Goal: Task Accomplishment & Management: Use online tool/utility

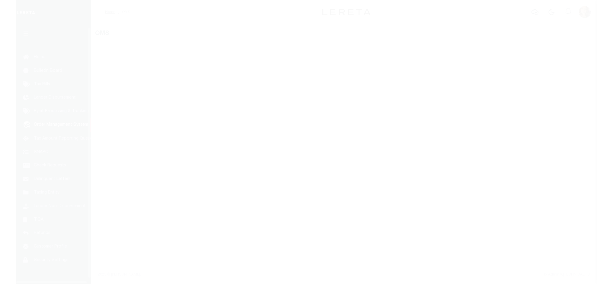
scroll to position [9, 0]
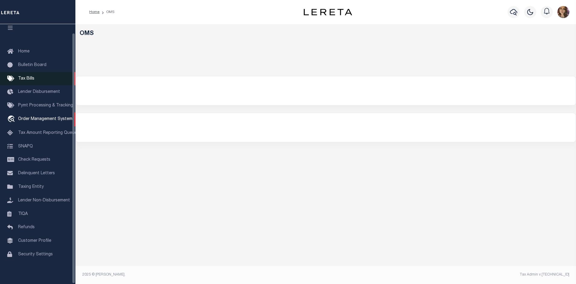
select select "200"
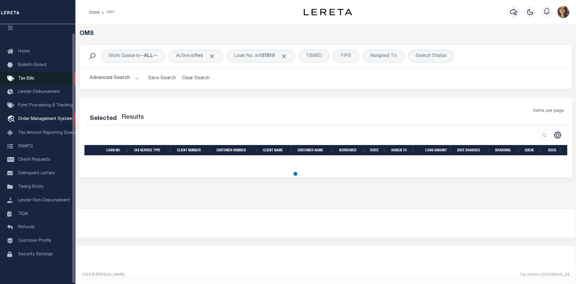
select select "200"
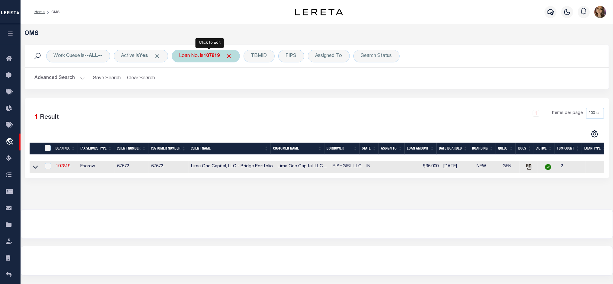
click at [220, 57] on b "107819" at bounding box center [212, 56] width 16 height 5
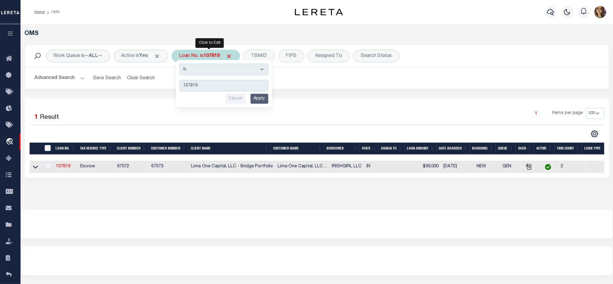
type input "12760"
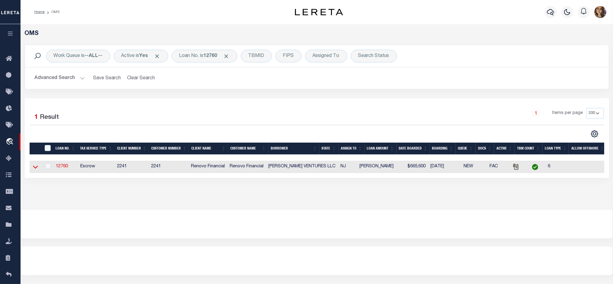
click at [33, 169] on icon at bounding box center [35, 167] width 5 height 6
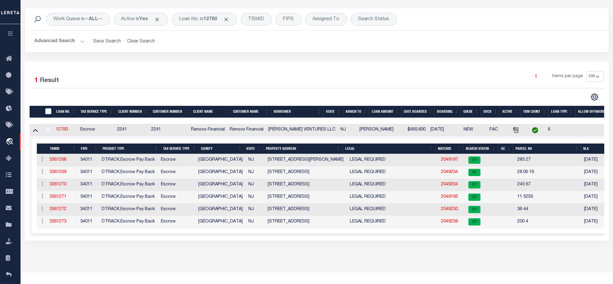
scroll to position [38, 0]
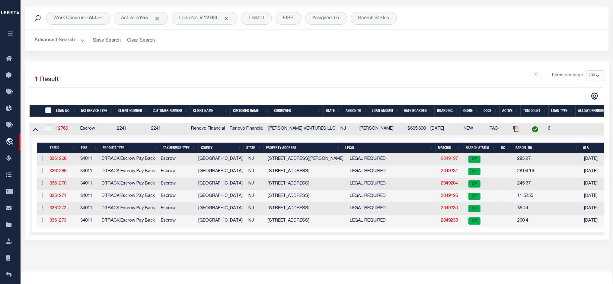
click at [441, 160] on link "2049197" at bounding box center [449, 159] width 17 height 4
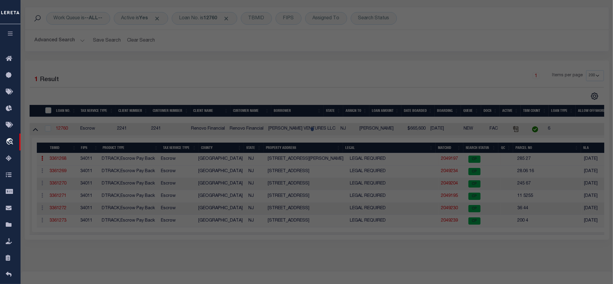
checkbox input "false"
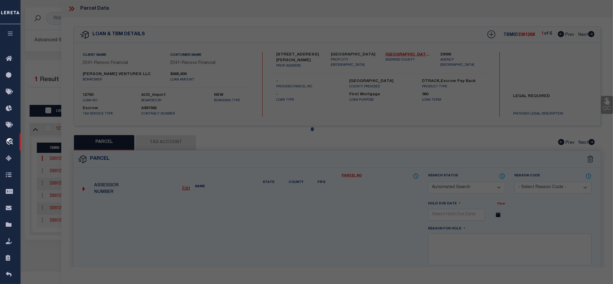
select select "CP"
type input "[PERSON_NAME] VENTURES LLC"
select select "AGW"
select select
type input "126 MCNEAL ST W"
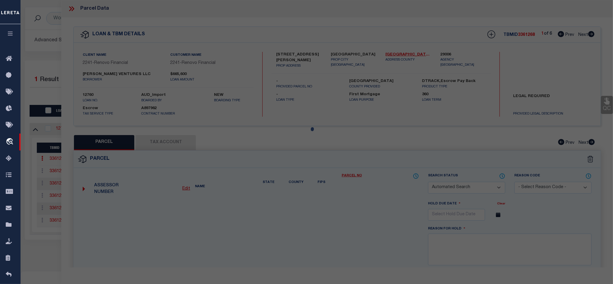
checkbox input "false"
type input "Millville, NJ 08332"
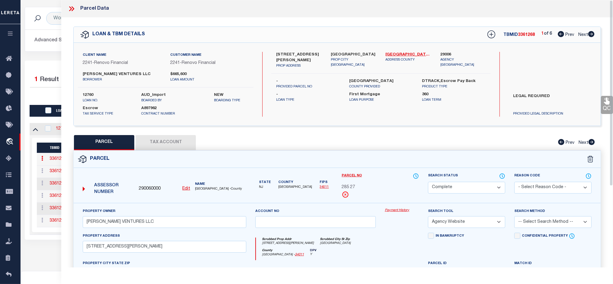
click at [394, 209] on link "Payment History" at bounding box center [402, 210] width 34 height 5
click at [73, 8] on icon at bounding box center [73, 8] width 3 height 5
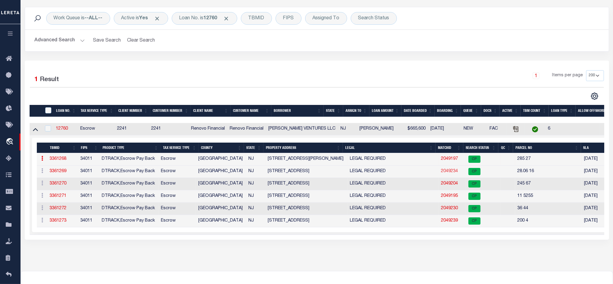
click at [441, 173] on link "2049234" at bounding box center [449, 171] width 17 height 4
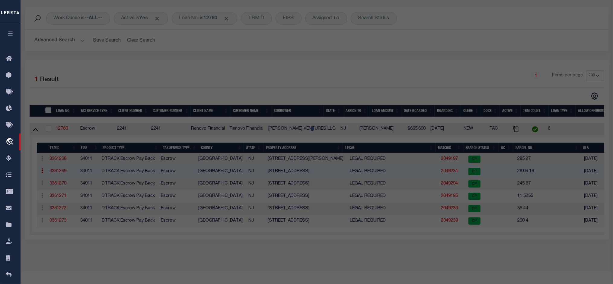
select select "AS"
select select
checkbox input "false"
select select "CP"
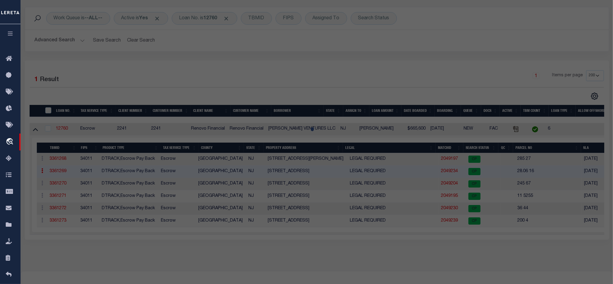
type input "[PERSON_NAME] VENTURES LLC"
select select "AGW"
select select
type input "185 BRIDGETON FAIRTON RD"
checkbox input "false"
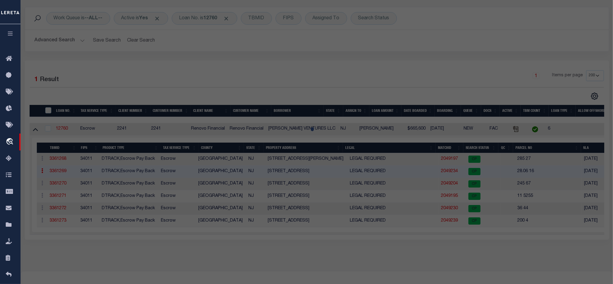
type input "Bridgeton, NJ 08302"
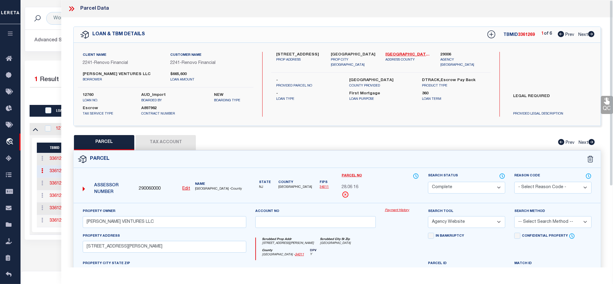
click at [398, 207] on div "Property Owner ORTIZ VENTURES LLC Account no Payment History Search Tool -- Sel…" at bounding box center [337, 282] width 527 height 158
click at [397, 211] on link "Payment History" at bounding box center [402, 210] width 34 height 5
click at [70, 8] on icon at bounding box center [72, 9] width 8 height 8
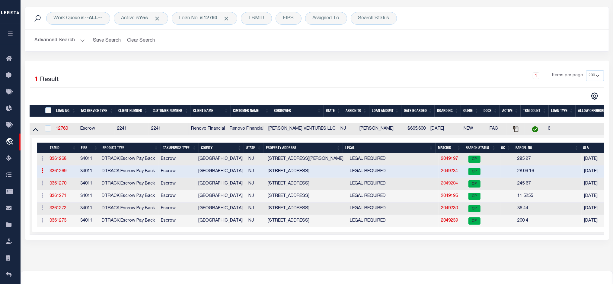
click at [441, 186] on link "2049204" at bounding box center [449, 184] width 17 height 4
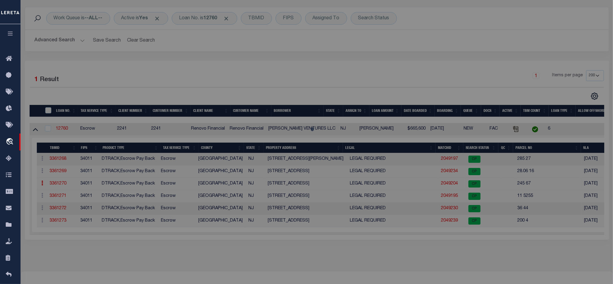
select select "AS"
select select
checkbox input "false"
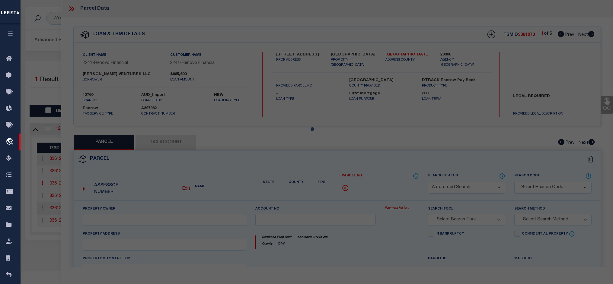
select select "CP"
type input "[PERSON_NAME] VENTURES LLC"
select select "AGW"
select select
type input "228 MAIN ST"
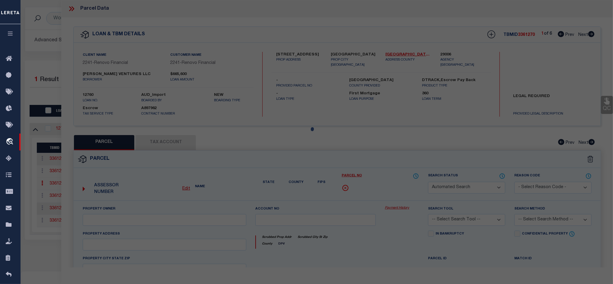
checkbox input "false"
type input "[GEOGRAPHIC_DATA]"
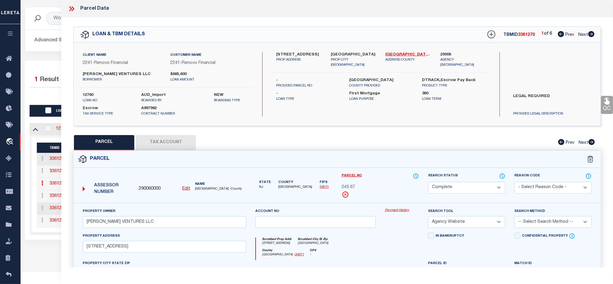
click at [396, 211] on link "Payment History" at bounding box center [402, 210] width 34 height 5
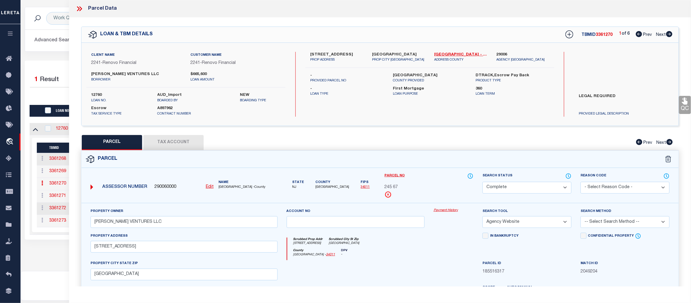
click at [78, 8] on icon at bounding box center [79, 9] width 8 height 8
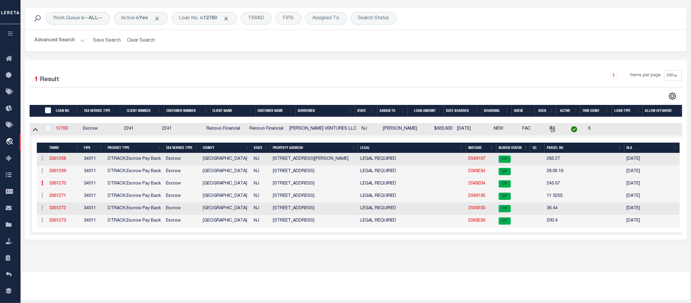
click at [480, 185] on link "2049204" at bounding box center [477, 184] width 17 height 4
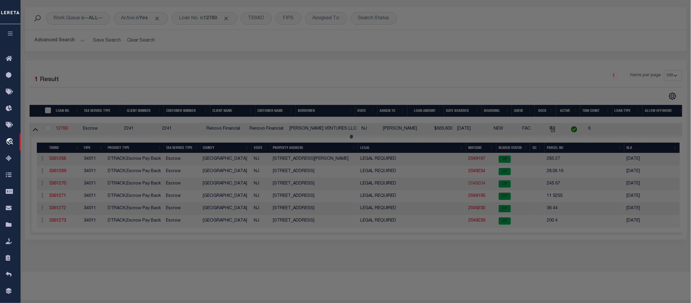
select select "AS"
select select
checkbox input "false"
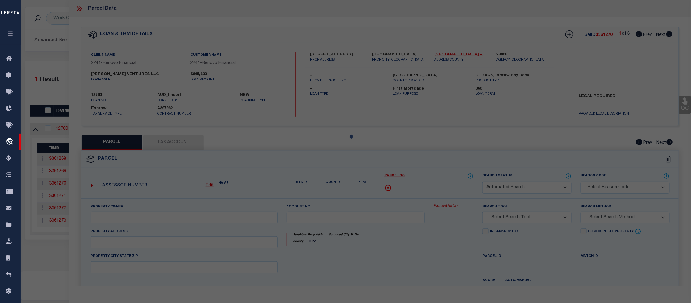
select select "CP"
type input "[PERSON_NAME] VENTURES LLC"
select select "AGW"
select select
type input "228 MAIN ST"
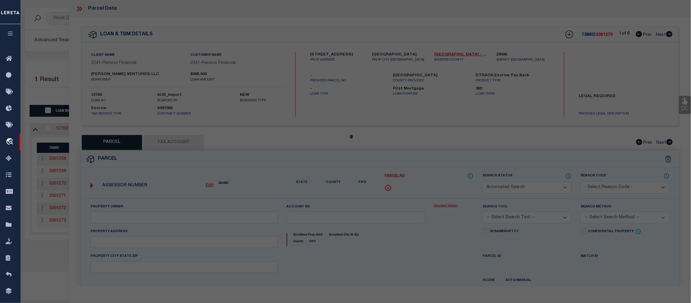
checkbox input "false"
type input "Millville, NJ 08332"
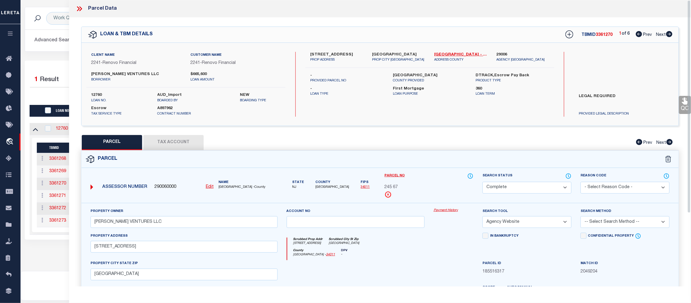
click at [445, 211] on link "Payment History" at bounding box center [454, 210] width 40 height 5
click at [79, 8] on icon at bounding box center [78, 8] width 3 height 5
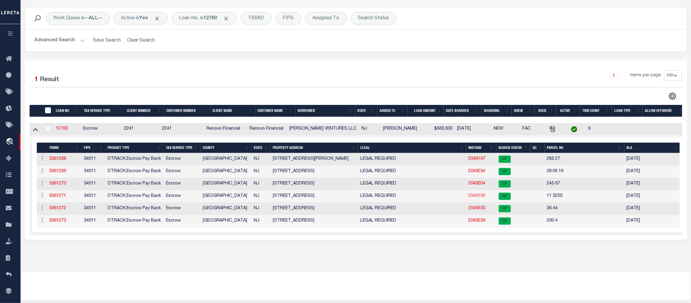
click at [481, 197] on link "2049195" at bounding box center [477, 196] width 17 height 4
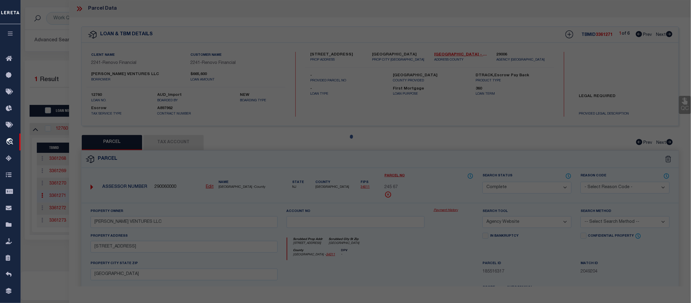
select select "AS"
select select
checkbox input "false"
select select "CP"
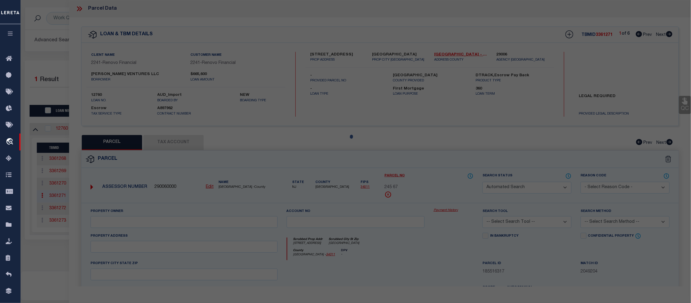
type input "ORTIZ VENTURES LLC"
select select "AGW"
select select
type input "3131 LAKESHORE DR"
checkbox input "false"
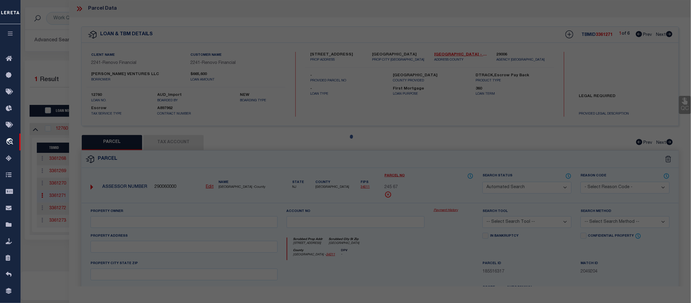
type input "Millville, NJ 08332"
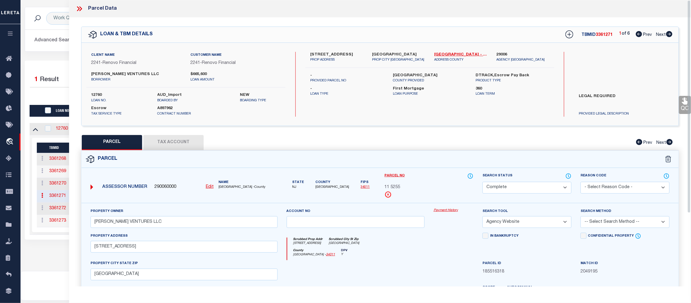
click at [442, 212] on link "Payment History" at bounding box center [454, 210] width 40 height 5
click at [80, 10] on icon at bounding box center [80, 8] width 3 height 5
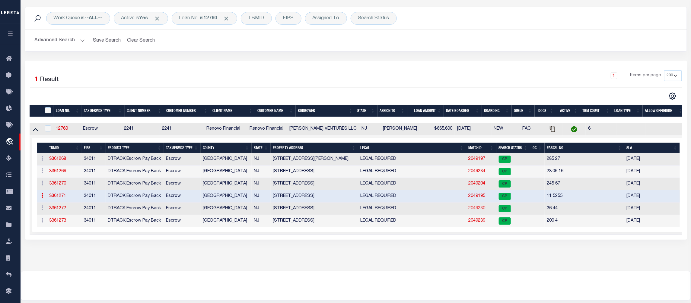
click at [477, 211] on link "2049230" at bounding box center [477, 208] width 17 height 4
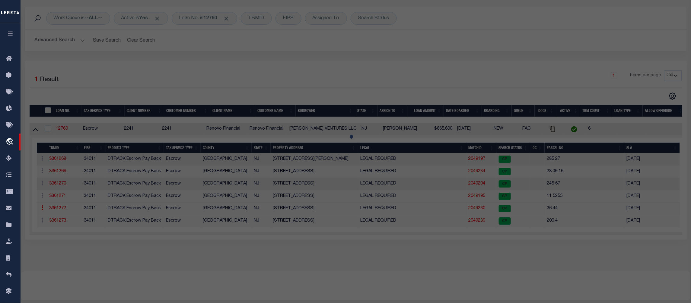
select select "AS"
select select
checkbox input "false"
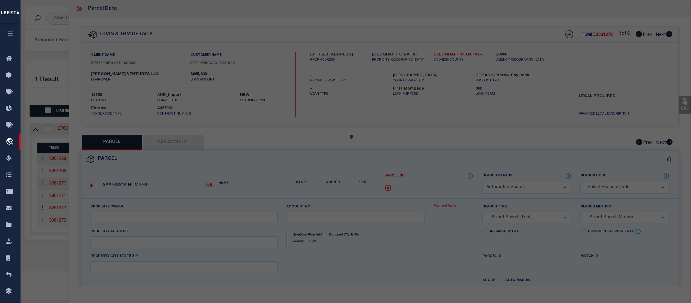
select select "CP"
type input "ORTIZ VENTURES LLC"
select select "AGW"
select select
type input "32 RAMAH RD"
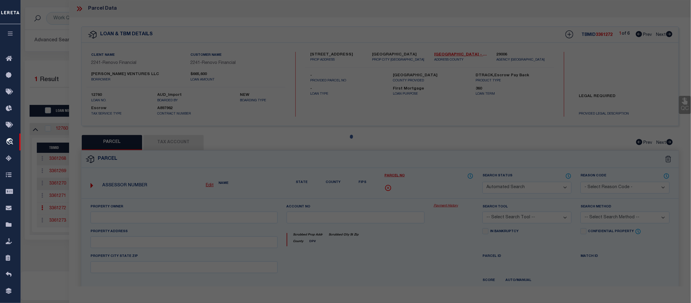
checkbox input "false"
type input "Bridgeton, NJ 08302"
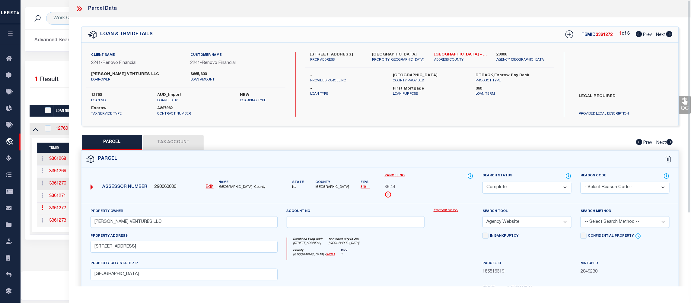
click at [452, 211] on link "Payment History" at bounding box center [454, 210] width 40 height 5
click at [80, 6] on icon at bounding box center [79, 9] width 8 height 8
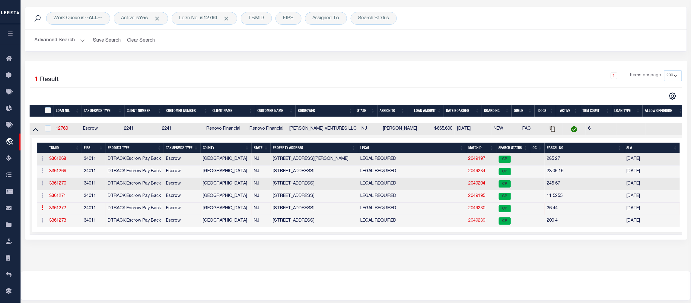
click at [479, 223] on link "2049239" at bounding box center [477, 221] width 17 height 4
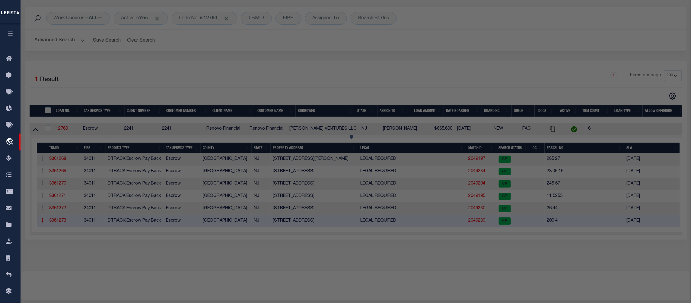
select select "AS"
select select
checkbox input "false"
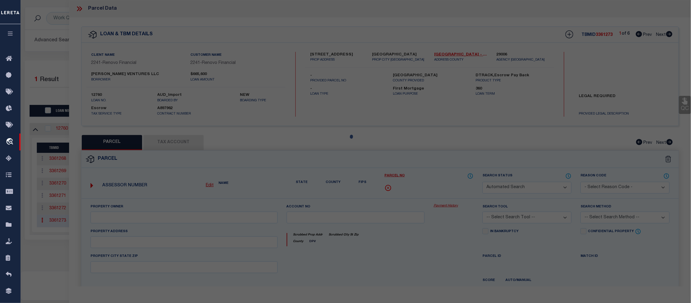
select select "CP"
type input "ORTIZ VENTURES LLC"
select select "AGW"
select select
type input "98 UNIVERSITY AVE"
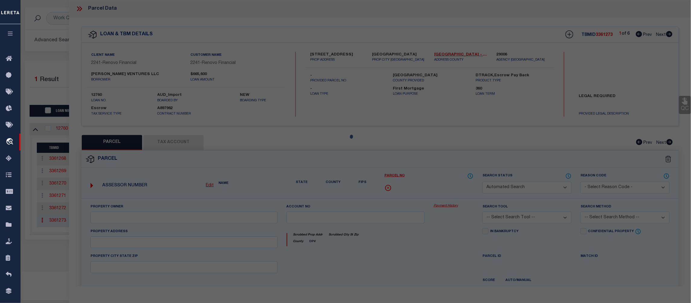
checkbox input "false"
type input "Bridgeton, NJ 08302"
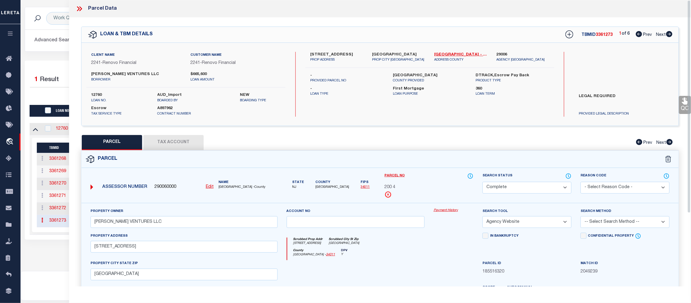
click at [448, 212] on link "Payment History" at bounding box center [454, 210] width 40 height 5
click at [80, 9] on icon at bounding box center [79, 9] width 8 height 8
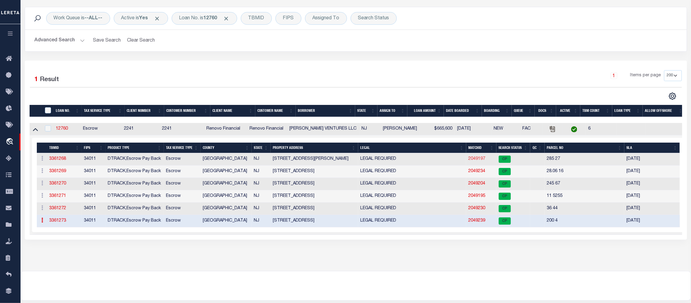
click at [478, 161] on link "2049197" at bounding box center [477, 159] width 17 height 4
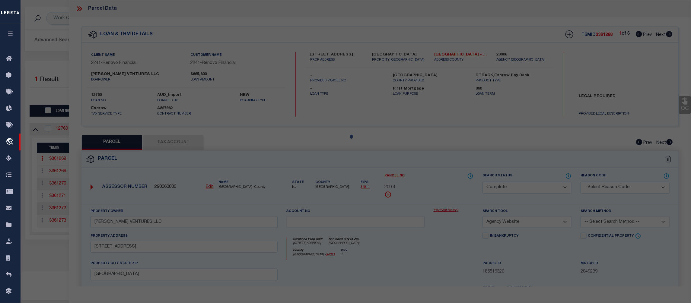
select select "AS"
select select
checkbox input "false"
select select "CP"
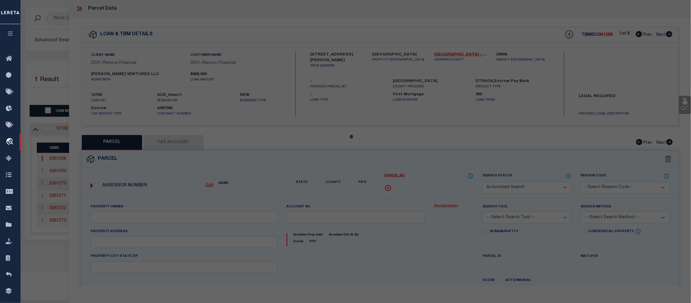
type input "ORTIZ VENTURES LLC"
select select "AGW"
select select
type input "126 MCNEAL ST W"
checkbox input "false"
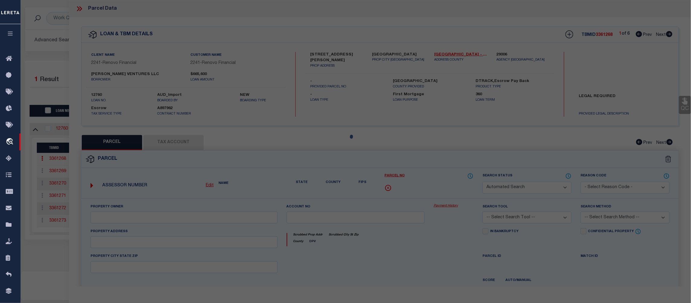
type input "Millville, NJ 08332"
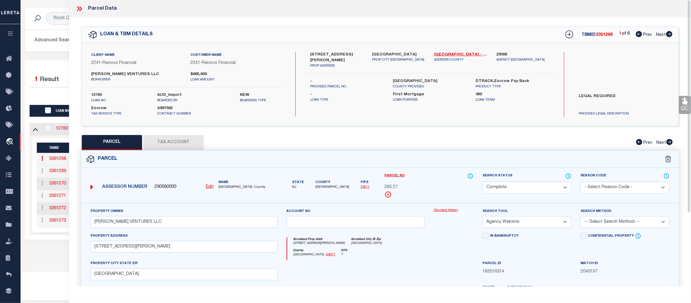
click at [449, 211] on link "Payment History" at bounding box center [454, 210] width 40 height 5
click at [81, 9] on icon at bounding box center [79, 9] width 8 height 8
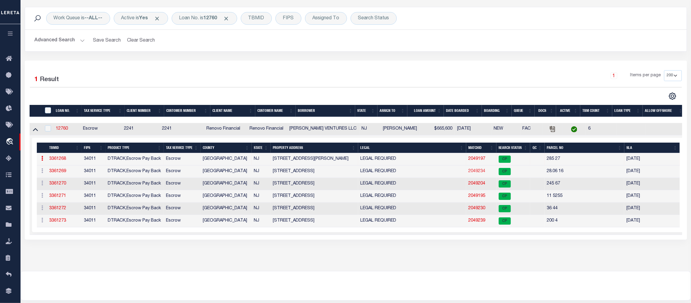
click at [475, 171] on link "2049234" at bounding box center [477, 171] width 17 height 4
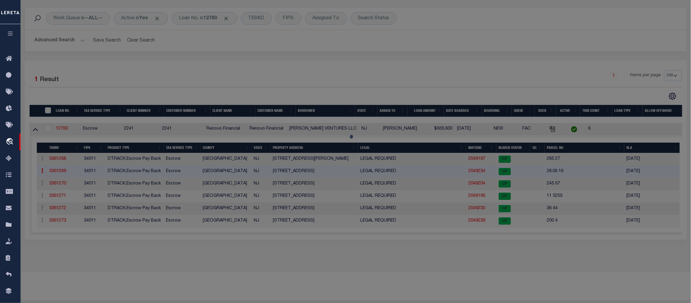
select select "AS"
select select
checkbox input "false"
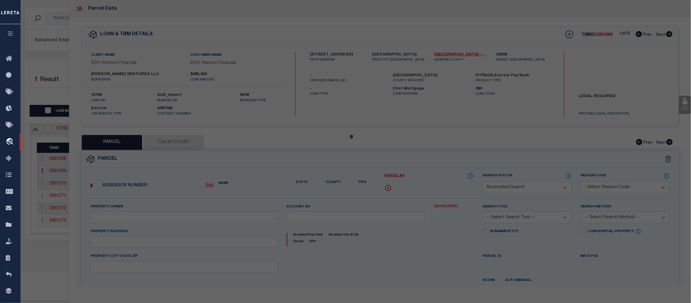
select select "CP"
type input "ORTIZ VENTURES LLC"
select select "AGW"
select select
type input "185 BRIDGETON FAIRTON RD"
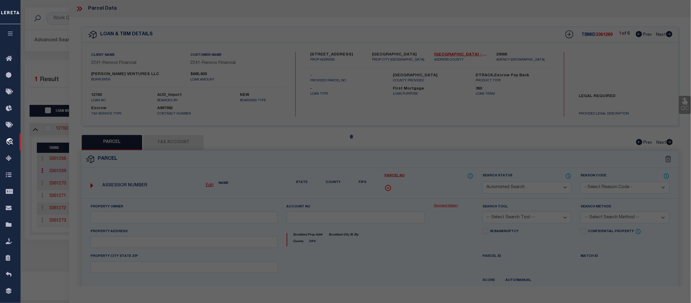
checkbox input "false"
type input "Bridgeton, NJ 08302"
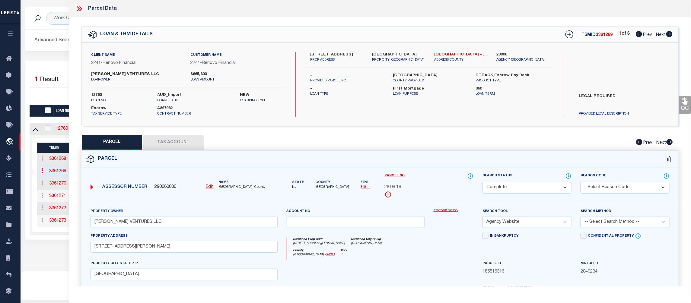
click at [446, 210] on link "Payment History" at bounding box center [454, 210] width 40 height 5
click at [81, 10] on icon at bounding box center [79, 9] width 8 height 8
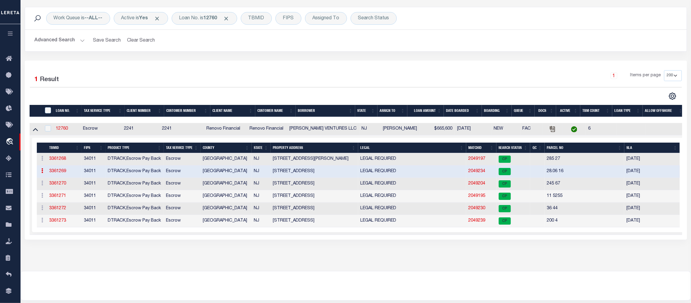
click at [476, 172] on link "2049234" at bounding box center [477, 171] width 17 height 4
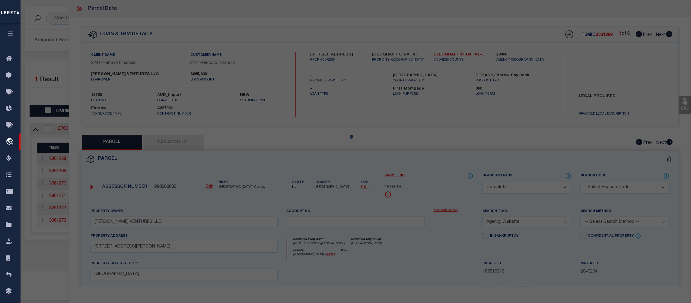
select select "AS"
select select
checkbox input "false"
select select "CP"
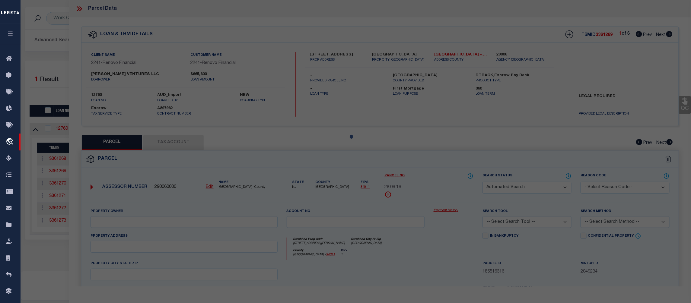
type input "ORTIZ VENTURES LLC"
select select "AGW"
select select
type input "185 BRIDGETON FAIRTON RD"
checkbox input "false"
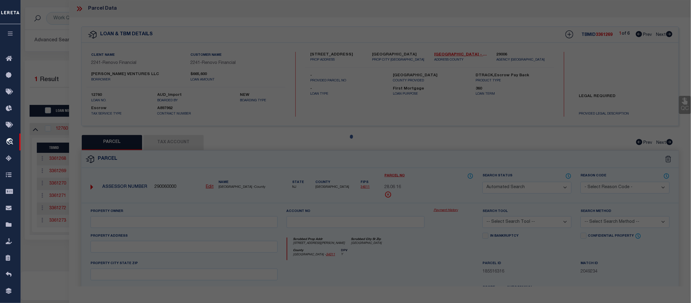
type input "Bridgeton, NJ 08302"
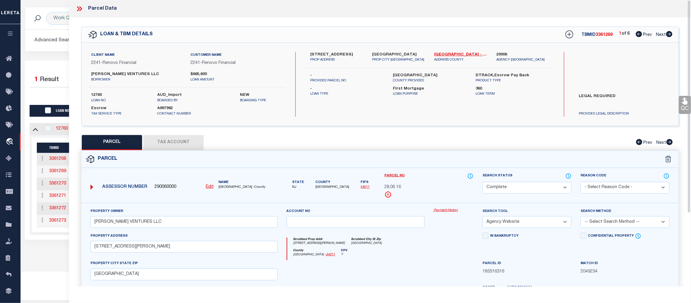
click at [445, 211] on link "Payment History" at bounding box center [454, 210] width 40 height 5
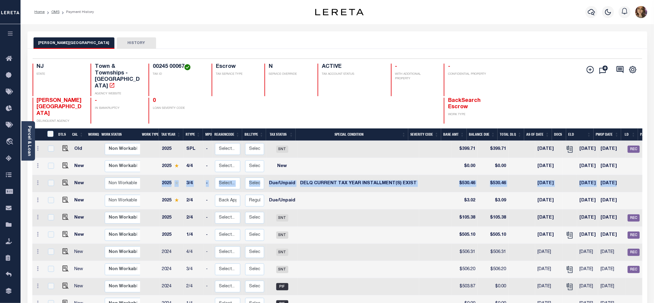
drag, startPoint x: 155, startPoint y: 170, endPoint x: 623, endPoint y: 171, distance: 467.7
click at [612, 175] on tr "New Non Workable Workable 2025 3/4 - Select... Payment Reversal Taxable Value C…" at bounding box center [369, 183] width 674 height 17
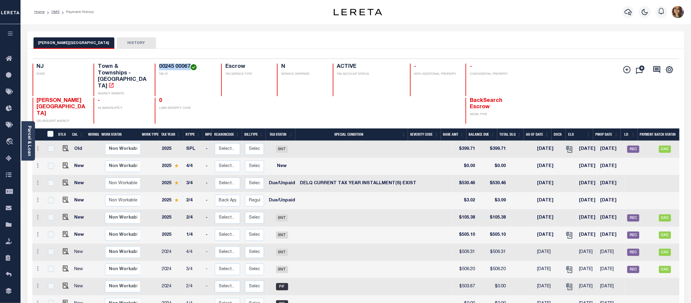
drag, startPoint x: 158, startPoint y: 68, endPoint x: 191, endPoint y: 66, distance: 32.4
click at [191, 66] on h4 "00245 00067" at bounding box center [186, 67] width 55 height 7
click at [63, 163] on img "" at bounding box center [66, 166] width 6 height 6
checkbox input "true"
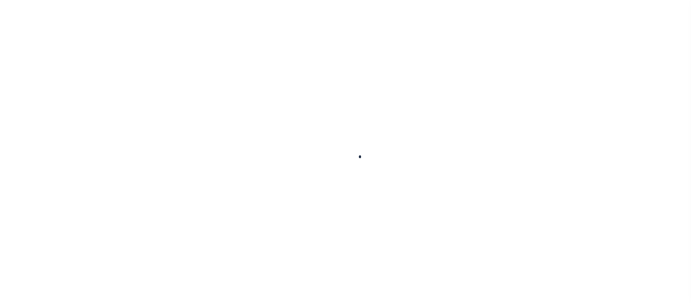
checkbox input "false"
type input "[DATE]"
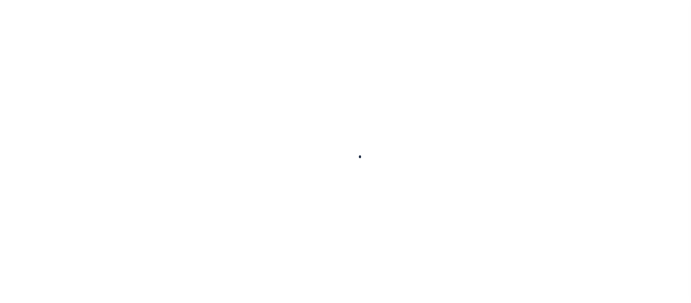
select select "NW2"
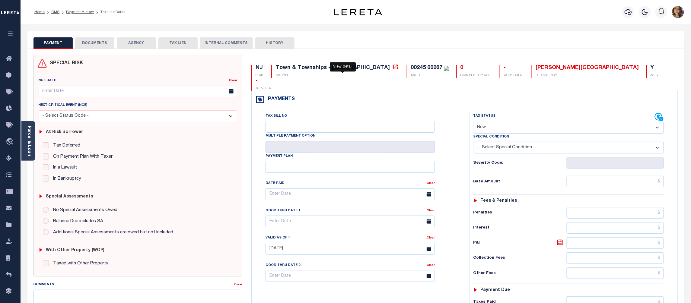
click at [393, 67] on icon at bounding box center [396, 67] width 6 height 6
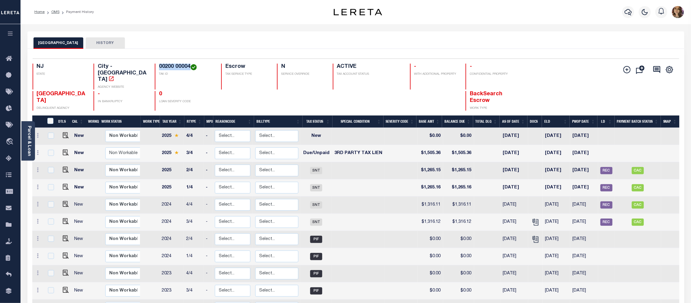
drag, startPoint x: 159, startPoint y: 68, endPoint x: 189, endPoint y: 67, distance: 30.2
click at [189, 67] on h4 "00200 00004" at bounding box center [186, 67] width 55 height 7
copy h4 "00200 00004"
click at [63, 150] on img "" at bounding box center [66, 153] width 6 height 6
checkbox input "true"
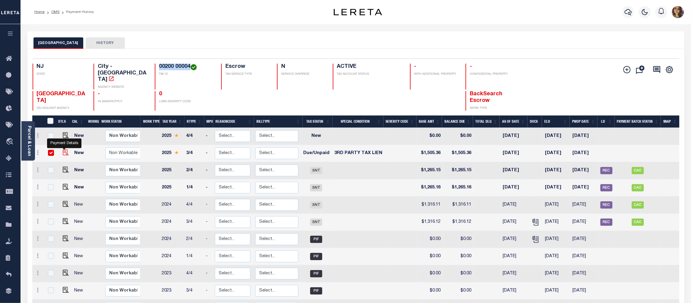
checkbox input "true"
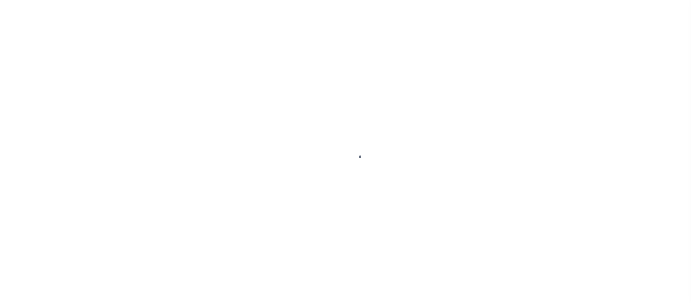
select select "DUE"
select select "20"
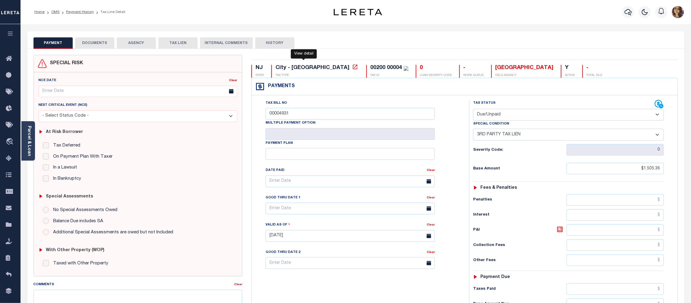
click at [352, 68] on icon at bounding box center [355, 67] width 6 height 6
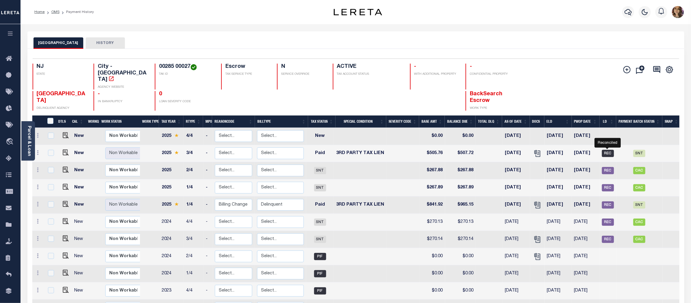
click at [606, 150] on span "REC" at bounding box center [608, 153] width 12 height 7
checkbox input "true"
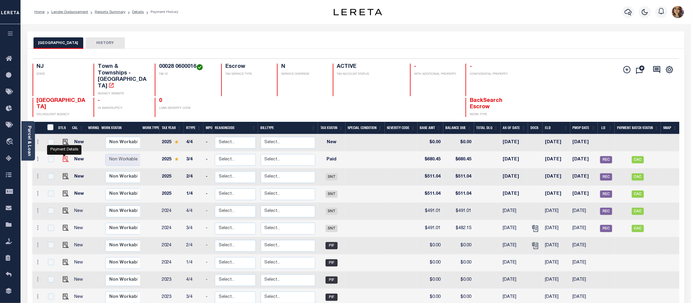
click at [64, 156] on img "" at bounding box center [66, 159] width 6 height 6
checkbox input "true"
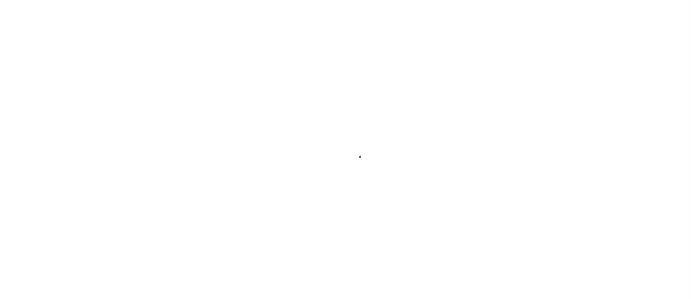
select select "PYD"
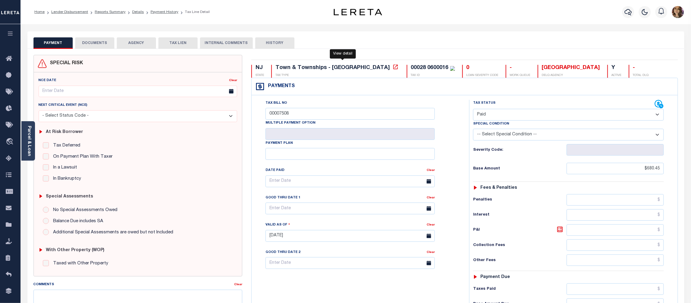
click at [393, 69] on icon at bounding box center [396, 67] width 6 height 6
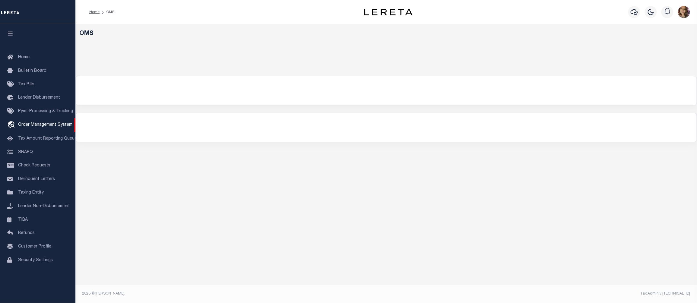
select select "200"
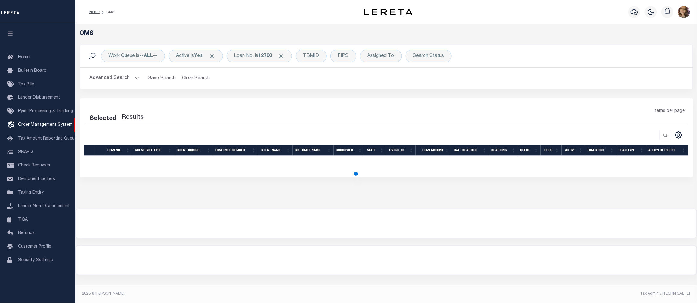
select select "200"
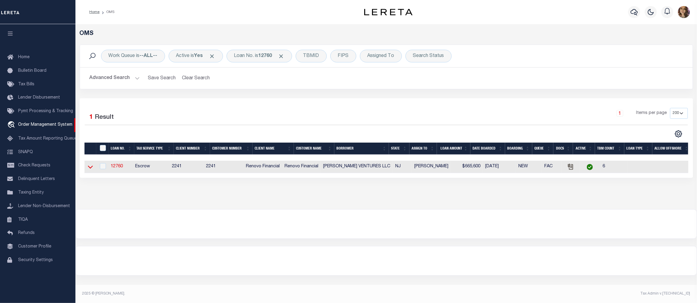
click at [88, 169] on icon at bounding box center [90, 167] width 5 height 6
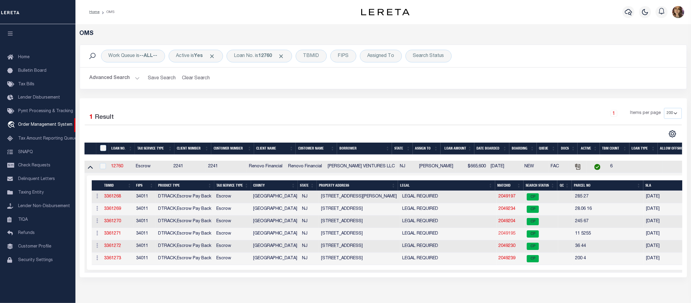
click at [509, 234] on link "2049195" at bounding box center [507, 234] width 17 height 4
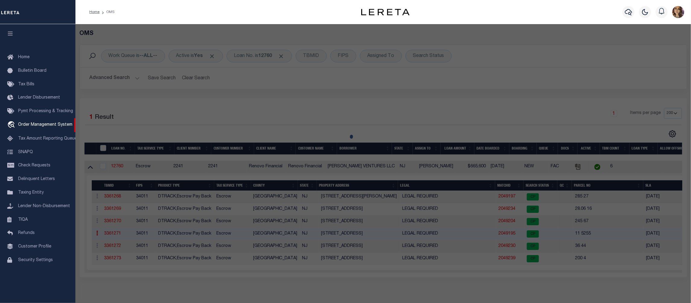
select select "AS"
select select
checkbox input "false"
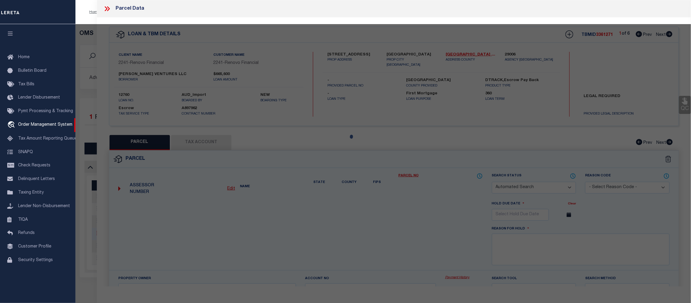
select select "CP"
type input "[PERSON_NAME] VENTURES LLC"
select select "AGW"
select select
type input "3131 LAKESHORE DR"
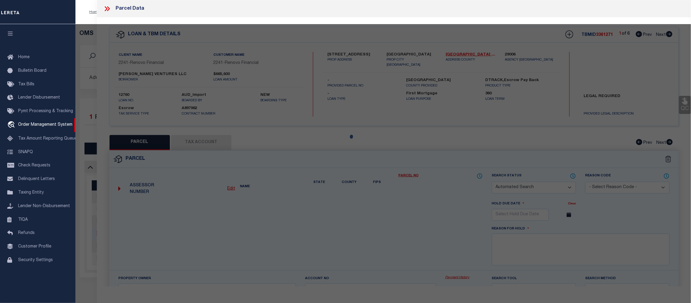
checkbox input "false"
type input "Millville, NJ 08332"
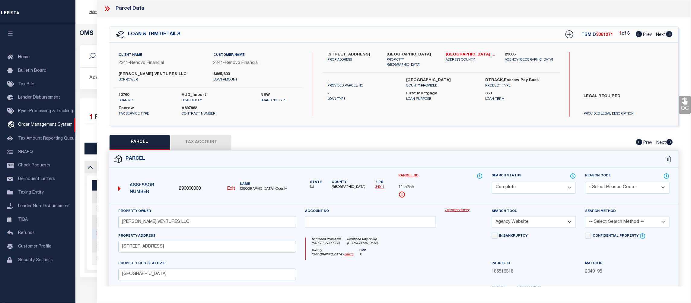
click at [109, 10] on icon at bounding box center [107, 9] width 8 height 8
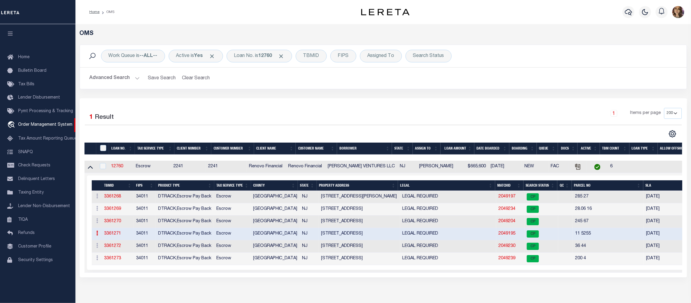
click at [506, 236] on link "2049195" at bounding box center [507, 234] width 17 height 4
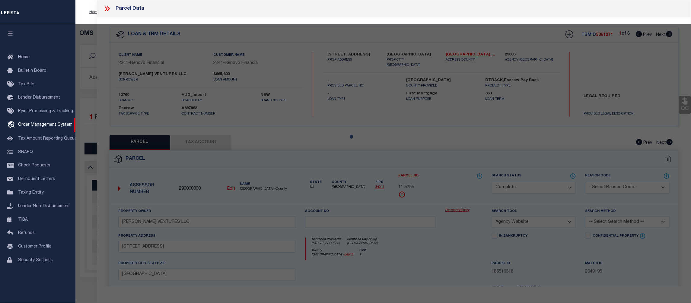
select select "AS"
select select
checkbox input "false"
select select "CP"
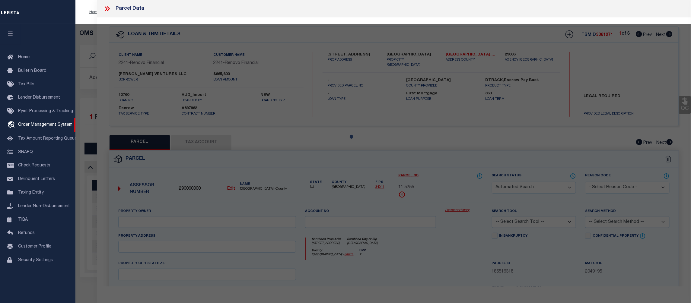
type input "[PERSON_NAME] VENTURES LLC"
select select "AGW"
select select
type input "3131 LAKESHORE DR"
checkbox input "false"
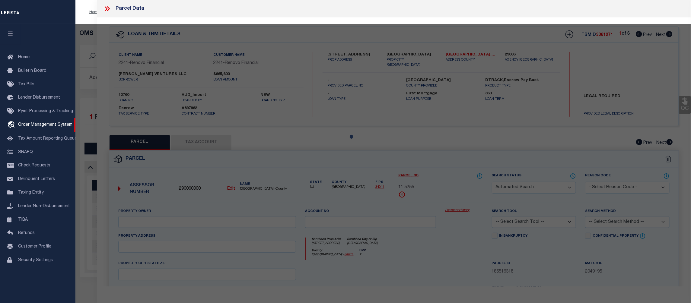
type input "Millville, NJ 08332"
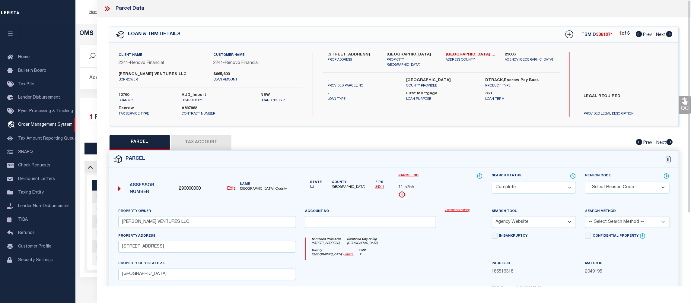
click at [456, 210] on link "Payment History" at bounding box center [464, 210] width 38 height 5
click at [107, 7] on icon at bounding box center [107, 9] width 8 height 8
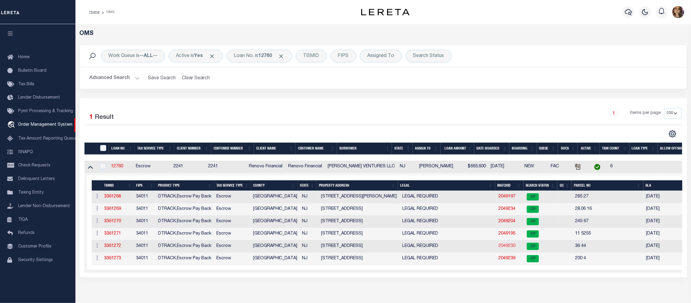
click at [509, 248] on link "2049230" at bounding box center [507, 246] width 17 height 4
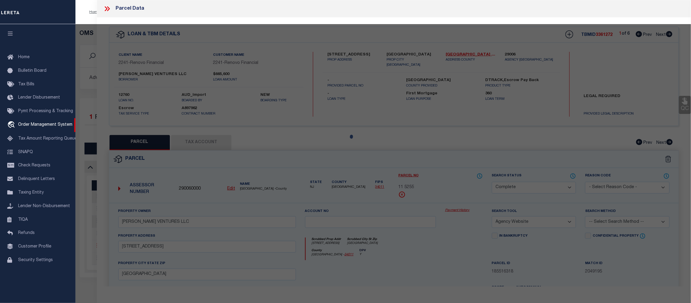
select select "AS"
select select
checkbox input "false"
select select "CP"
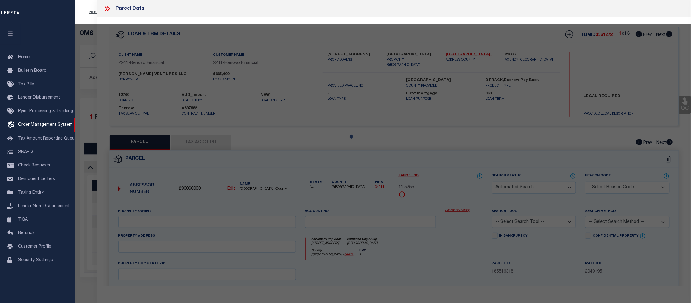
type input "[PERSON_NAME] VENTURES LLC"
select select "AGW"
select select
type input "32 RAMAH RD"
checkbox input "false"
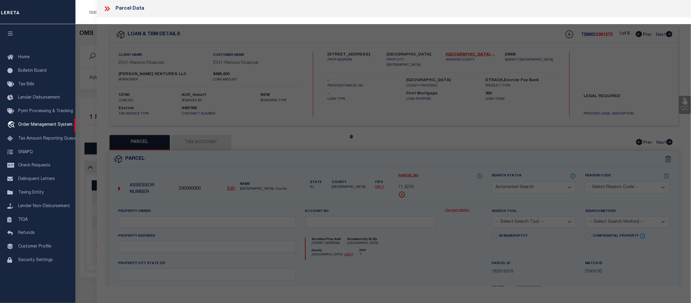
type input "Bridgeton, NJ 08302"
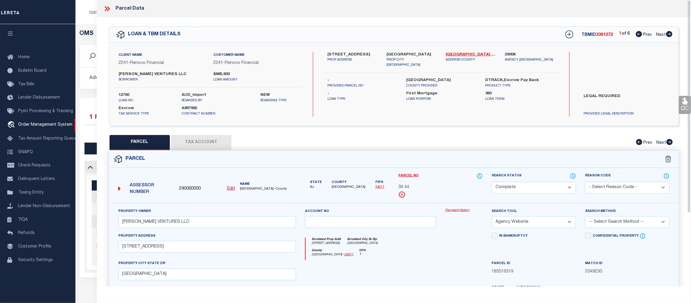
click at [460, 213] on link "Payment History" at bounding box center [464, 210] width 38 height 5
click at [109, 6] on icon at bounding box center [107, 9] width 8 height 8
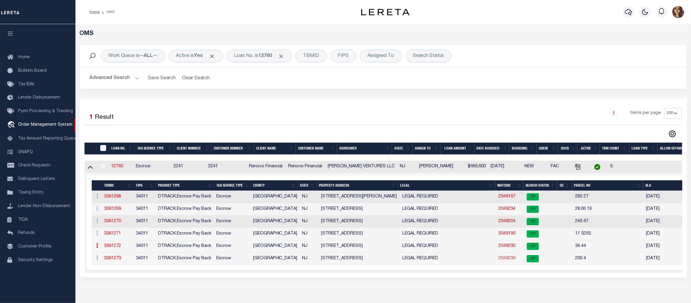
click at [507, 261] on link "2049239" at bounding box center [507, 258] width 17 height 4
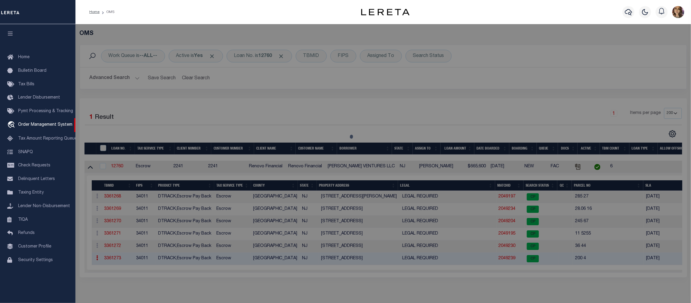
select select "AS"
select select
checkbox input "false"
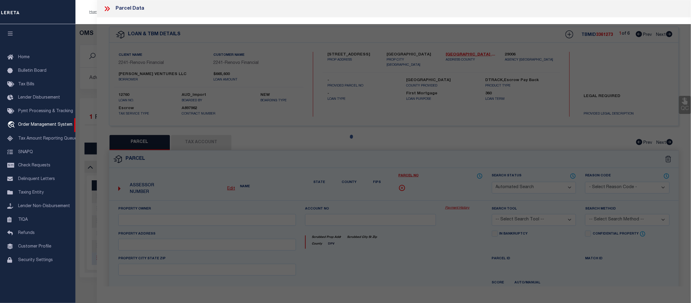
select select "CP"
type input "[PERSON_NAME] VENTURES LLC"
select select "AGW"
select select
type input "98 UNIVERSITY AVE"
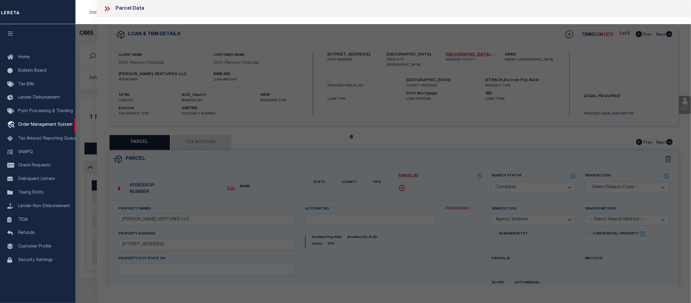
checkbox input "false"
type input "Bridgeton, NJ 08302"
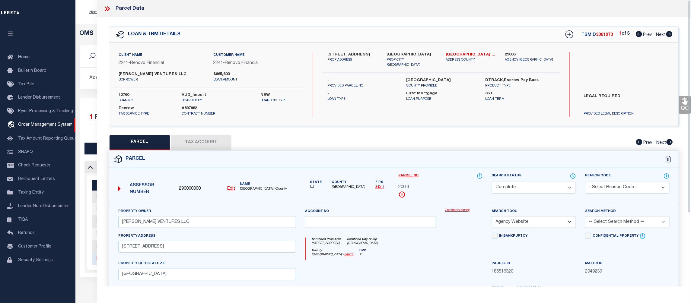
click at [458, 210] on link "Payment History" at bounding box center [464, 210] width 38 height 5
click at [108, 10] on icon at bounding box center [108, 8] width 3 height 5
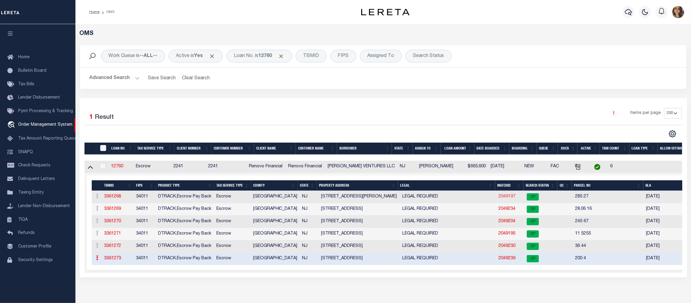
click at [508, 197] on link "2049197" at bounding box center [507, 197] width 17 height 4
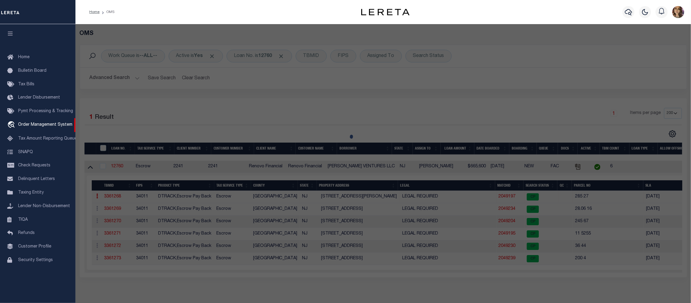
select select "AS"
select select
checkbox input "false"
select select "CP"
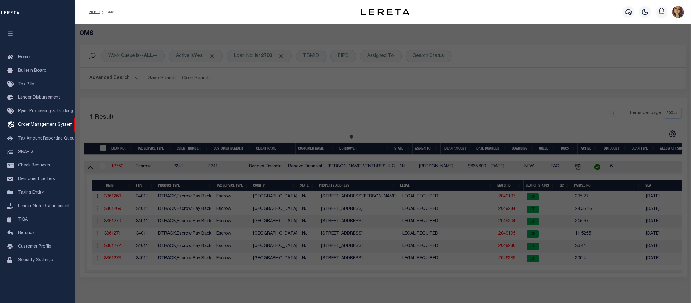
type input "ORTIZ VENTURES LLC"
select select "AGW"
select select
type input "126 MCNEAL ST W"
checkbox input "false"
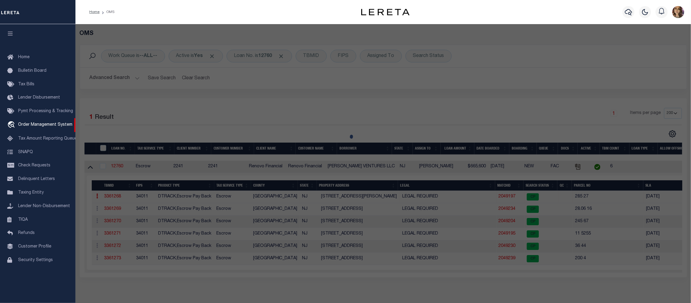
type input "Millville, NJ 08332"
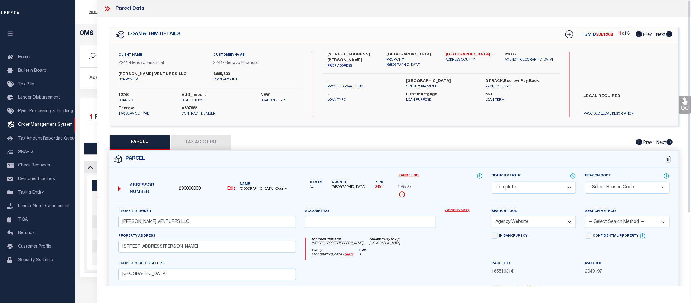
click at [456, 210] on link "Payment History" at bounding box center [464, 210] width 38 height 5
click at [107, 7] on icon at bounding box center [107, 9] width 8 height 8
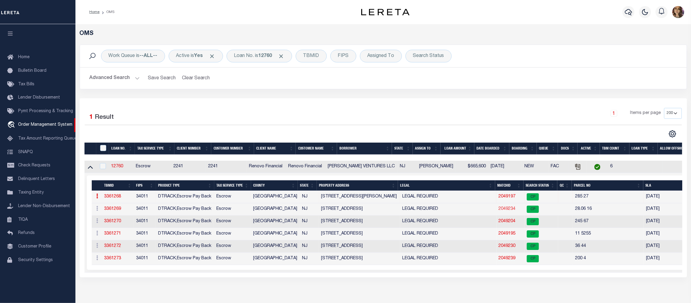
click at [508, 211] on link "2049234" at bounding box center [507, 209] width 17 height 4
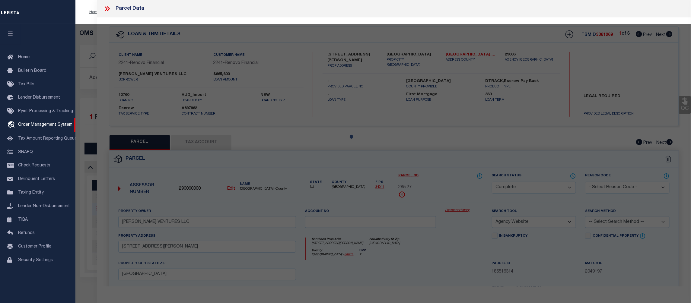
select select "AS"
select select
checkbox input "false"
select select "CP"
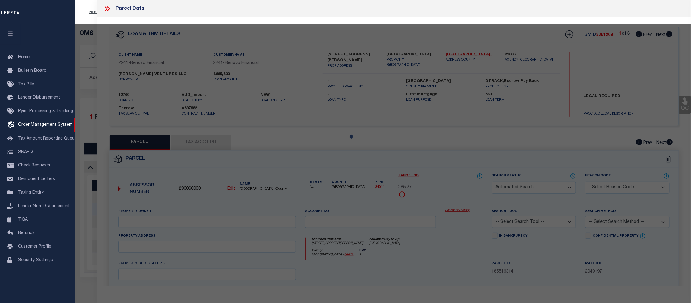
type input "ORTIZ VENTURES LLC"
select select "AGW"
select select
type input "185 BRIDGETON FAIRTON RD"
checkbox input "false"
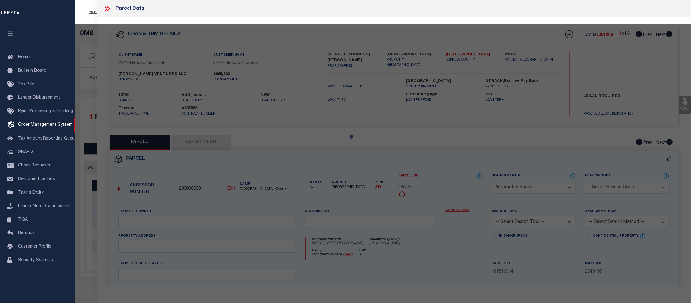
type input "Bridgeton, NJ 08302"
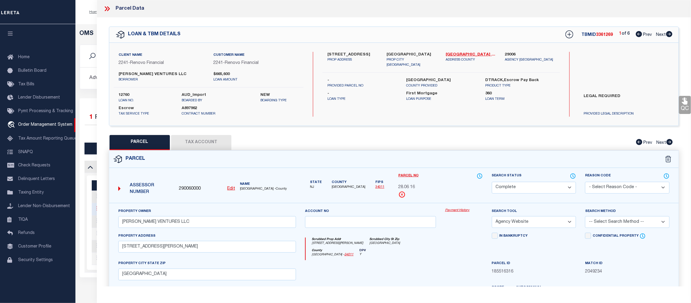
click at [460, 212] on link "Payment History" at bounding box center [464, 210] width 38 height 5
click at [106, 8] on icon at bounding box center [106, 8] width 3 height 5
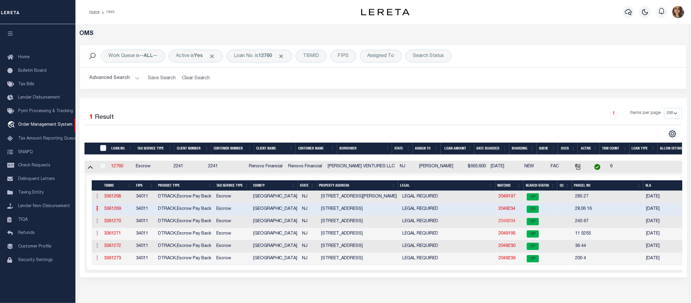
click at [508, 222] on link "2049204" at bounding box center [507, 221] width 17 height 4
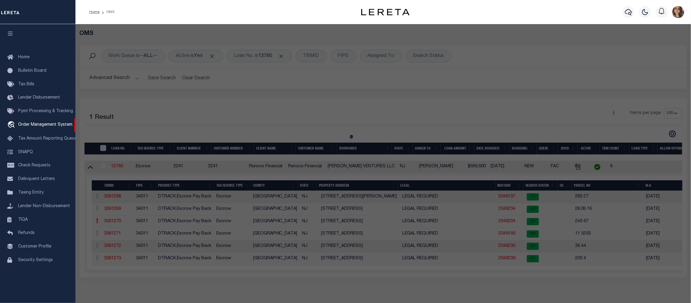
select select "AS"
select select
checkbox input "false"
select select "CP"
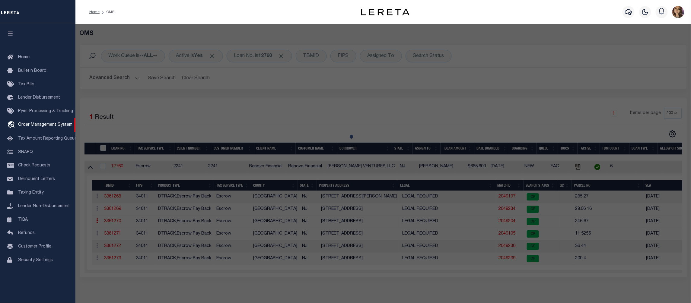
type input "ORTIZ VENTURES LLC"
select select "AGW"
select select
type input "228 MAIN ST"
checkbox input "false"
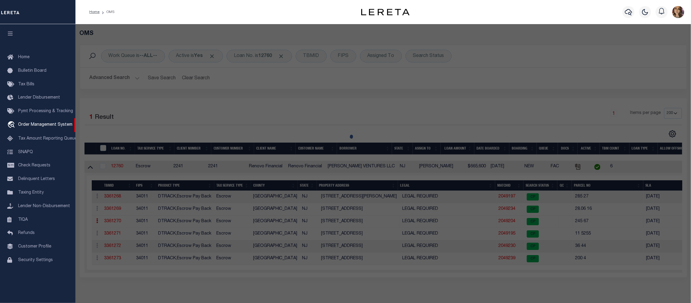
type input "Millville, NJ 08332"
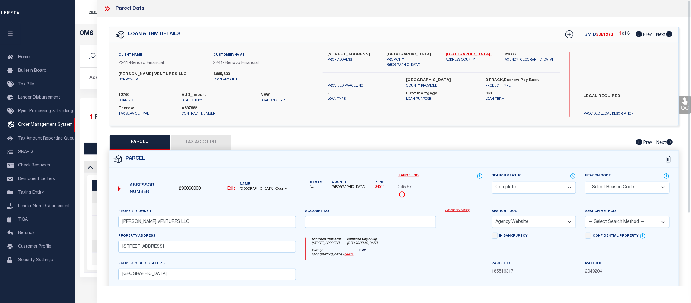
click at [462, 211] on link "Payment History" at bounding box center [464, 210] width 38 height 5
click at [109, 8] on icon at bounding box center [108, 8] width 3 height 5
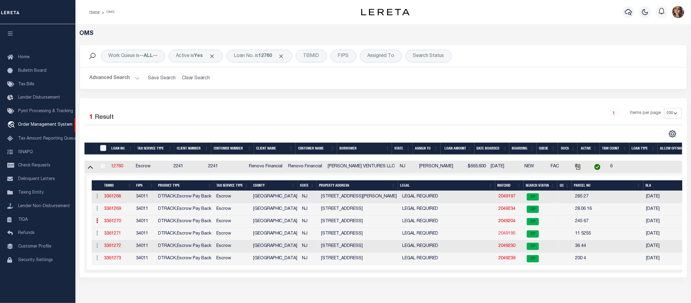
click at [508, 236] on link "2049195" at bounding box center [507, 234] width 17 height 4
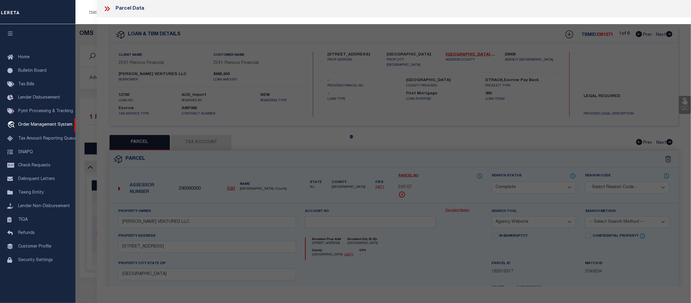
select select "AS"
select select
checkbox input "false"
select select "CP"
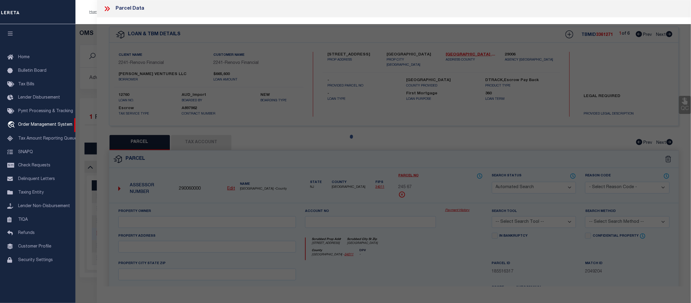
type input "ORTIZ VENTURES LLC"
select select "AGW"
select select
type input "3131 LAKESHORE DR"
checkbox input "false"
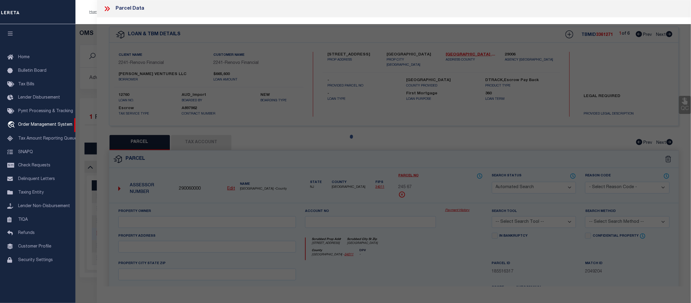
type input "Millville, NJ 08332"
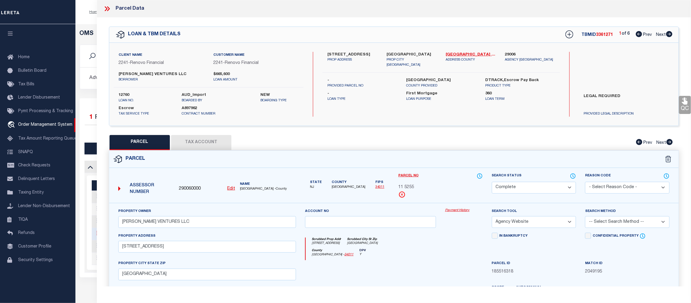
click at [457, 211] on link "Payment History" at bounding box center [464, 210] width 38 height 5
click at [105, 7] on icon at bounding box center [106, 8] width 3 height 5
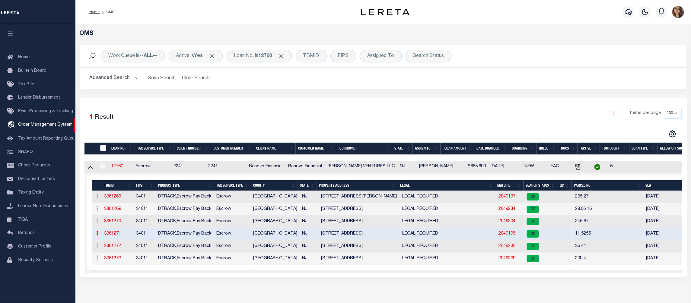
click at [510, 248] on link "2049230" at bounding box center [507, 246] width 17 height 4
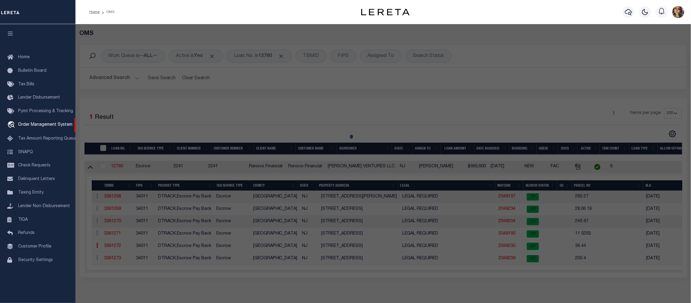
select select "AS"
select select
checkbox input "false"
select select "CP"
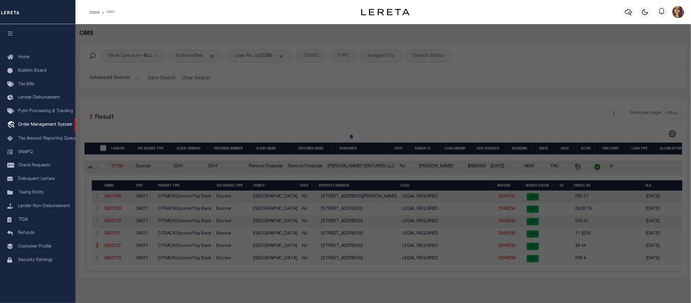
type input "ORTIZ VENTURES LLC"
select select "AGW"
select select
type input "32 RAMAH RD"
checkbox input "false"
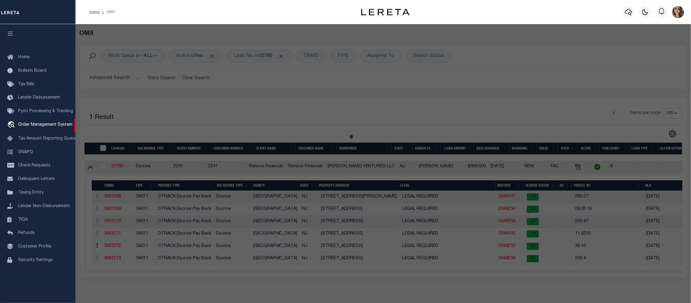
type input "Bridgeton, NJ 08302"
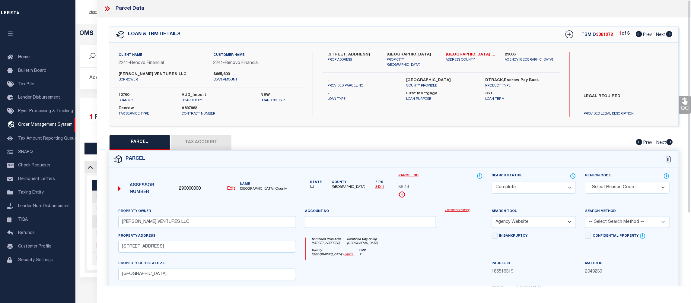
click at [465, 212] on link "Payment History" at bounding box center [464, 210] width 38 height 5
click at [108, 8] on icon at bounding box center [107, 9] width 8 height 8
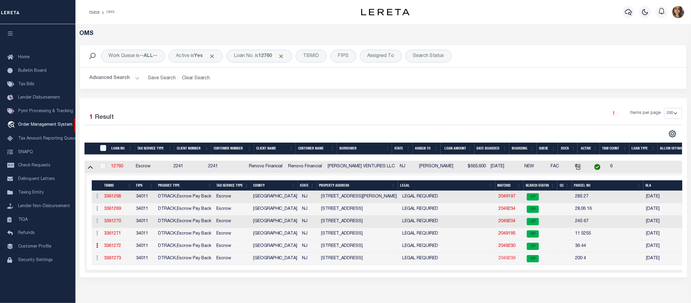
click at [506, 260] on link "2049239" at bounding box center [507, 258] width 17 height 4
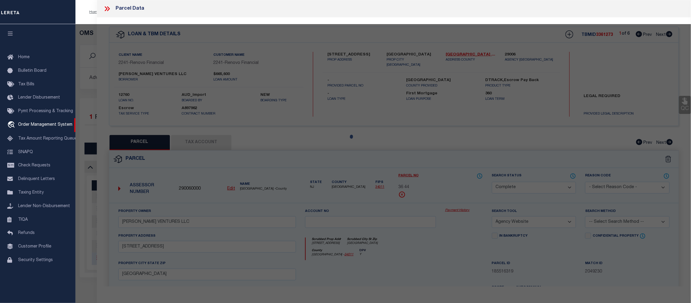
select select "AS"
select select
checkbox input "false"
select select "CP"
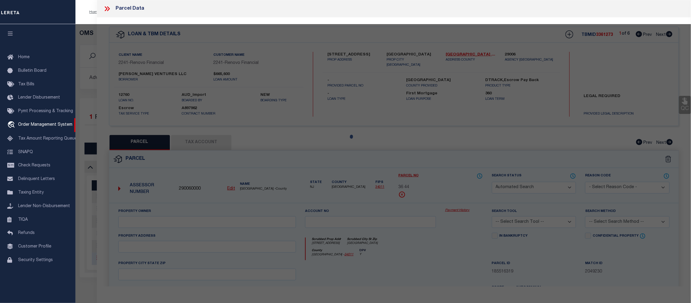
type input "ORTIZ VENTURES LLC"
select select "AGW"
select select
type input "98 UNIVERSITY AVE"
checkbox input "false"
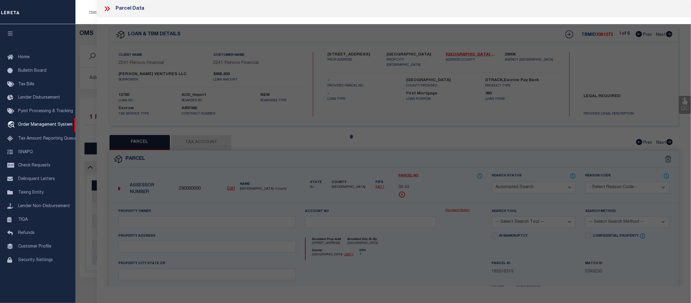
type input "Bridgeton, NJ 08302"
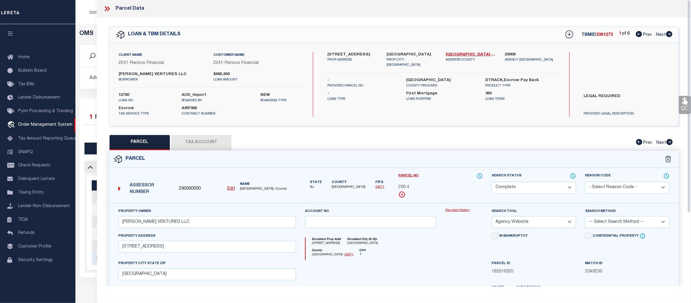
click at [460, 211] on link "Payment History" at bounding box center [464, 210] width 38 height 5
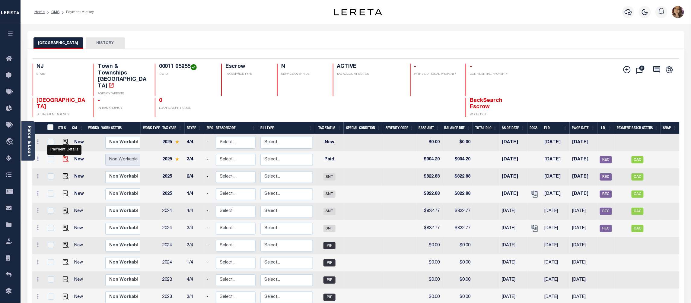
click at [65, 156] on img "" at bounding box center [66, 159] width 6 height 6
checkbox input "true"
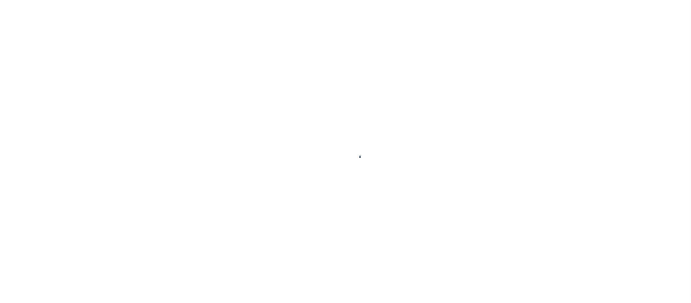
select select "PYD"
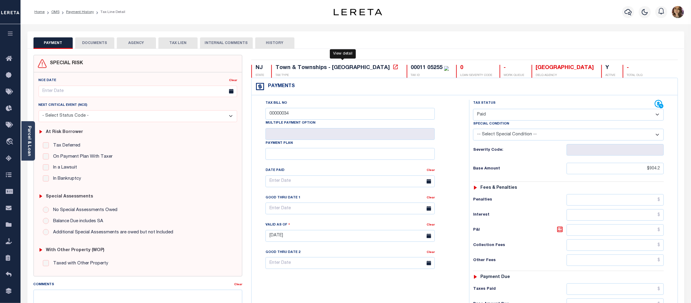
click at [393, 68] on icon at bounding box center [396, 67] width 6 height 6
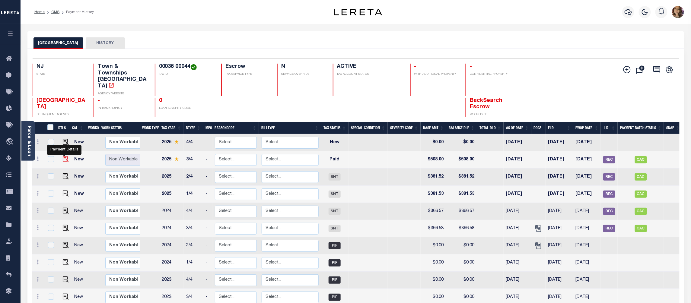
click at [64, 156] on img "" at bounding box center [66, 159] width 6 height 6
checkbox input "true"
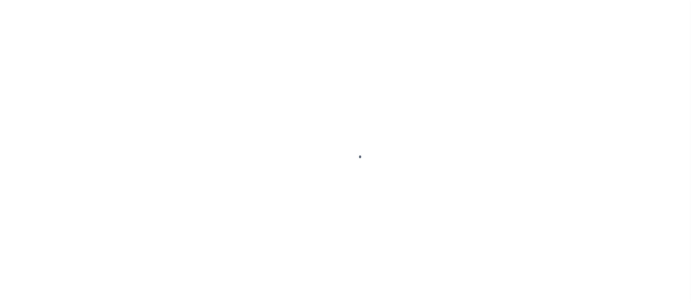
select select "PYD"
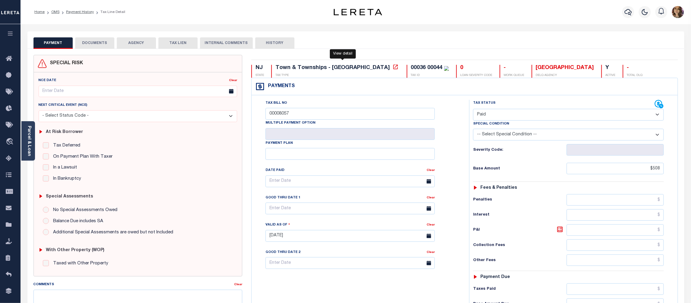
click at [393, 67] on icon at bounding box center [396, 67] width 6 height 6
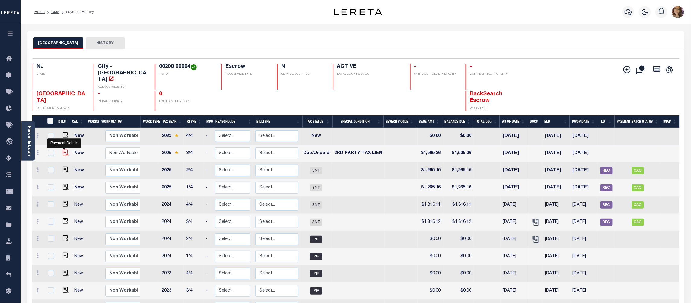
click at [63, 150] on img "" at bounding box center [66, 153] width 6 height 6
checkbox input "true"
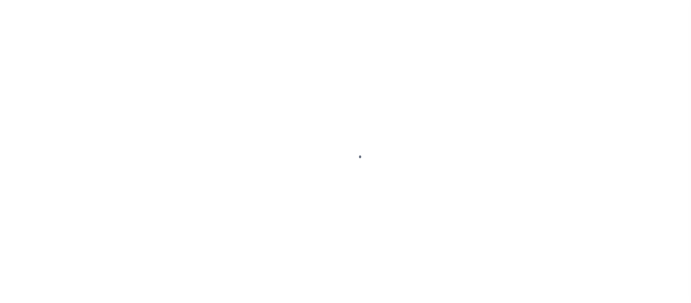
select select "DUE"
select select "20"
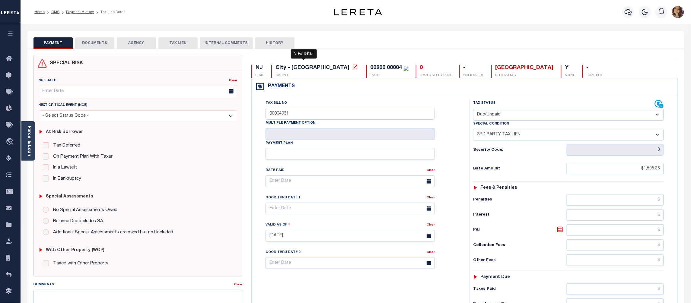
click at [352, 70] on icon at bounding box center [355, 67] width 6 height 6
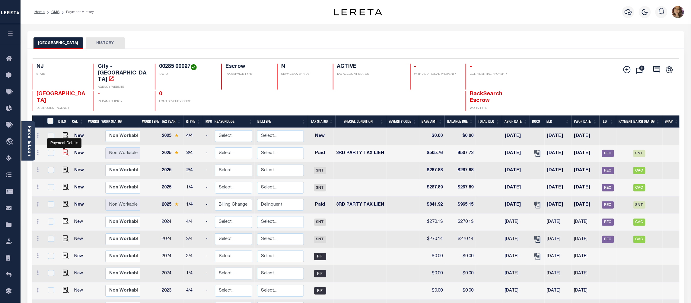
click at [65, 150] on img "" at bounding box center [66, 153] width 6 height 6
checkbox input "true"
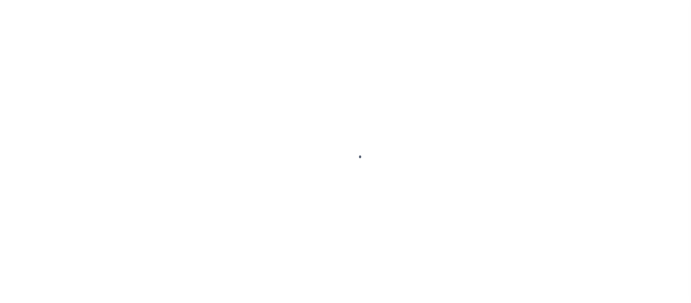
select select "PYD"
select select "20"
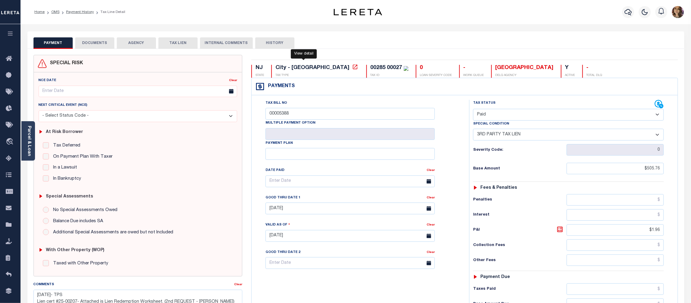
click at [353, 69] on icon at bounding box center [355, 67] width 5 height 5
click at [352, 69] on icon at bounding box center [355, 67] width 6 height 6
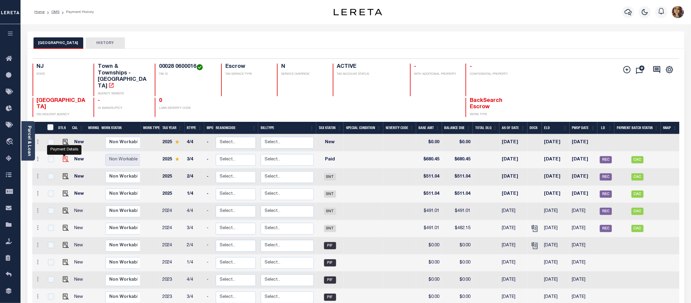
click at [64, 156] on img "" at bounding box center [66, 159] width 6 height 6
checkbox input "true"
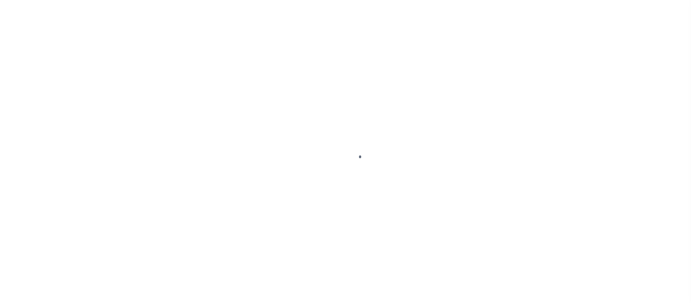
select select "PYD"
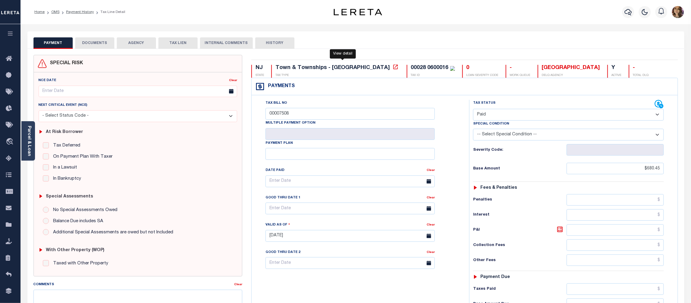
click at [393, 68] on icon at bounding box center [396, 67] width 6 height 6
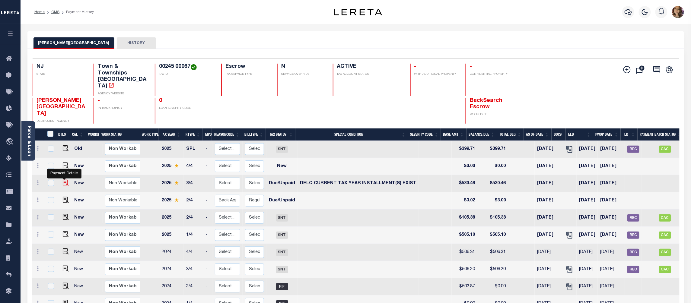
click at [64, 180] on img "" at bounding box center [66, 183] width 6 height 6
checkbox input "true"
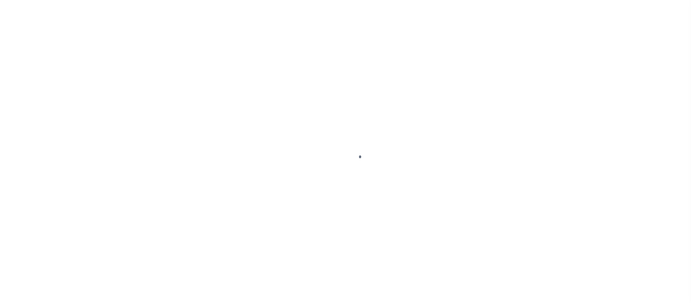
select select "DUE"
select select "17"
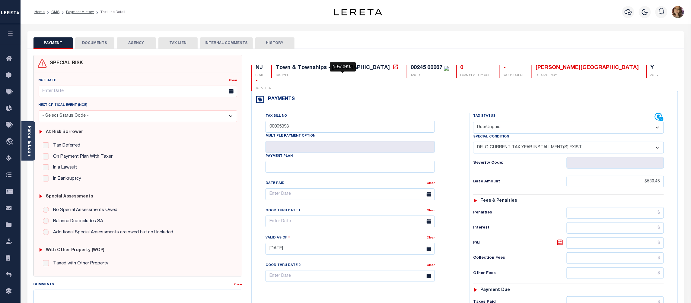
click at [393, 67] on icon at bounding box center [396, 67] width 6 height 6
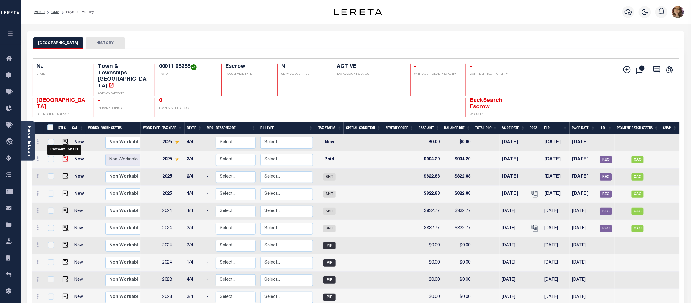
click at [63, 156] on img "" at bounding box center [66, 159] width 6 height 6
checkbox input "true"
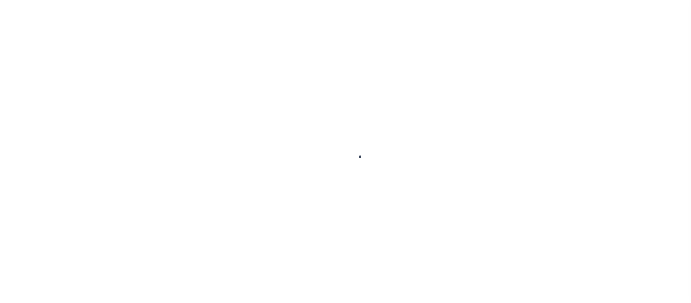
select select "PYD"
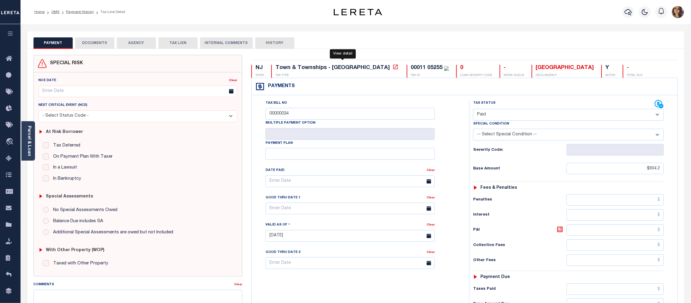
click at [393, 68] on icon at bounding box center [396, 67] width 6 height 6
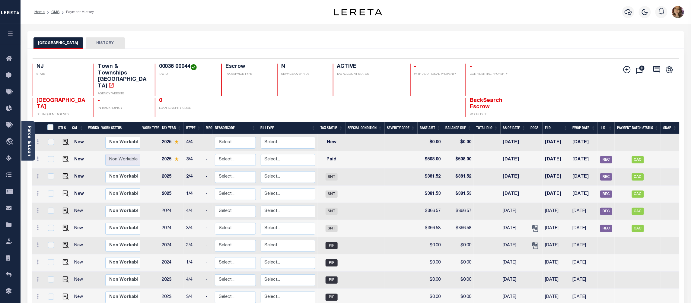
click at [68, 151] on td at bounding box center [64, 159] width 15 height 17
checkbox input "true"
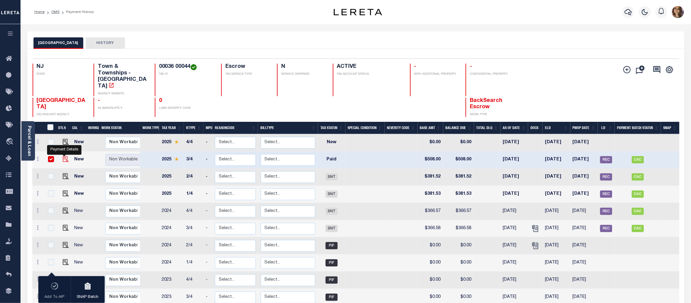
click at [63, 156] on img "" at bounding box center [66, 159] width 6 height 6
checkbox input "false"
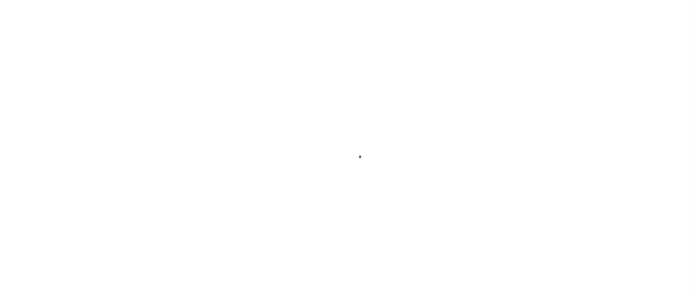
select select "PYD"
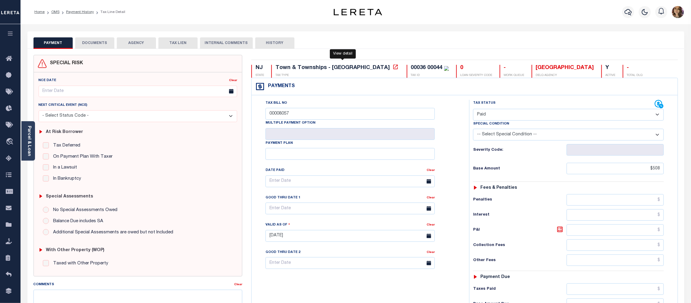
click at [393, 69] on icon at bounding box center [396, 67] width 6 height 6
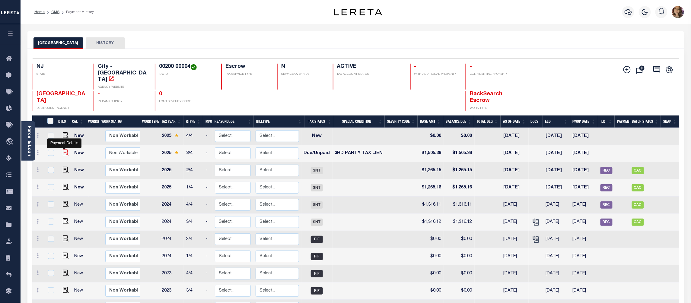
click at [65, 150] on img "" at bounding box center [66, 153] width 6 height 6
checkbox input "true"
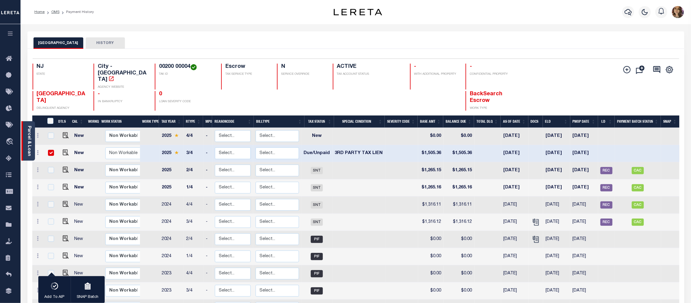
click at [29, 133] on link "Parcel & Loan" at bounding box center [29, 141] width 4 height 30
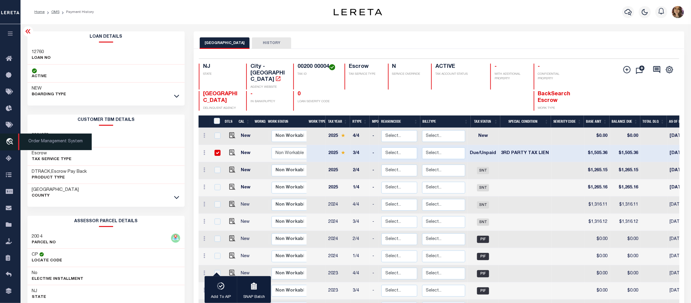
click at [41, 140] on span "Order Management System" at bounding box center [55, 142] width 74 height 17
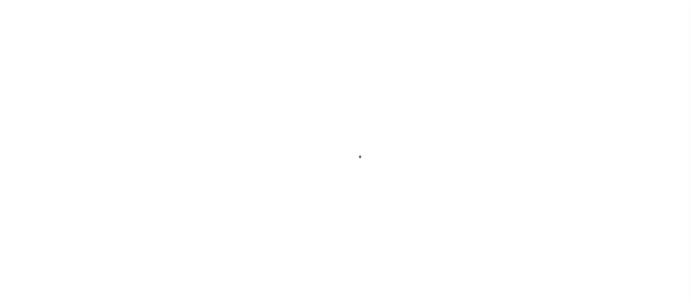
select select "DUE"
select select "20"
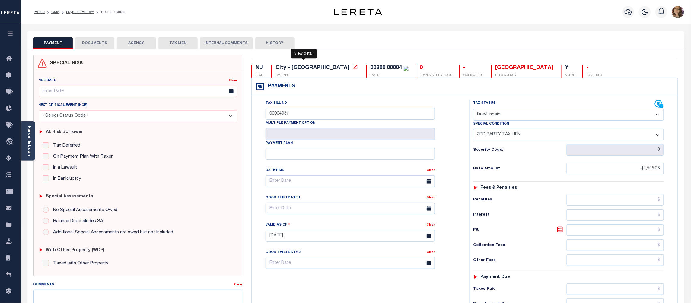
click at [353, 69] on icon at bounding box center [355, 67] width 5 height 5
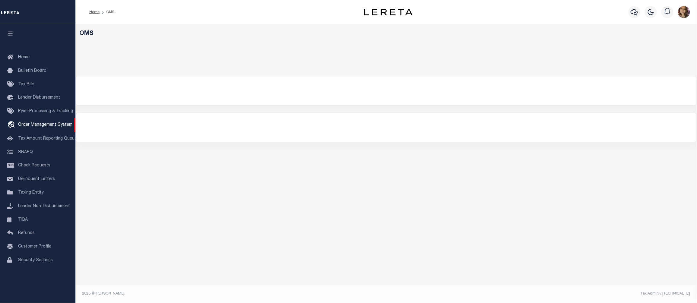
select select "200"
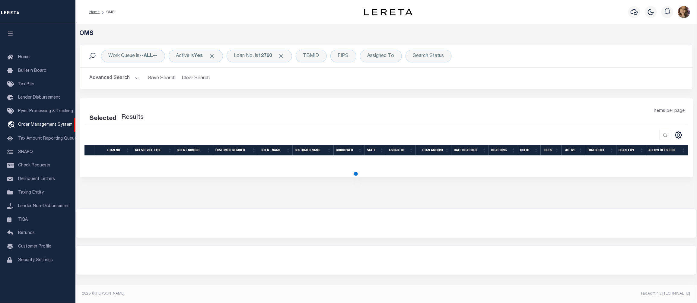
select select "200"
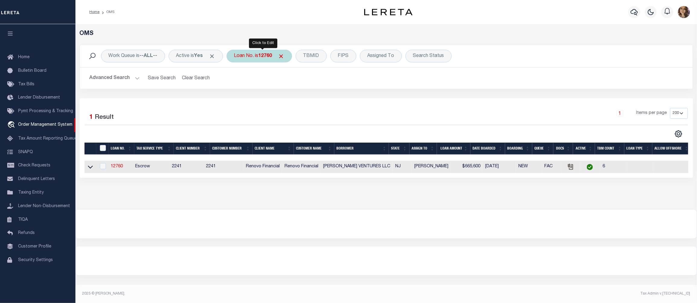
click at [258, 56] on div "Loan No. is 12760" at bounding box center [259, 56] width 65 height 13
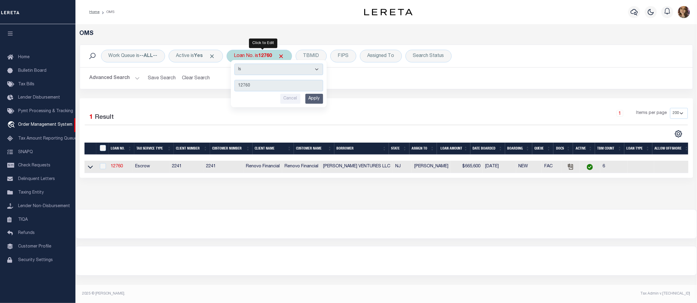
type input "448210"
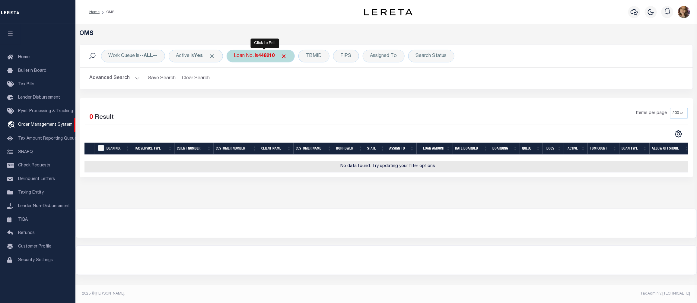
click at [265, 57] on b "448210" at bounding box center [267, 56] width 16 height 5
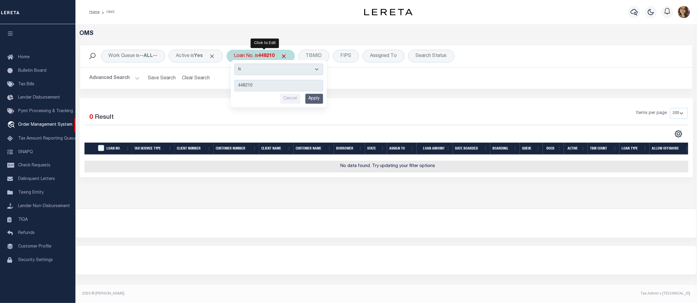
type input "3511201482303"
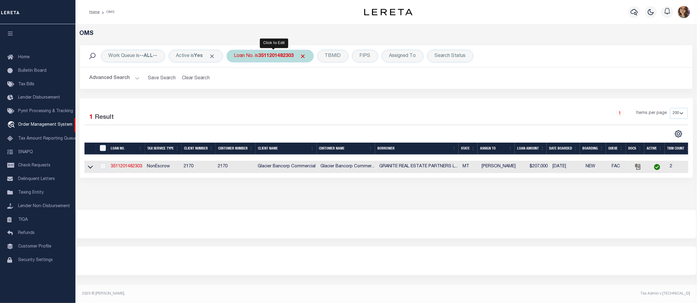
click at [275, 59] on b "3511201482303" at bounding box center [276, 56] width 35 height 5
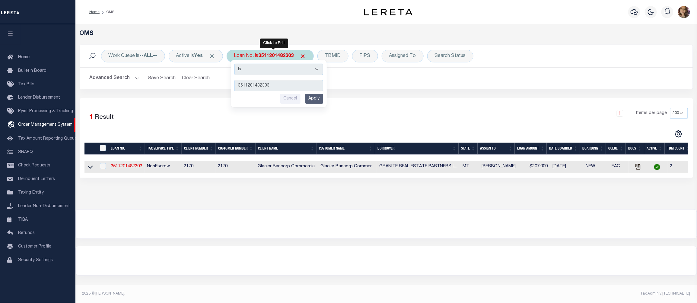
type input "48256"
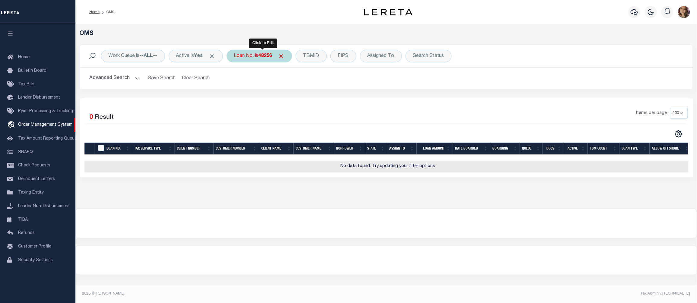
click at [259, 59] on div "Loan No. is 48256" at bounding box center [259, 56] width 65 height 13
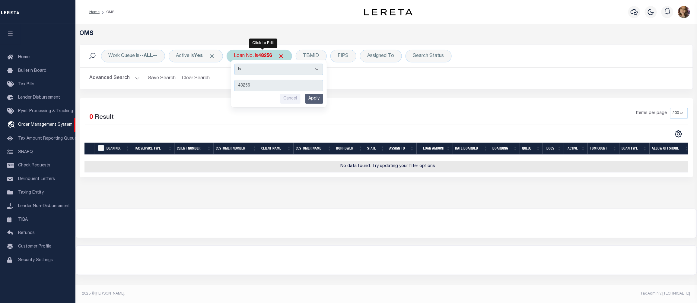
type input "3511201482303"
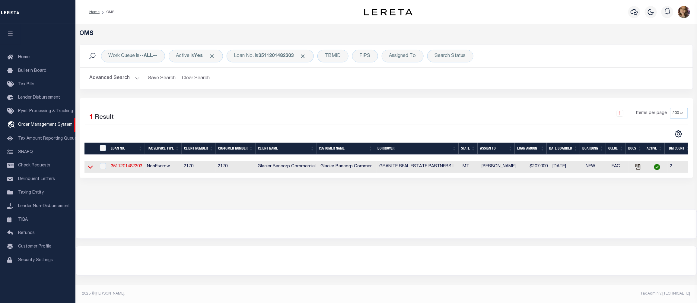
click at [91, 167] on icon at bounding box center [90, 167] width 5 height 6
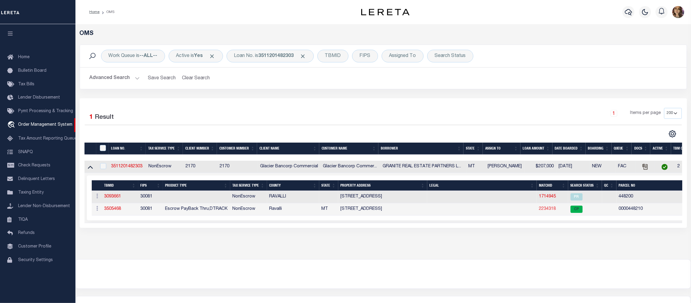
click at [542, 211] on link "2234318" at bounding box center [547, 209] width 17 height 4
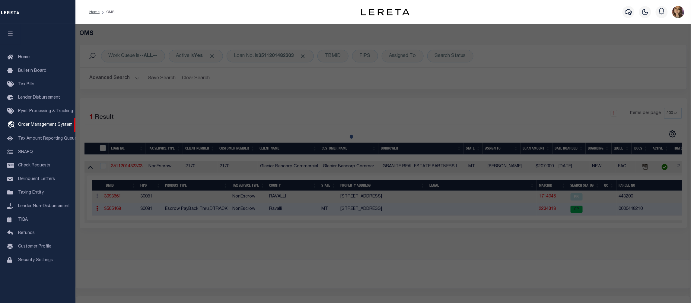
checkbox input "false"
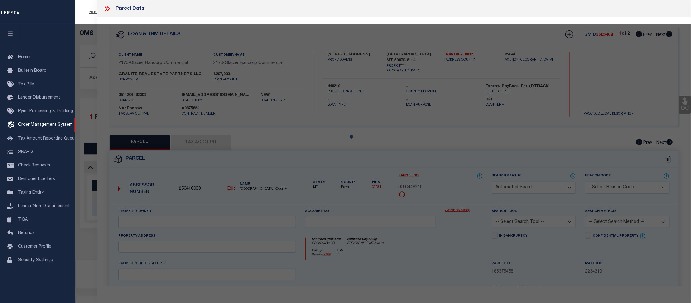
select select "CP"
type input "GRANITE REAL ESTATE PARTNERS LLC"
select select "AGW"
select select
type input "GRANDVIEW DR"
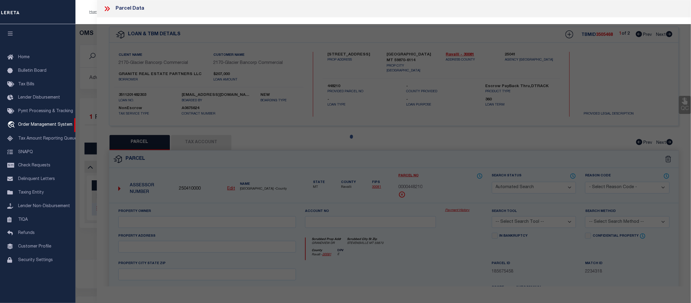
checkbox input "false"
type input "STEVENSVILLE, MT 59870"
type textarea "S01, T09 N, R20 W, Acres 2.5, IN N2NE INDEX 29 CS #1858 TRACT A"
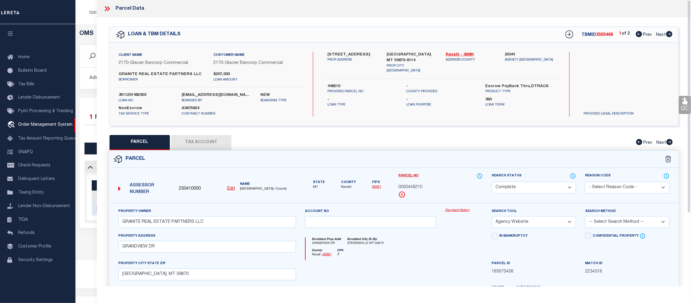
click at [456, 211] on link "Payment History" at bounding box center [464, 210] width 38 height 5
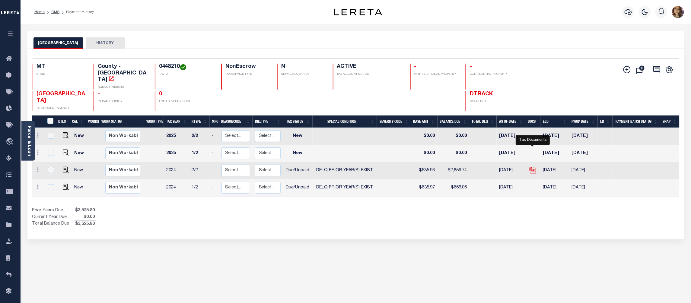
click at [533, 167] on icon "" at bounding box center [533, 171] width 8 height 8
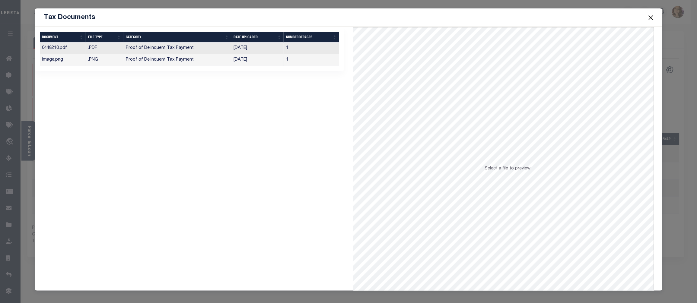
click at [256, 61] on td "[DATE]" at bounding box center [257, 60] width 52 height 12
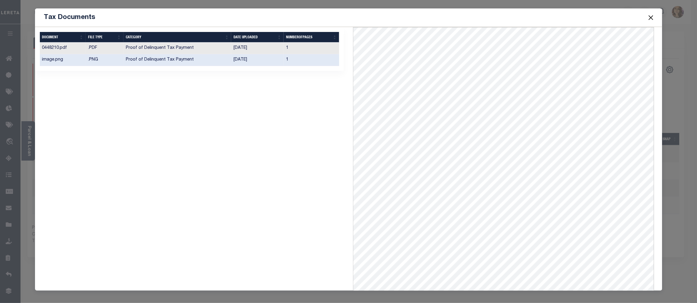
click at [652, 17] on button "Close" at bounding box center [651, 18] width 8 height 8
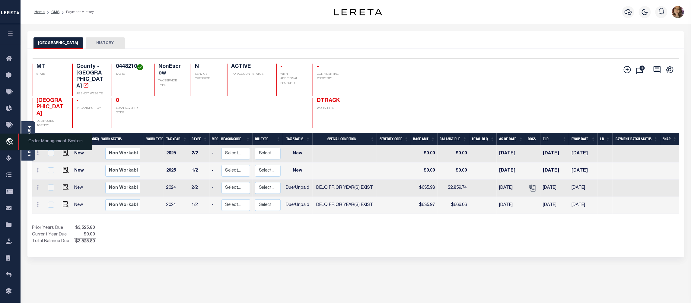
click at [51, 142] on span "Order Management System" at bounding box center [55, 142] width 74 height 17
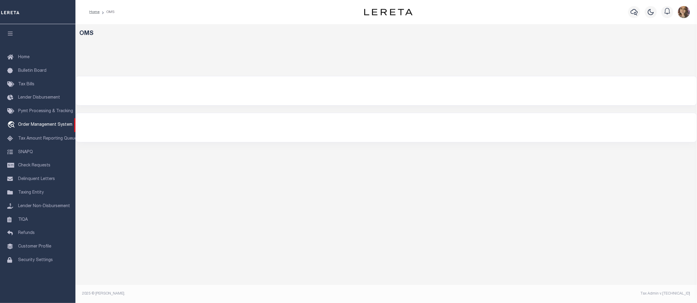
select select "200"
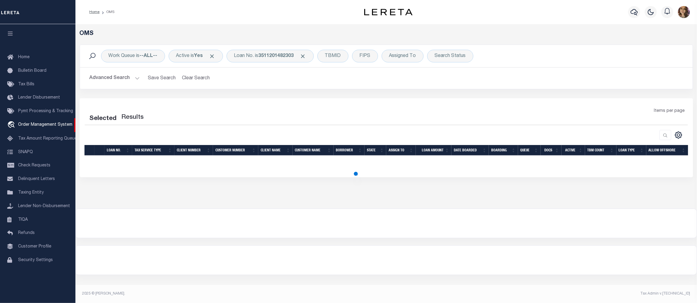
select select "200"
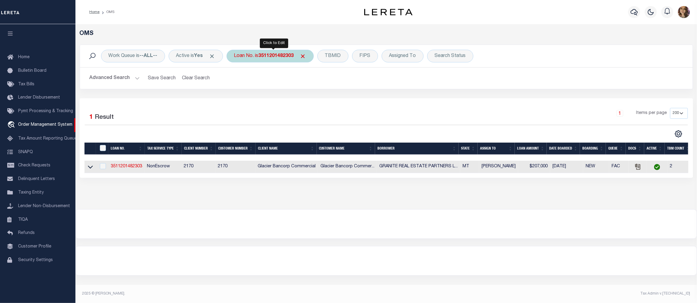
click at [276, 56] on b "3511201482303" at bounding box center [276, 56] width 35 height 5
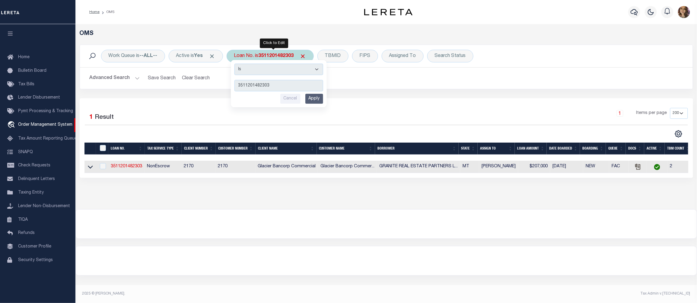
type input "8280925"
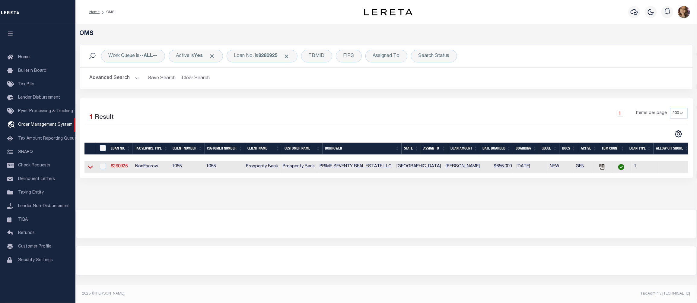
click at [91, 168] on icon at bounding box center [90, 167] width 5 height 6
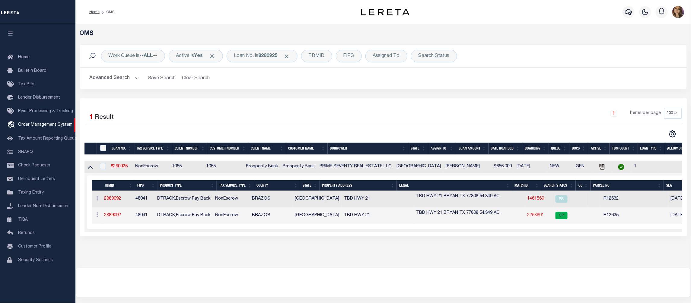
click at [527, 218] on link "2258801" at bounding box center [535, 215] width 17 height 4
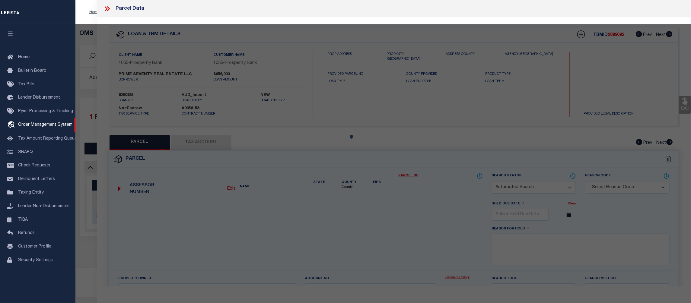
checkbox input "false"
select select "CP"
type input "PRIME SEVENTY REAL ESTATE LLC"
select select "AGW"
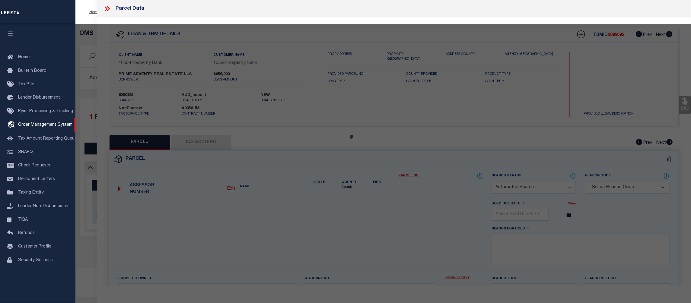
select select
type input "E SH-21"
type textarea "A003400, [PERSON_NAME], TRACT 7.2, 54.349 ACRES, & A001600 [PERSON_NAME]"
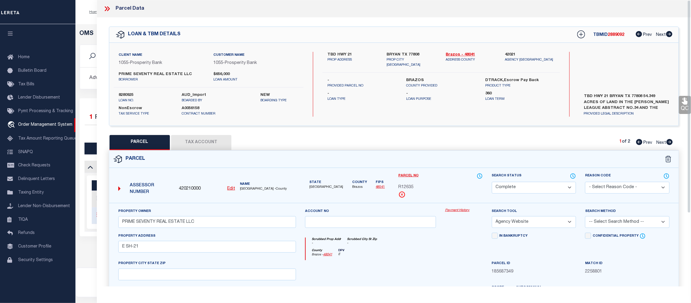
click at [461, 209] on link "Payment History" at bounding box center [464, 210] width 38 height 5
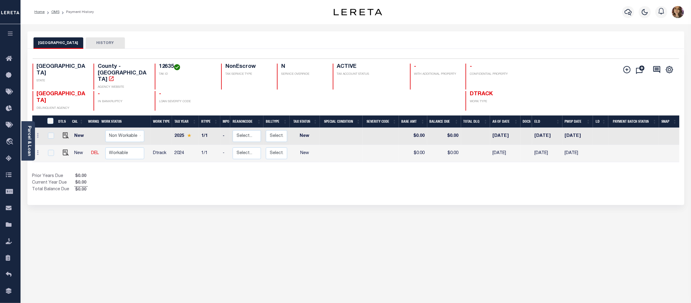
click at [162, 65] on h4 "12635" at bounding box center [186, 67] width 55 height 7
copy h4 "12635"
click at [30, 133] on link "Parcel & Loan" at bounding box center [29, 141] width 4 height 30
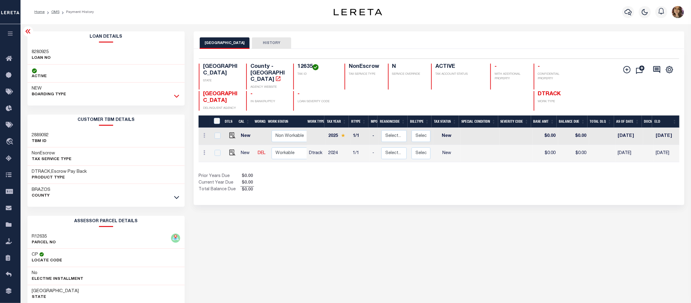
click at [177, 98] on icon at bounding box center [176, 96] width 5 height 6
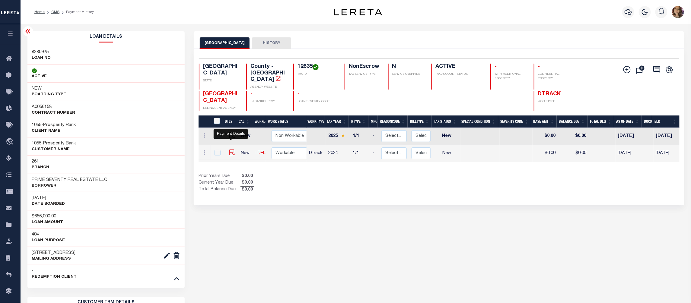
click at [230, 150] on img "" at bounding box center [232, 153] width 6 height 6
checkbox input "true"
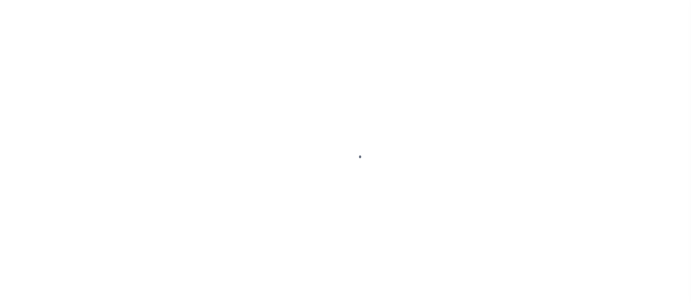
select select "NW2"
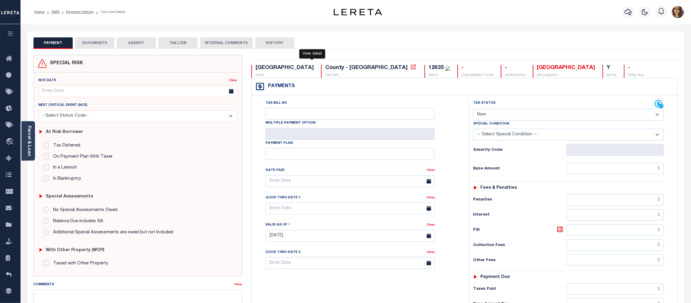
click at [410, 68] on icon at bounding box center [413, 67] width 6 height 6
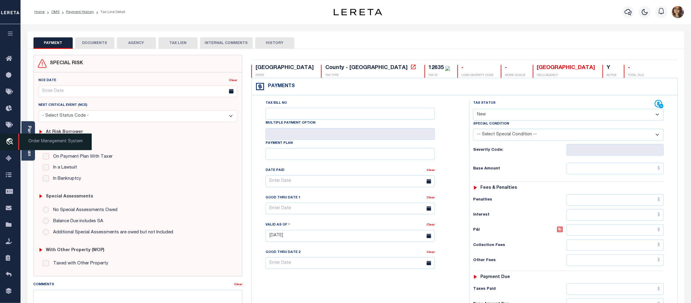
click at [47, 144] on span "Order Management System" at bounding box center [55, 142] width 74 height 17
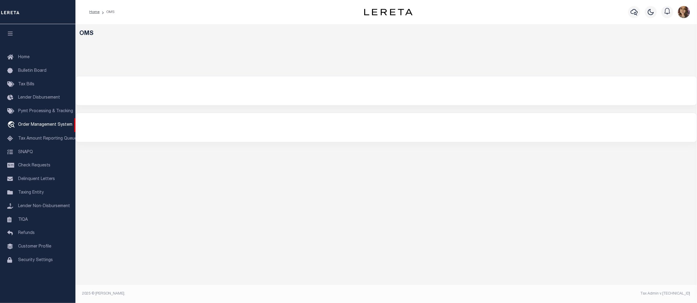
select select "200"
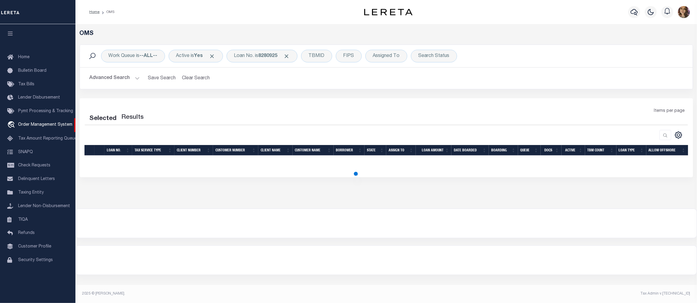
select select "200"
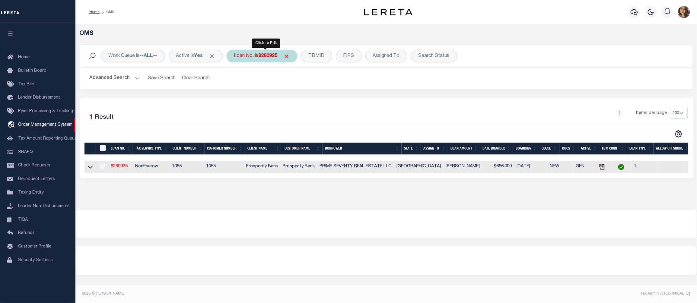
click at [250, 56] on div "Loan No. is 8280925" at bounding box center [262, 56] width 71 height 13
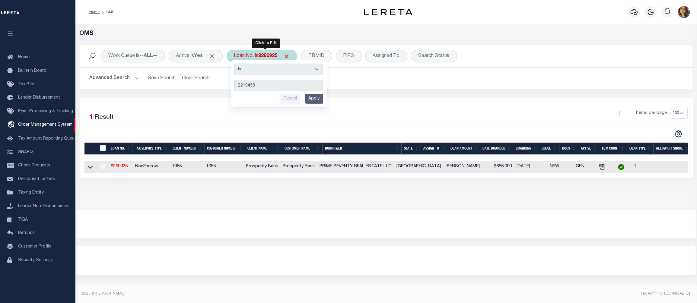
type input "22104588"
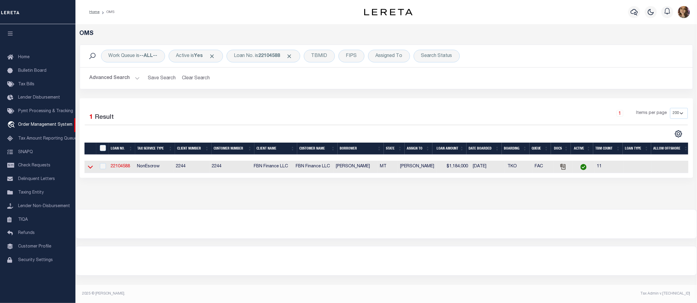
click at [88, 168] on icon at bounding box center [90, 167] width 5 height 3
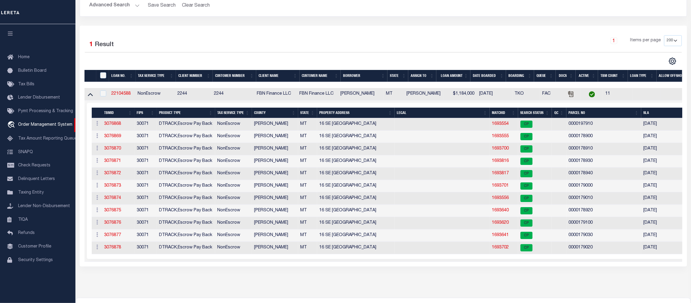
scroll to position [80, 0]
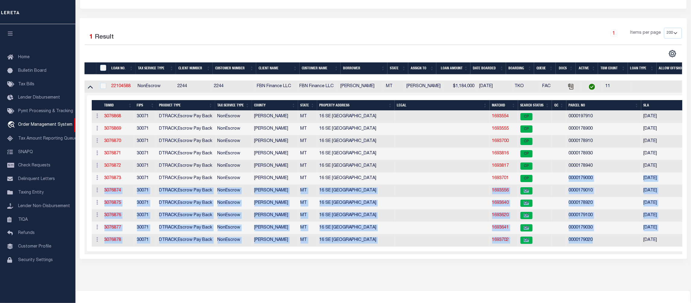
drag, startPoint x: 599, startPoint y: 244, endPoint x: 555, endPoint y: 182, distance: 76.3
click at [555, 182] on tbody "ACTIONS Add Parcel Delete TBM 3076868 30071 DTRACK,Escrow Pay Back NonEscrow [P…" at bounding box center [392, 179] width 601 height 136
click at [432, 116] on td at bounding box center [442, 117] width 95 height 12
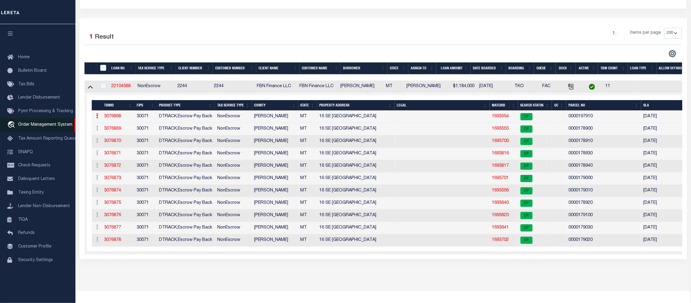
click at [35, 126] on span "Order Management System" at bounding box center [45, 125] width 54 height 4
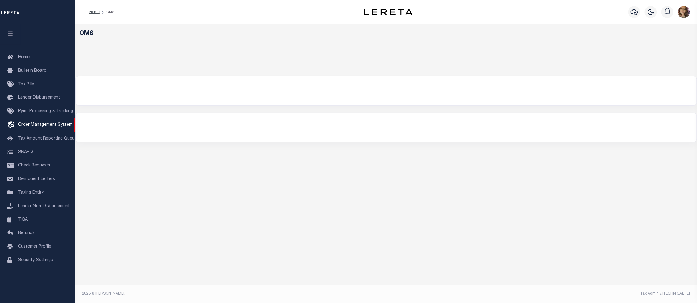
select select "200"
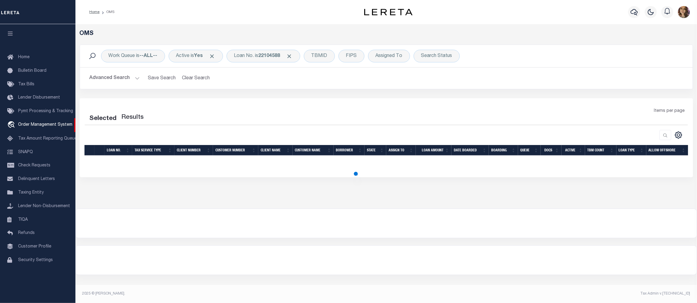
select select "200"
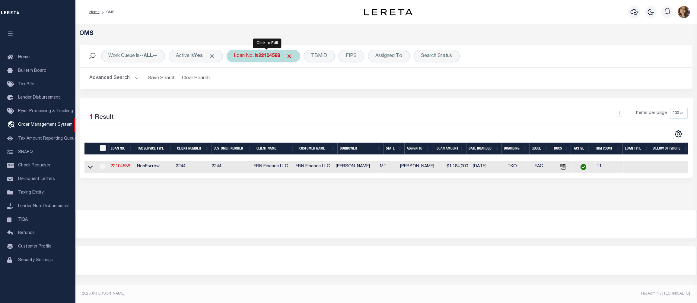
click at [269, 58] on b "22104588" at bounding box center [270, 56] width 22 height 5
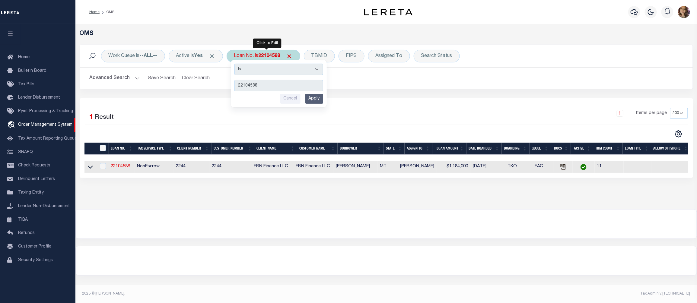
type input "1309199422"
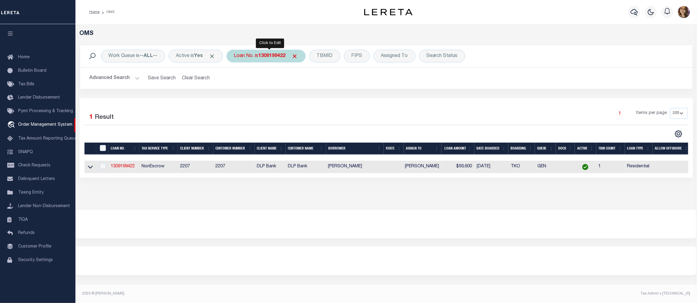
click at [269, 57] on b "1309199422" at bounding box center [272, 56] width 27 height 5
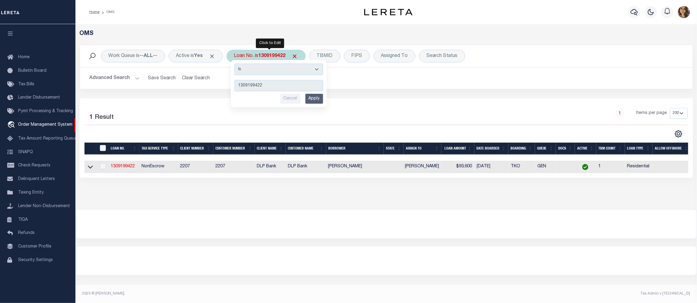
type input "19680"
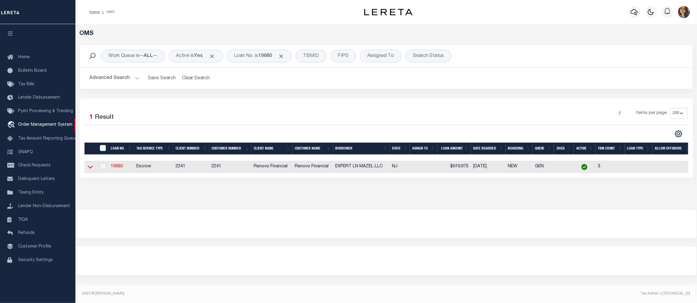
click at [90, 168] on icon at bounding box center [90, 167] width 5 height 6
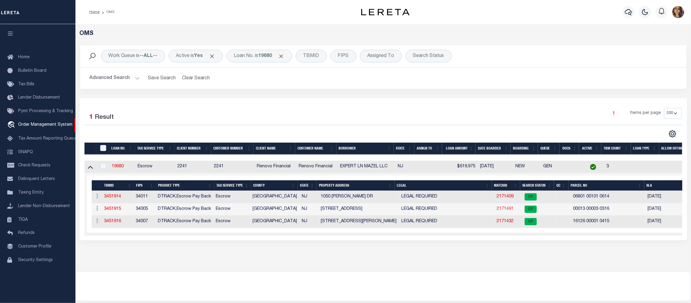
click at [502, 210] on link "2171491" at bounding box center [505, 209] width 17 height 4
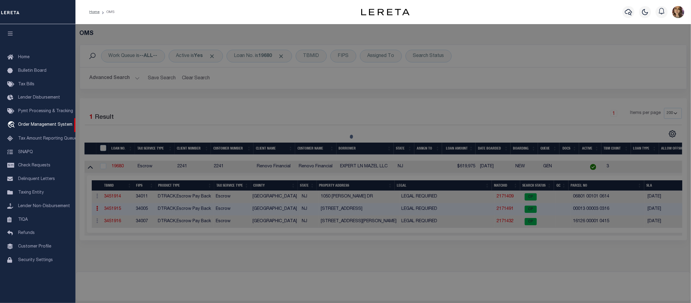
checkbox input "false"
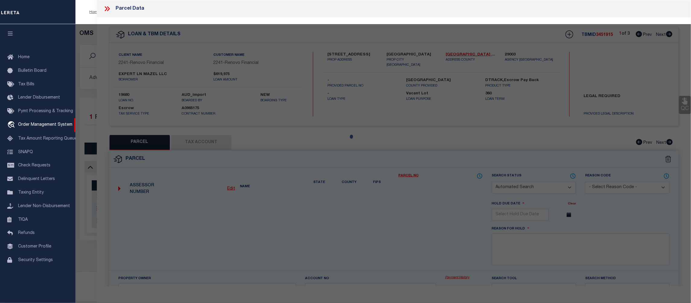
select select "CP"
type input "HOLLYFORD ENTERPRISES INC"
select select "ATL"
select select "ADD"
type input "1101 MARNE HWY"
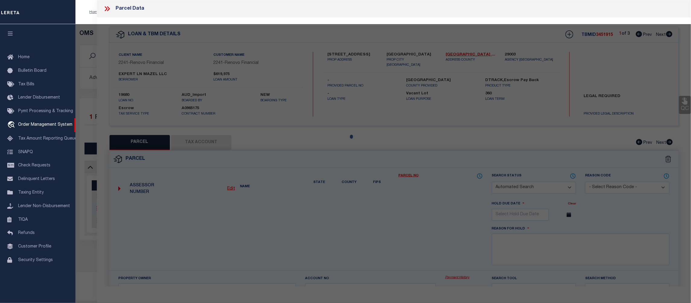
checkbox input "false"
type input "HAINESPORT, NJ 08036"
type textarea "ADDITIONAL LOTS: L11"
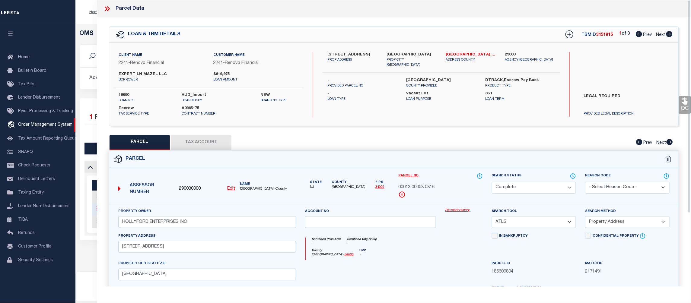
click at [459, 212] on link "Payment History" at bounding box center [464, 210] width 38 height 5
click at [106, 9] on icon at bounding box center [106, 8] width 3 height 5
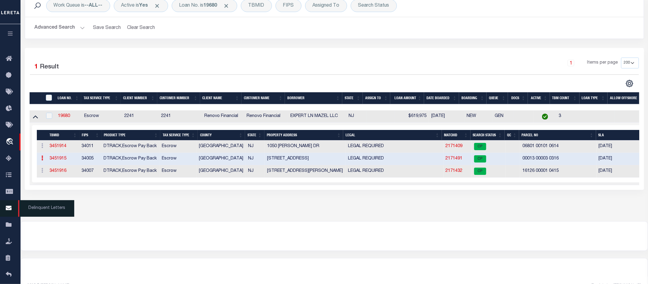
scroll to position [67, 0]
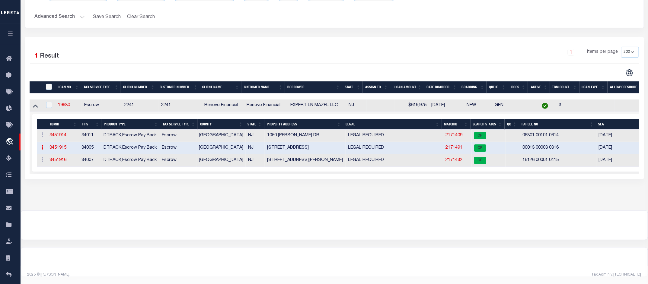
click at [9, 32] on icon "button" at bounding box center [10, 33] width 7 height 5
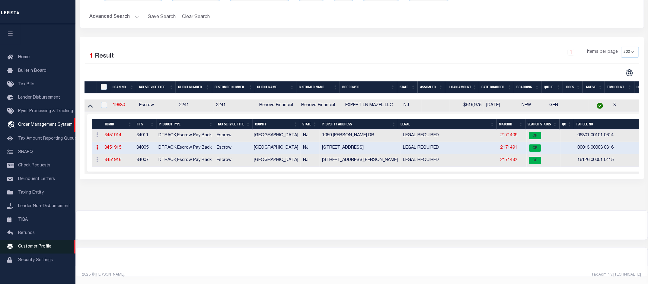
click at [34, 249] on span "Customer Profile" at bounding box center [34, 247] width 33 height 4
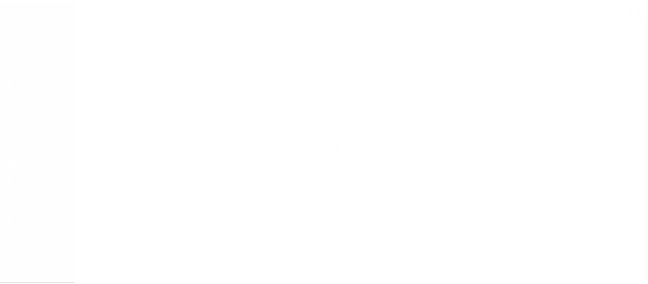
scroll to position [9, 0]
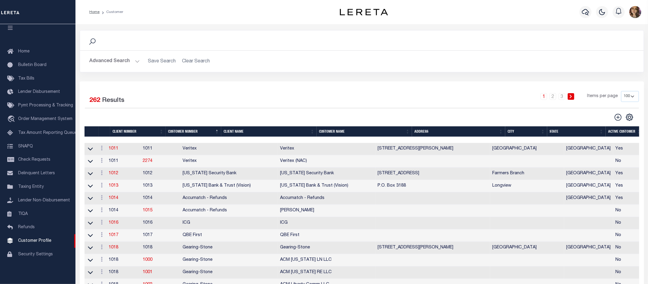
click at [133, 60] on button "Advanced Search" at bounding box center [115, 62] width 50 height 12
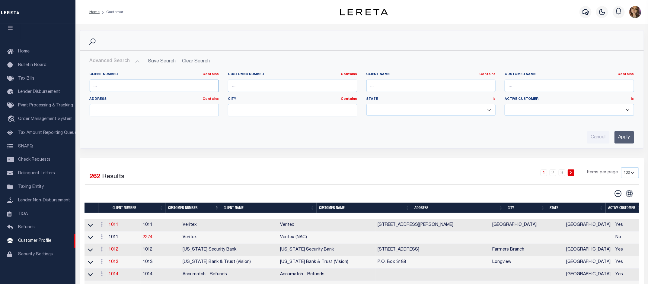
click at [126, 87] on input "text" at bounding box center [154, 86] width 129 height 12
type input "19680"
click at [624, 137] on input "Apply" at bounding box center [624, 137] width 20 height 12
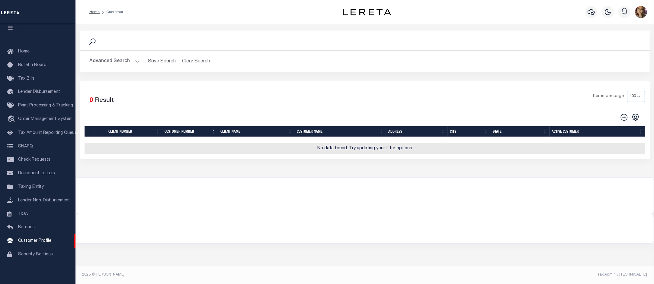
click at [135, 61] on button "Advanced Search" at bounding box center [115, 62] width 50 height 12
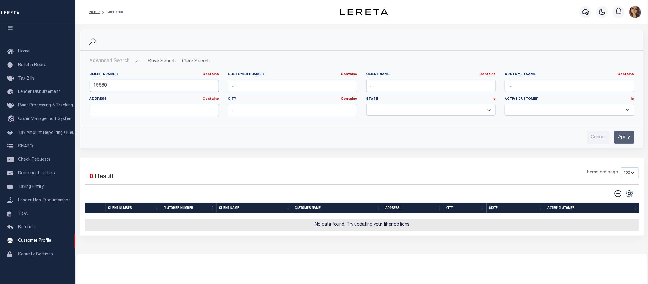
drag, startPoint x: 122, startPoint y: 88, endPoint x: 84, endPoint y: 85, distance: 37.9
click at [84, 85] on div "Client Number Contains Contains Is 19680 Customer Number Contains Contains Is C…" at bounding box center [361, 94] width 563 height 54
click at [256, 86] on input "text" at bounding box center [292, 86] width 129 height 12
type input "19680"
click at [630, 138] on input "Apply" at bounding box center [624, 137] width 20 height 12
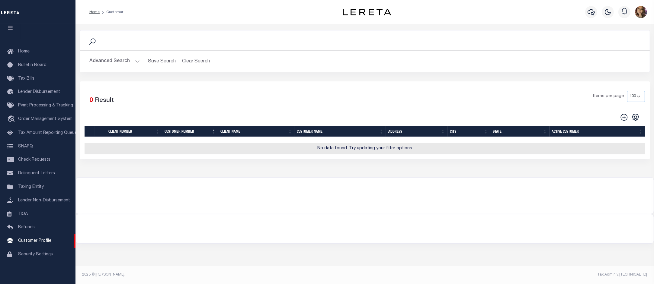
click at [129, 61] on button "Advanced Search" at bounding box center [115, 62] width 50 height 12
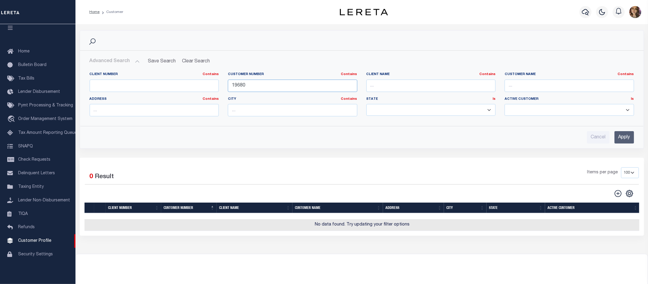
drag, startPoint x: 254, startPoint y: 87, endPoint x: 211, endPoint y: 86, distance: 43.2
click at [211, 86] on div "Client Number Contains Contains Is Customer Number Contains Contains Is 19680 Is" at bounding box center [361, 96] width 553 height 49
click at [428, 85] on input "text" at bounding box center [430, 86] width 129 height 12
type input "Renovo"
click at [619, 134] on input "Apply" at bounding box center [624, 137] width 20 height 12
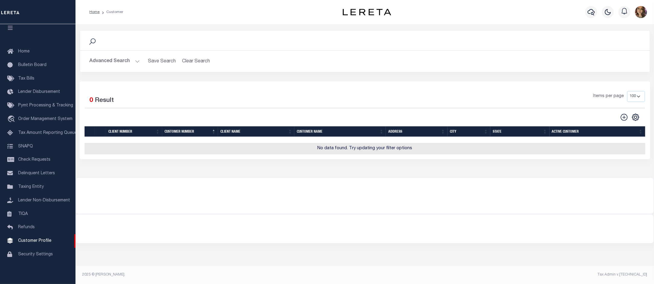
click at [136, 60] on button "Advanced Search" at bounding box center [115, 62] width 50 height 12
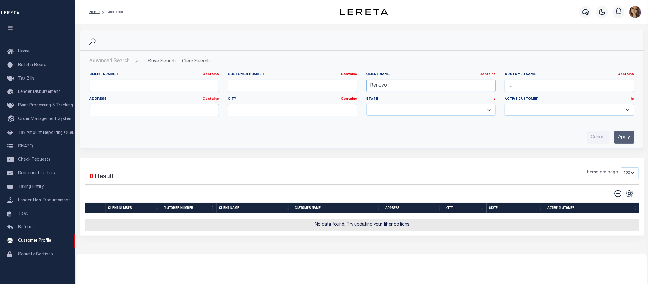
drag, startPoint x: 403, startPoint y: 88, endPoint x: 339, endPoint y: 92, distance: 64.7
click at [339, 92] on div "Client Number Contains Contains Is Customer Number Contains Contains Is Contains" at bounding box center [361, 96] width 553 height 49
click at [193, 59] on button "Clear Search" at bounding box center [196, 62] width 33 height 12
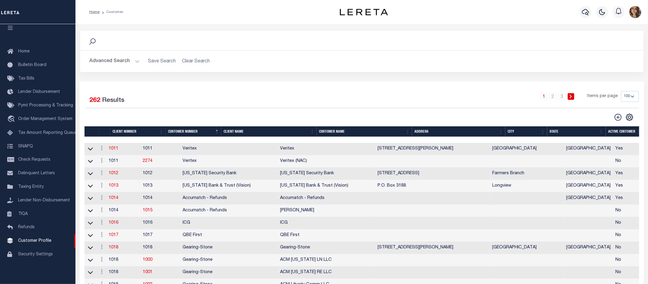
click at [135, 63] on button "Advanced Search" at bounding box center [115, 62] width 50 height 12
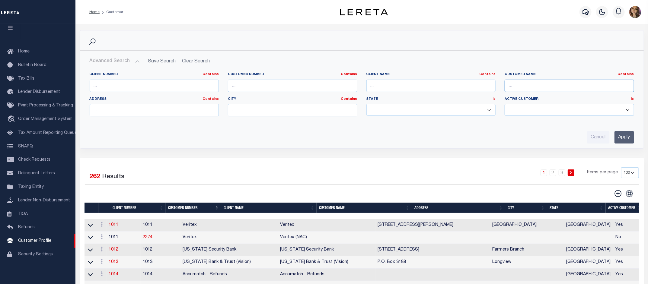
click at [524, 85] on input "text" at bounding box center [568, 86] width 129 height 12
click at [444, 85] on input "text" at bounding box center [430, 86] width 129 height 12
type input "Renovo"
click at [625, 141] on input "Apply" at bounding box center [624, 137] width 20 height 12
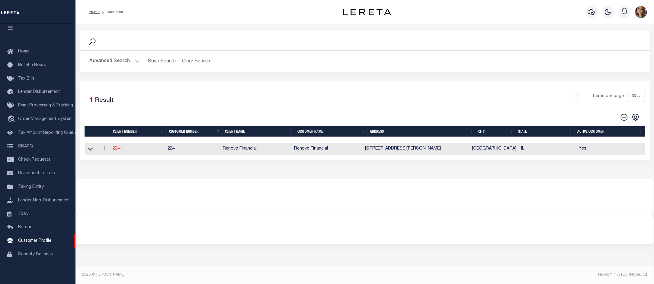
click at [118, 151] on link "2241" at bounding box center [118, 149] width 10 height 4
select select
type input "Renovo Financial"
type input "2241"
type input "Renovo Financial"
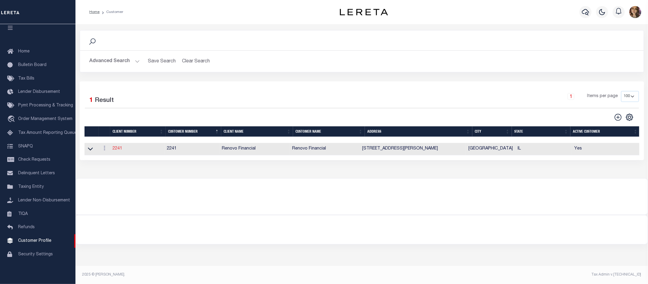
type input "Steven"
type input "Klemp"
select select "Mixed Portfolio"
type input "Tiffany Stringfellow"
type input "Barbara Kendrick"
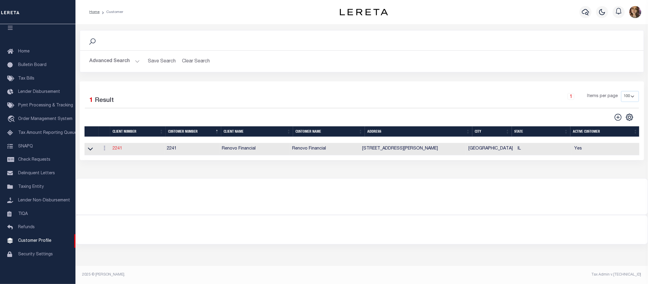
type input "Debbie Vecellio"
checkbox input "true"
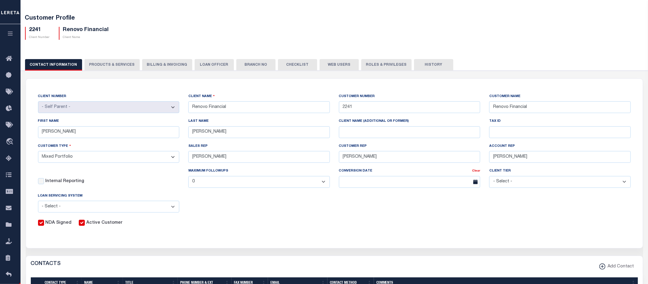
scroll to position [38, 0]
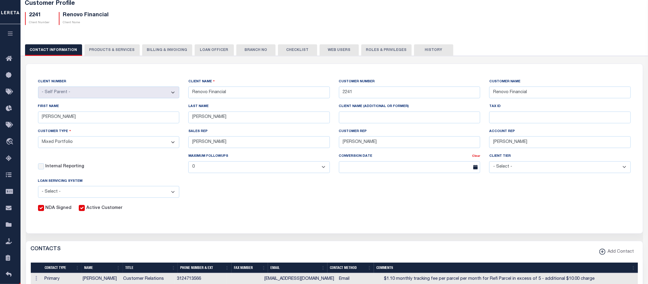
click at [331, 50] on button "Web Users" at bounding box center [339, 49] width 39 height 11
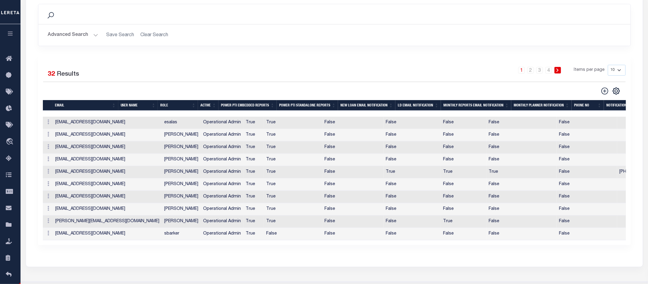
scroll to position [113, 0]
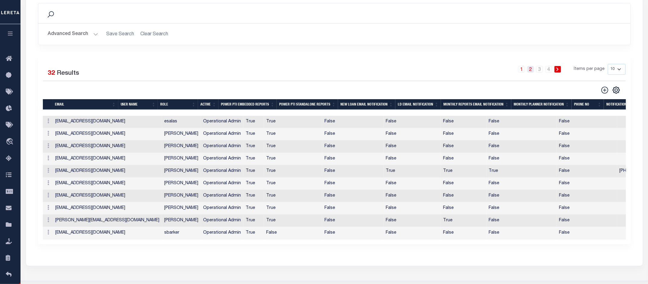
click at [533, 69] on link "2" at bounding box center [530, 69] width 7 height 7
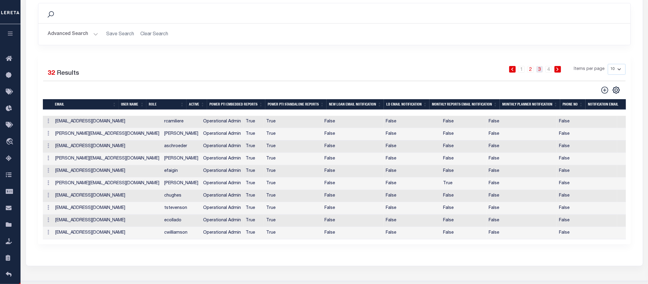
click at [542, 70] on link "3" at bounding box center [539, 69] width 7 height 7
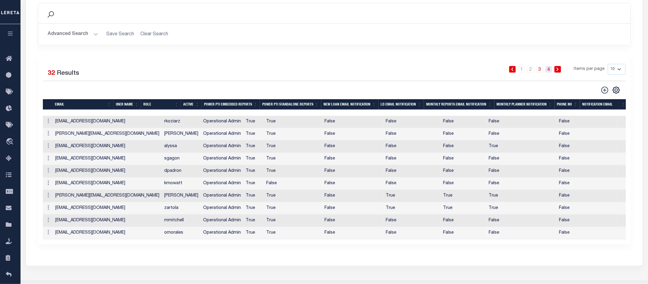
click at [551, 72] on link "4" at bounding box center [548, 69] width 7 height 7
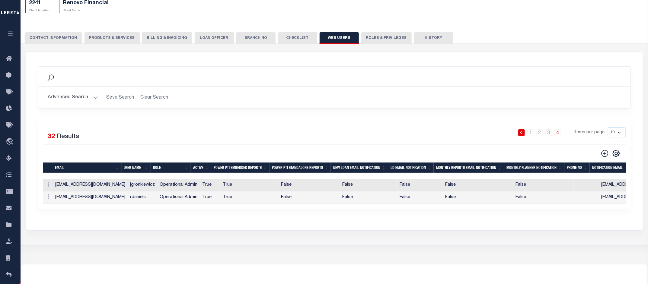
scroll to position [0, 0]
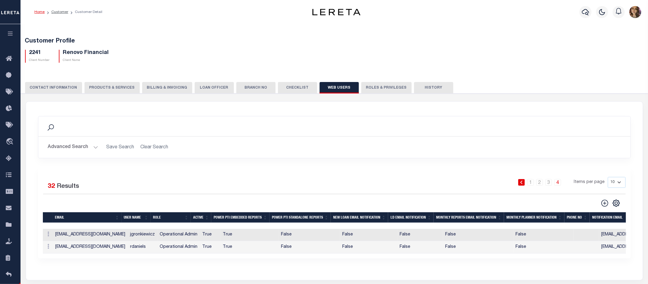
click at [55, 88] on button "CONTACT INFORMATION" at bounding box center [53, 87] width 57 height 11
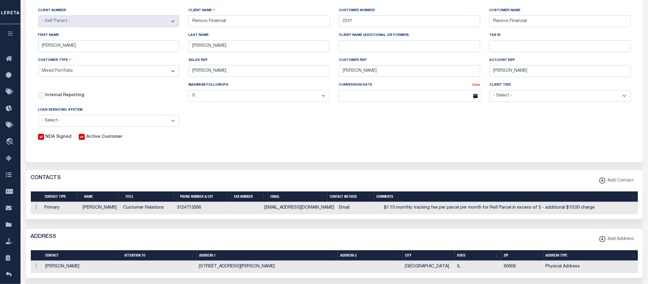
scroll to position [113, 0]
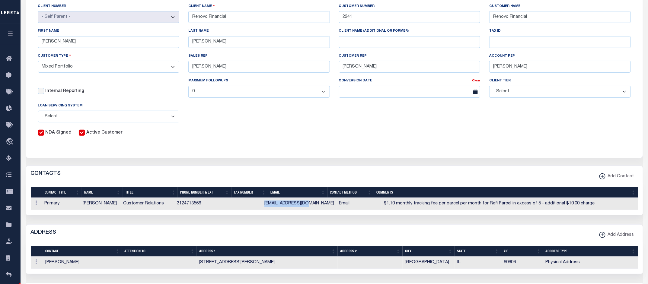
drag, startPoint x: 270, startPoint y: 209, endPoint x: 314, endPoint y: 212, distance: 43.8
click at [314, 210] on td "sstimson@rfmsc.com" at bounding box center [299, 204] width 75 height 12
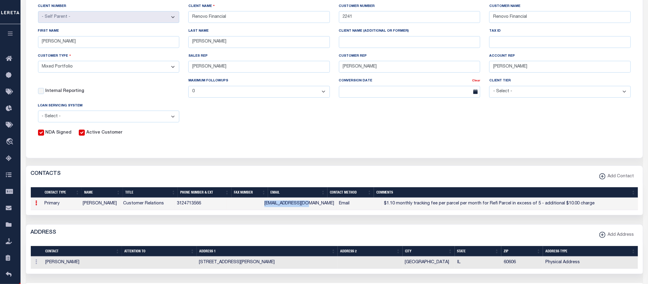
copy td "sstimson@rfmsc.com"
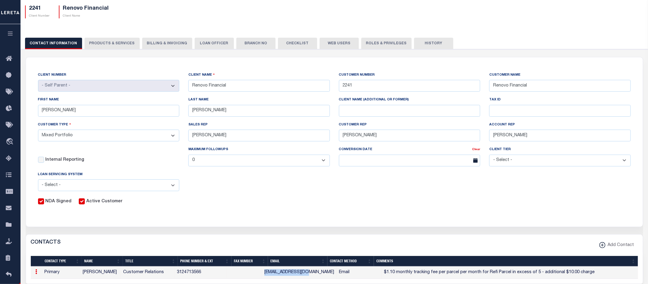
scroll to position [0, 0]
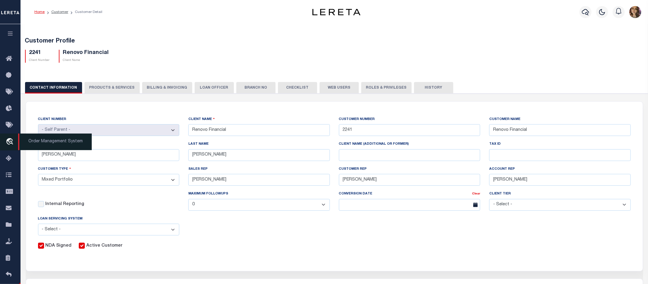
click at [38, 144] on span "Order Management System" at bounding box center [55, 142] width 74 height 17
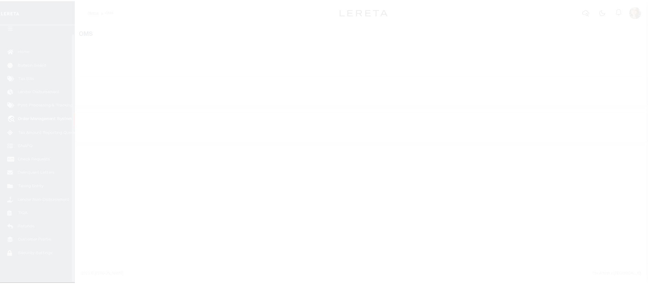
scroll to position [9, 0]
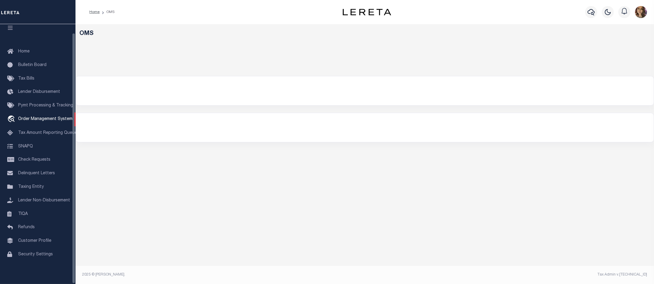
select select "200"
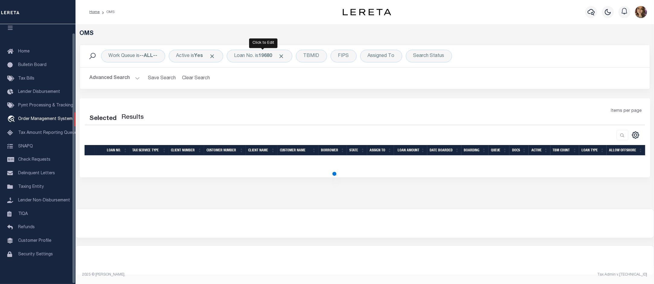
select select "200"
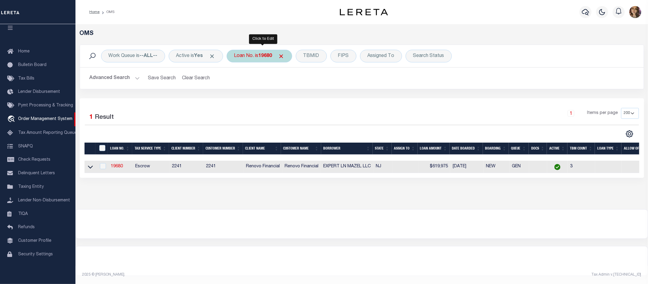
click at [256, 57] on div "Loan No. is 19680" at bounding box center [259, 56] width 65 height 13
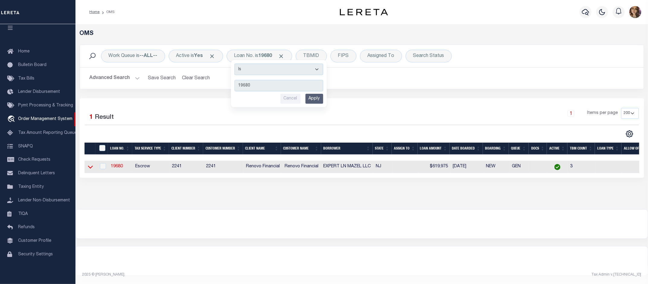
click at [89, 170] on icon at bounding box center [90, 167] width 5 height 6
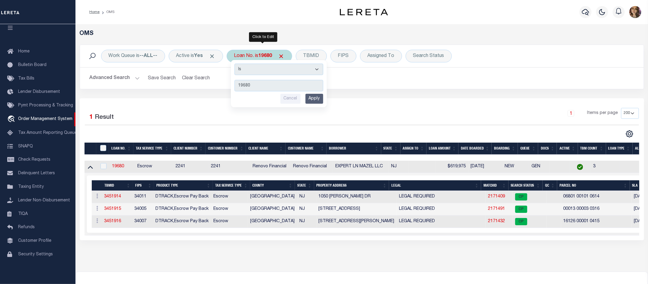
click at [255, 56] on div "Loan No. is 19680 Is Contains 19680 Cancel Apply" at bounding box center [259, 56] width 65 height 13
type input "24265ND"
click at [314, 101] on input "Apply" at bounding box center [314, 99] width 18 height 10
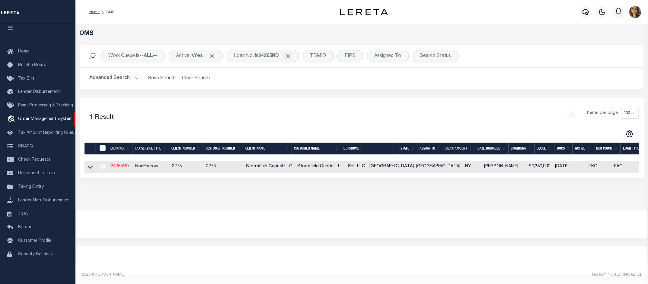
click at [122, 167] on link "24265ND" at bounding box center [120, 166] width 18 height 4
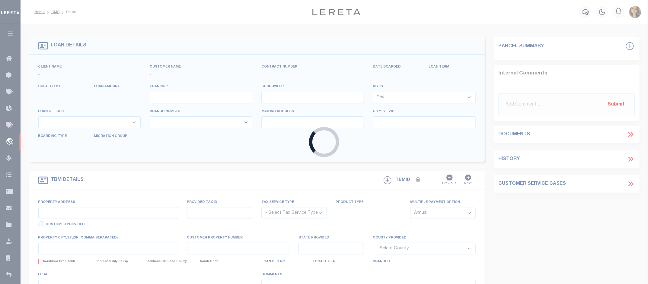
type input "24265ND"
type input "8HL LLC - [GEOGRAPHIC_DATA], [GEOGRAPHIC_DATA]"
select select
type input "c/o Young Developments501 Montauk Hwy"
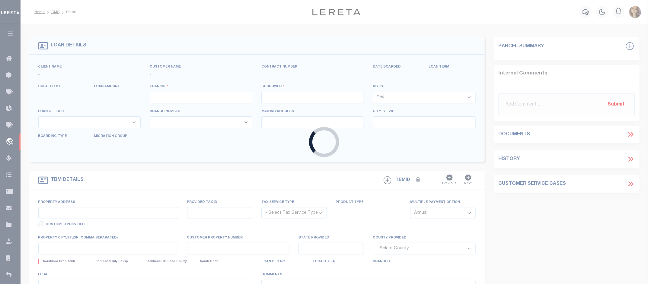
select select "10"
select select "NonEscrow"
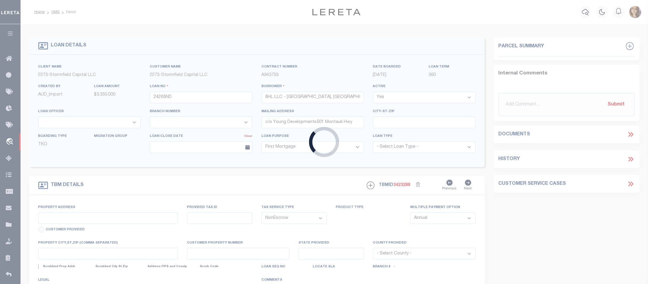
type input "[STREET_ADDRESS][PERSON_NAME]"
type input "300-127-2-9"
type input "Amagansett NY 11930"
type input "NY"
select select
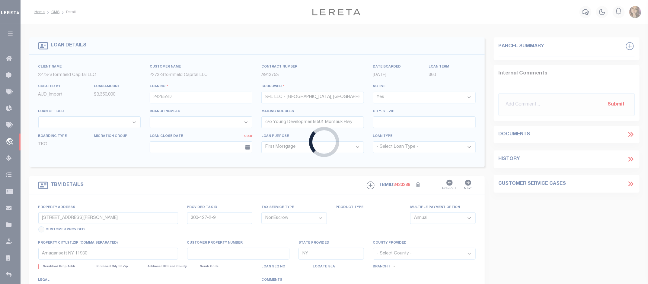
select select "84862"
select select
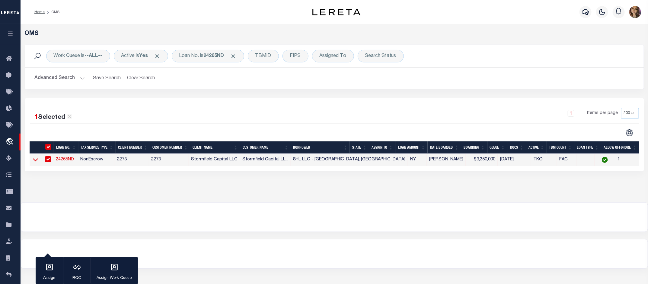
click at [34, 163] on icon at bounding box center [35, 160] width 5 height 6
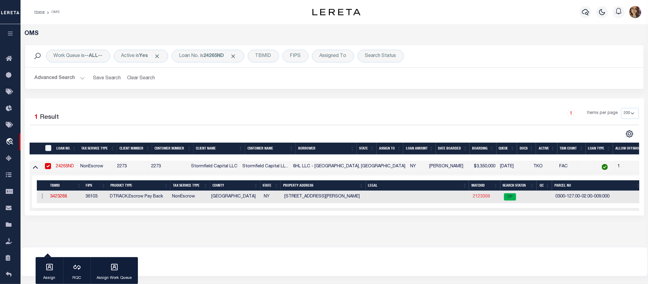
click at [473, 198] on link "2123359" at bounding box center [481, 197] width 17 height 4
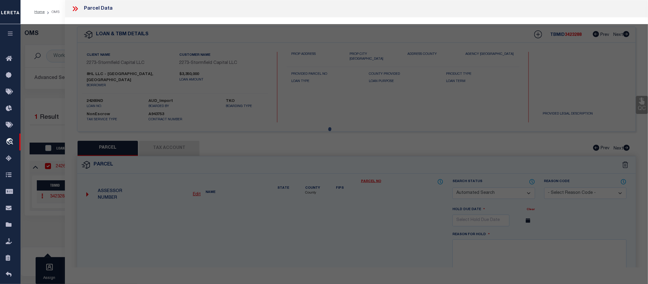
checkbox input "false"
select select "CP"
type input "8HL LLC"
select select
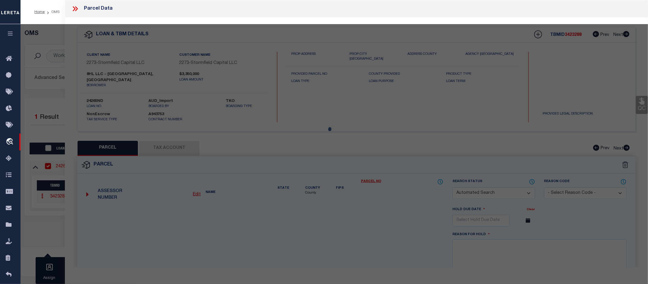
type input "[STREET_ADDRESS]"
type input "Amagansett NY 11930"
type textarea "Information Only - Installment Tax Years Based on Agency Review"
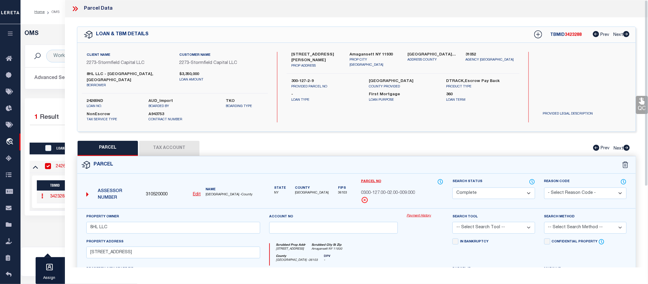
click at [423, 214] on link "Payment History" at bounding box center [425, 216] width 37 height 5
click at [75, 10] on icon at bounding box center [75, 9] width 8 height 8
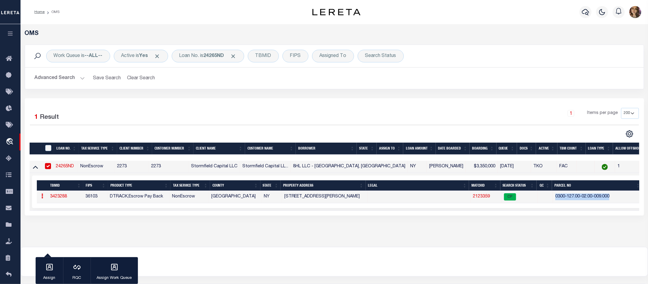
drag, startPoint x: 587, startPoint y: 199, endPoint x: 521, endPoint y: 202, distance: 66.1
click at [553, 202] on td "0300-127.00-02.00-009.000" at bounding box center [598, 197] width 90 height 12
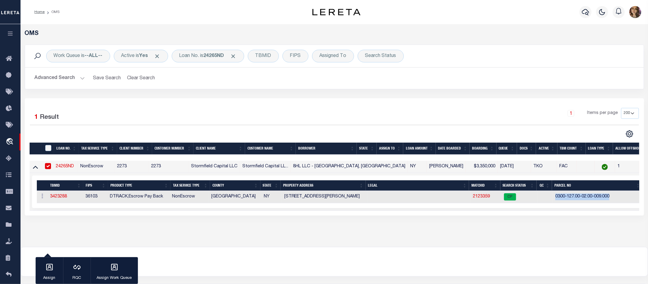
copy td "0300-127.00-02.00-009.000"
click at [473, 199] on link "2123359" at bounding box center [481, 197] width 17 height 4
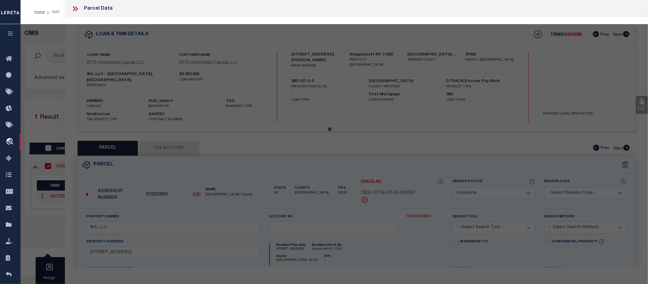
select select "AS"
checkbox input "false"
select select "CP"
type input "8HL LLC"
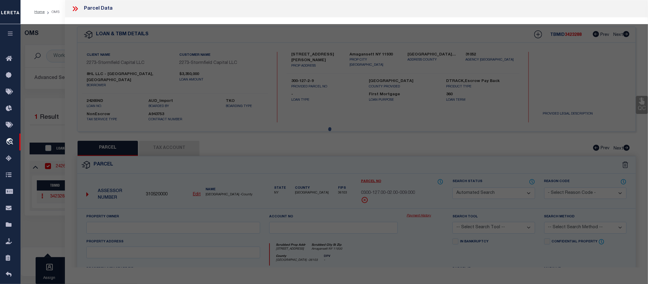
select select
type input "[STREET_ADDRESS]"
type input "Amagansett NY 11930"
type textarea "Information Only - Installment Tax Years Based on Agency Review"
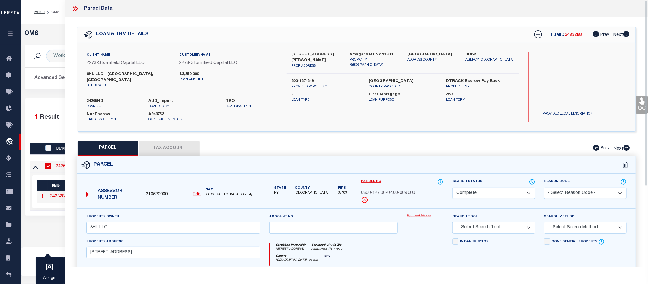
click at [422, 214] on link "Payment History" at bounding box center [425, 216] width 37 height 5
click at [76, 8] on icon at bounding box center [75, 9] width 8 height 8
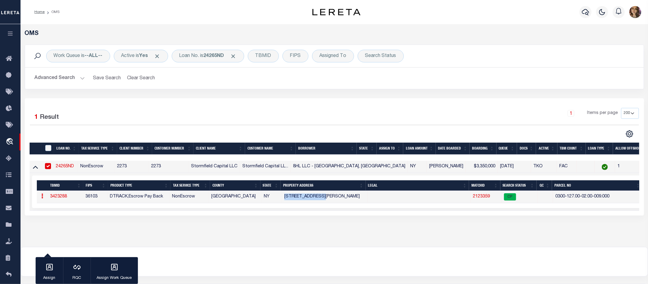
drag, startPoint x: 315, startPoint y: 202, endPoint x: 269, endPoint y: 201, distance: 46.5
click at [282, 201] on td "[STREET_ADDRESS][PERSON_NAME]" at bounding box center [325, 197] width 86 height 12
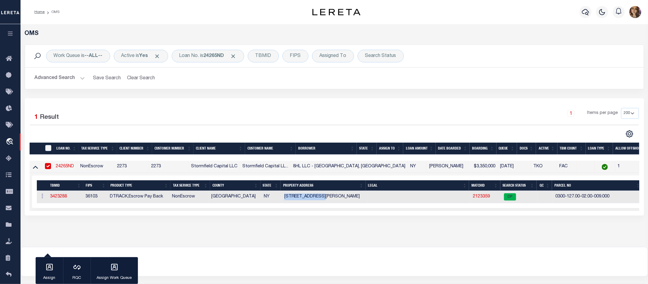
copy td "[STREET_ADDRESS][PERSON_NAME]"
click at [473, 199] on link "2123359" at bounding box center [481, 197] width 17 height 4
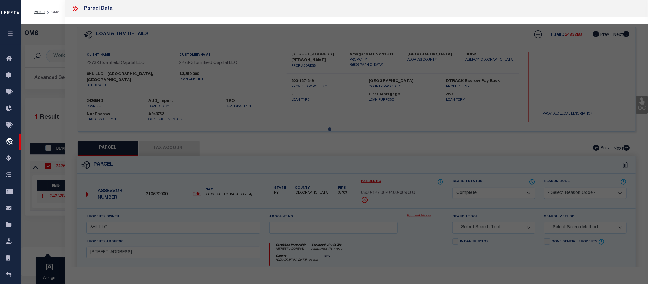
select select "AS"
checkbox input "false"
select select "CP"
type input "8HL LLC"
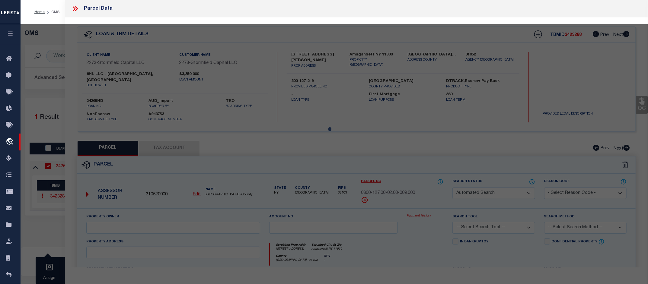
select select
type input "[STREET_ADDRESS]"
type input "Amagansett NY 11930"
type textarea "Information Only - Installment Tax Years Based on Agency Review"
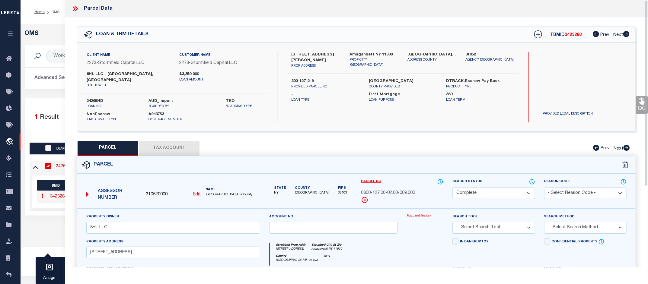
click at [423, 214] on link "Payment History" at bounding box center [425, 216] width 37 height 5
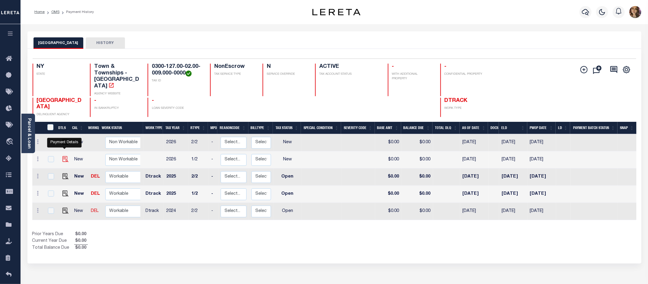
click at [65, 156] on img "" at bounding box center [65, 159] width 6 height 6
checkbox input "true"
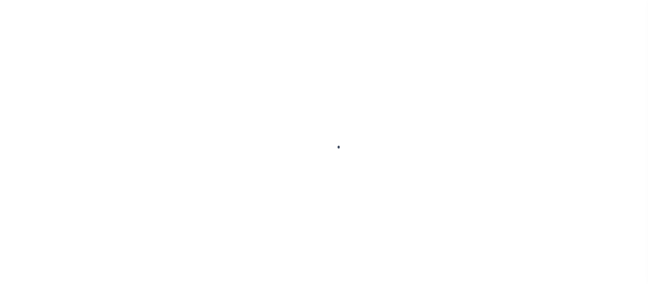
checkbox input "false"
type input "[DATE]"
select select "NW2"
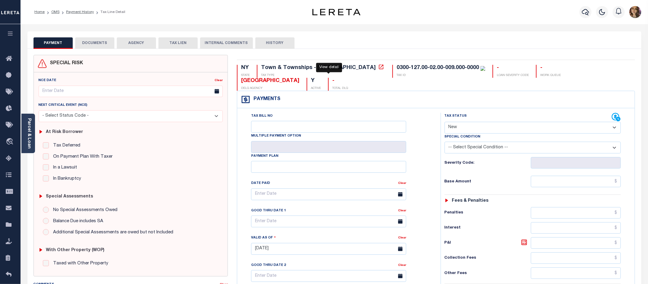
click at [378, 68] on icon at bounding box center [381, 67] width 6 height 6
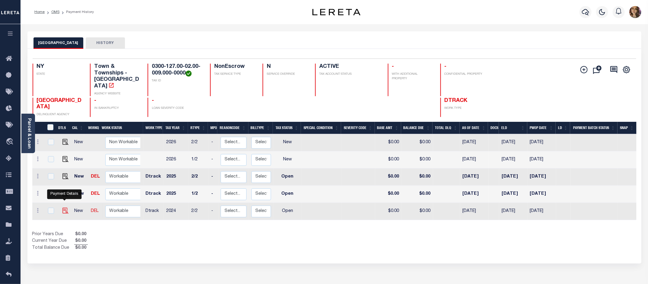
click at [65, 208] on img "" at bounding box center [65, 211] width 6 height 6
checkbox input "true"
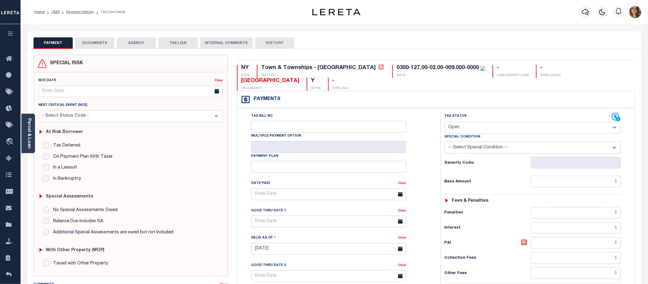
click at [499, 122] on select "- Select Status Code - Open Due/Unpaid Paid Incomplete No Tax Due Internal Refu…" at bounding box center [532, 128] width 177 height 12
select select "PYD"
click at [444, 122] on select "- Select Status Code - Open Due/Unpaid Paid Incomplete No Tax Due Internal Refu…" at bounding box center [532, 128] width 177 height 12
type input "[DATE]"
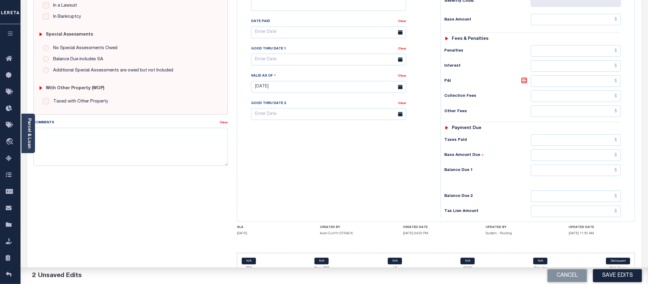
scroll to position [163, 0]
click at [617, 164] on input "text" at bounding box center [576, 169] width 90 height 11
type input "$0.00"
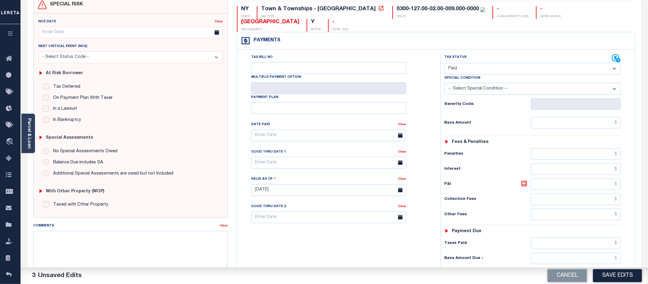
scroll to position [50, 0]
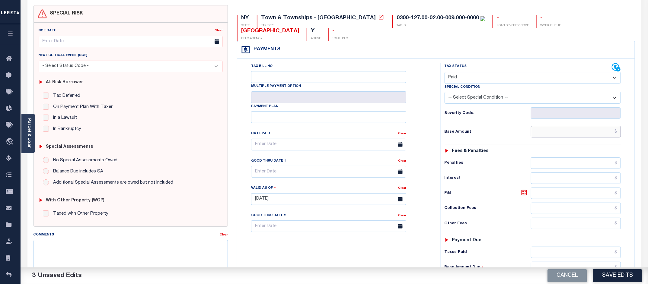
click at [619, 126] on input "text" at bounding box center [576, 131] width 90 height 11
type input "$611.80"
click at [625, 278] on button "Save Edits" at bounding box center [617, 275] width 49 height 13
checkbox input "false"
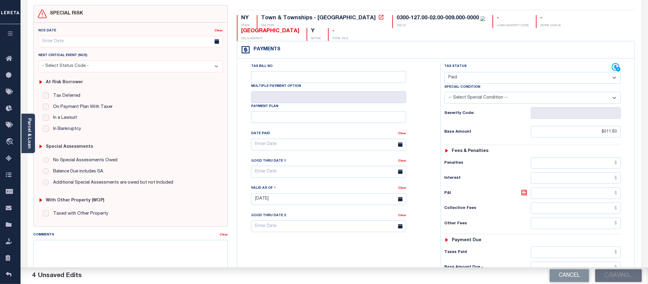
checkbox input "false"
type input "$611.8"
type input "$0"
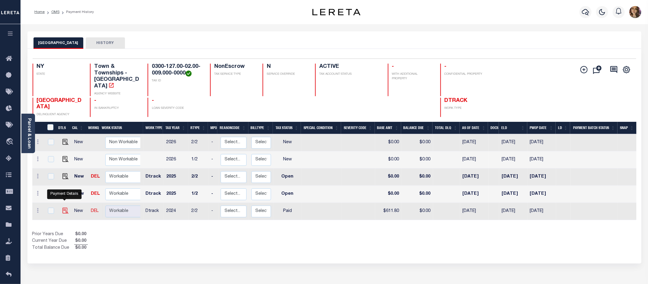
click at [67, 208] on img "" at bounding box center [65, 211] width 6 height 6
checkbox input "true"
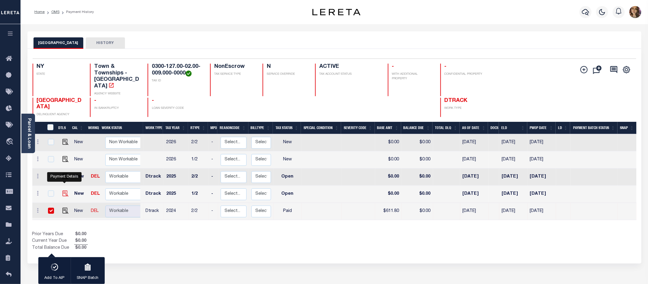
click at [64, 191] on img "" at bounding box center [65, 194] width 6 height 6
checkbox input "true"
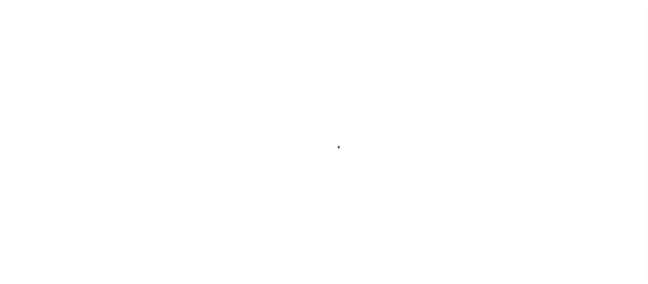
select select "PYD"
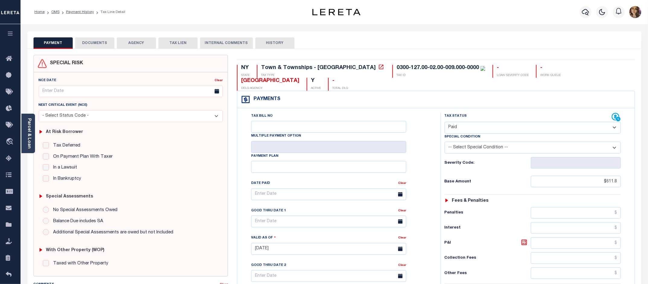
click at [94, 40] on button "DOCUMENTS" at bounding box center [94, 42] width 39 height 11
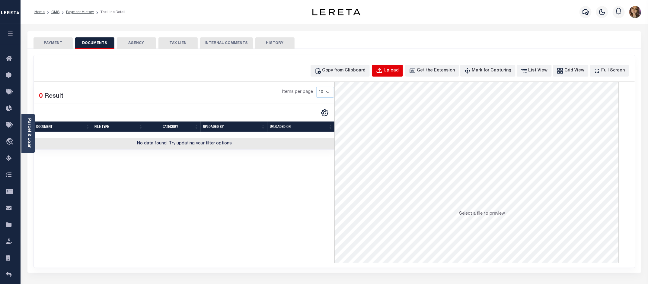
click at [399, 72] on div "Upload" at bounding box center [391, 71] width 15 height 7
select select "POP"
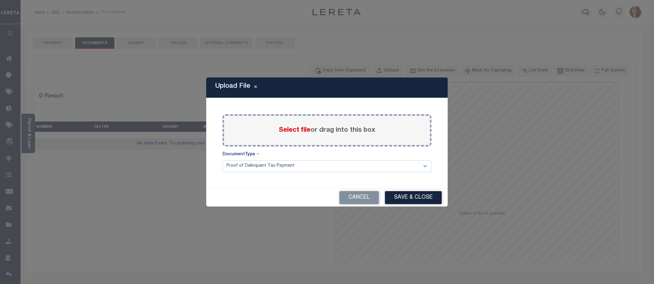
click at [294, 127] on span "Select file" at bounding box center [294, 130] width 32 height 7
click at [0, 0] on input "Select file or drag into this box" at bounding box center [0, 0] width 0 height 0
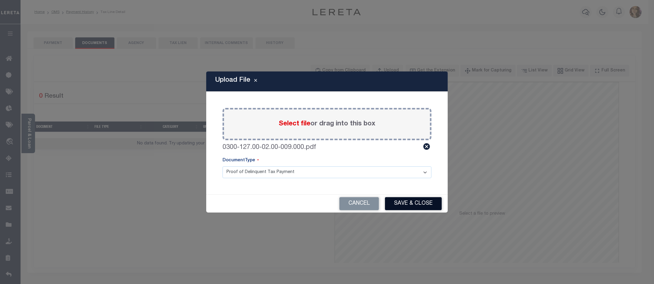
click at [408, 198] on button "Save & Close" at bounding box center [413, 203] width 57 height 13
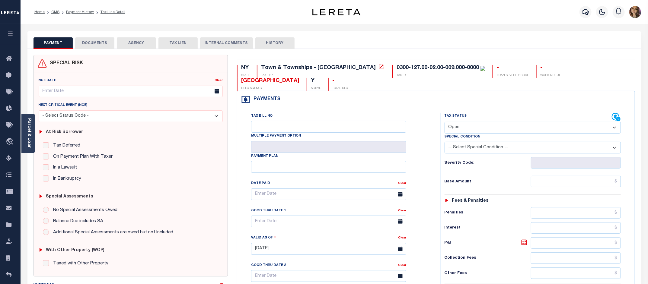
click at [555, 122] on select "- Select Status Code - Open Due/Unpaid Paid Incomplete No Tax Due Internal Refu…" at bounding box center [532, 128] width 177 height 12
select select "PYD"
click at [444, 122] on select "- Select Status Code - Open Due/Unpaid Paid Incomplete No Tax Due Internal Refu…" at bounding box center [532, 128] width 177 height 12
type input "[DATE]"
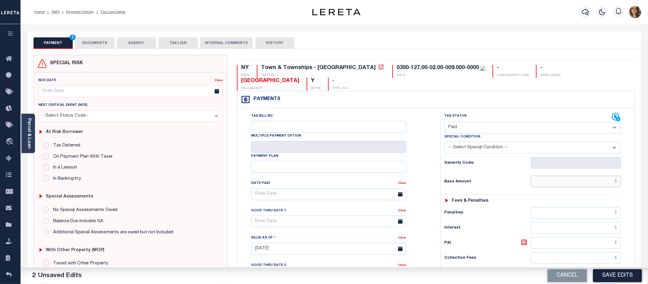
click at [618, 176] on input "text" at bounding box center [576, 181] width 90 height 11
type input "$.00"
click at [489, 161] on h6 "Severity Code:" at bounding box center [487, 163] width 86 height 5
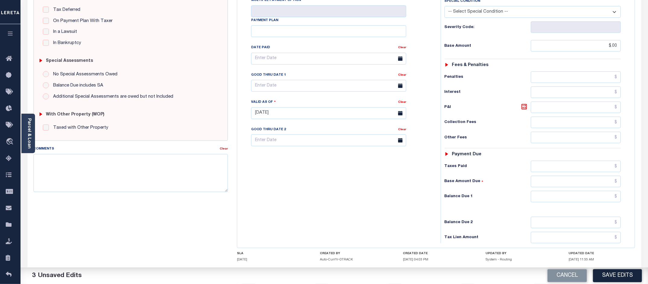
scroll to position [151, 0]
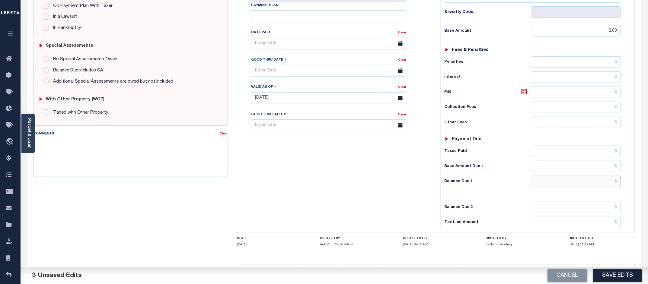
click at [619, 176] on input "text" at bounding box center [576, 181] width 90 height 11
type input "$0.00"
click at [622, 275] on button "Save Edits" at bounding box center [617, 275] width 49 height 13
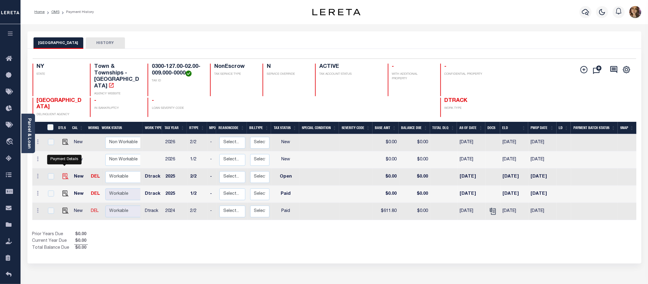
click at [63, 173] on img "" at bounding box center [65, 176] width 6 height 6
checkbox input "true"
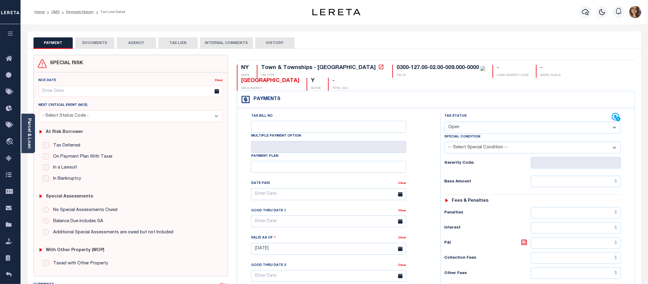
click at [524, 122] on select "- Select Status Code - Open Due/Unpaid Paid Incomplete No Tax Due Internal Refu…" at bounding box center [532, 128] width 177 height 12
select select "PYD"
click at [444, 122] on select "- Select Status Code - Open Due/Unpaid Paid Incomplete No Tax Due Internal Refu…" at bounding box center [532, 128] width 177 height 12
type input "[DATE]"
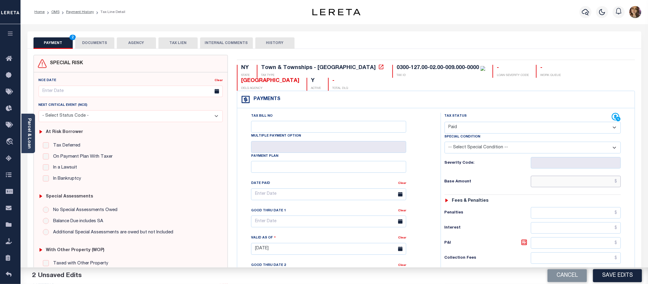
click at [619, 176] on input "text" at bounding box center [576, 181] width 90 height 11
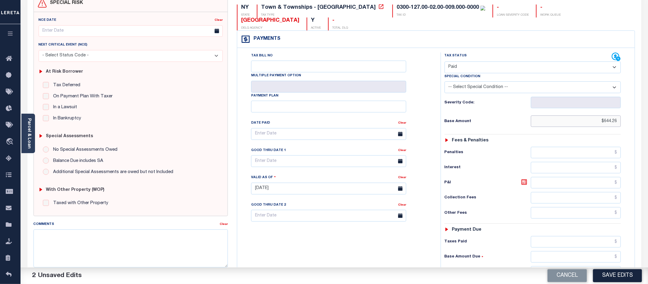
scroll to position [163, 0]
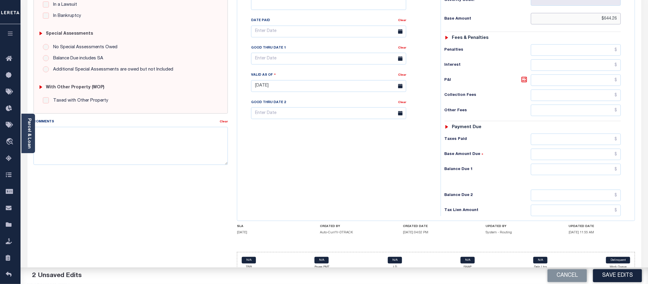
type input "$644.26"
click at [618, 149] on input "text" at bounding box center [576, 154] width 90 height 11
click at [481, 152] on h6 "Base Amount Due" at bounding box center [487, 154] width 86 height 5
click at [620, 164] on input "text" at bounding box center [576, 169] width 90 height 11
type input "$0.00"
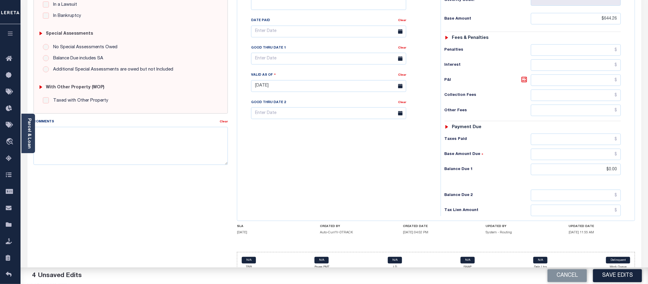
click at [618, 269] on button "Save Edits" at bounding box center [617, 275] width 49 height 13
checkbox input "false"
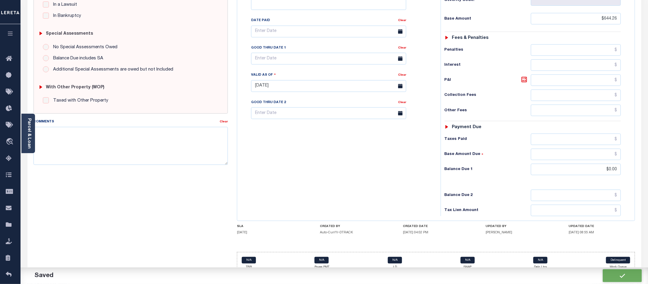
type input "$644.26"
type input "$0"
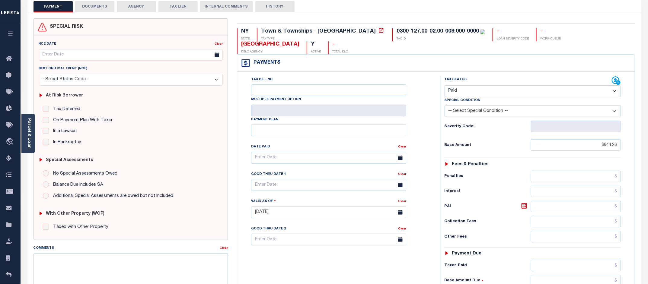
scroll to position [0, 0]
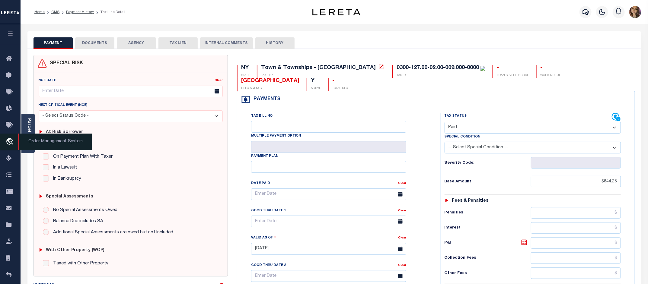
click at [10, 142] on icon "travel_explore" at bounding box center [11, 142] width 10 height 8
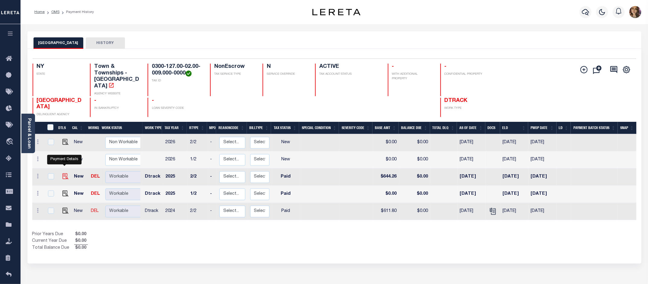
click at [63, 173] on img "" at bounding box center [65, 176] width 6 height 6
checkbox input "true"
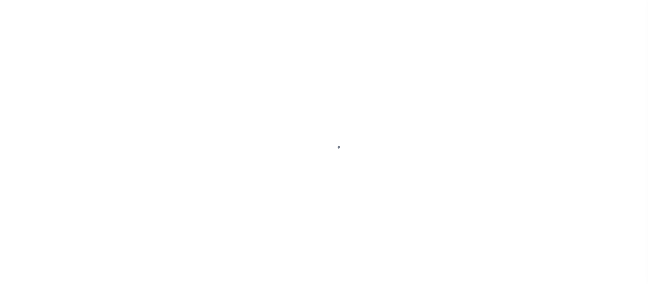
select select "PYD"
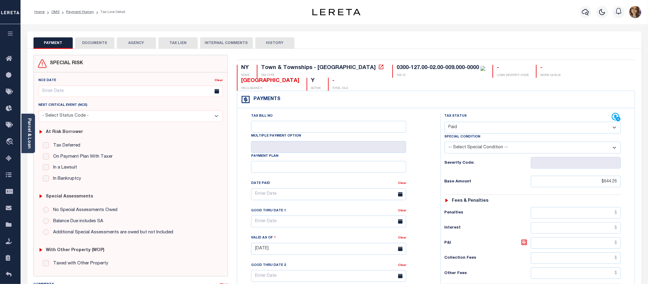
click at [103, 43] on button "DOCUMENTS" at bounding box center [94, 42] width 39 height 11
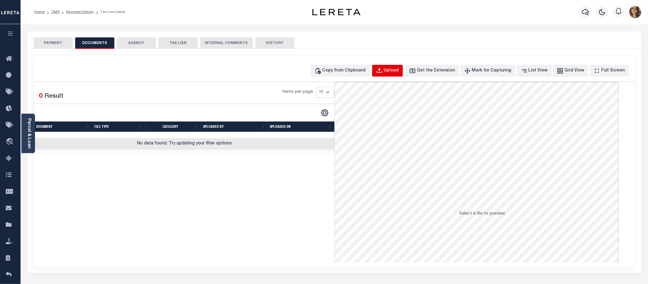
click at [398, 72] on div "Upload" at bounding box center [391, 71] width 15 height 7
select select "POP"
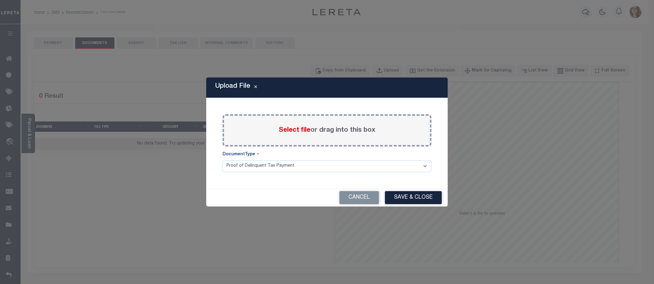
click at [301, 129] on span "Select file" at bounding box center [294, 130] width 32 height 7
click at [0, 0] on input "Select file or drag into this box" at bounding box center [0, 0] width 0 height 0
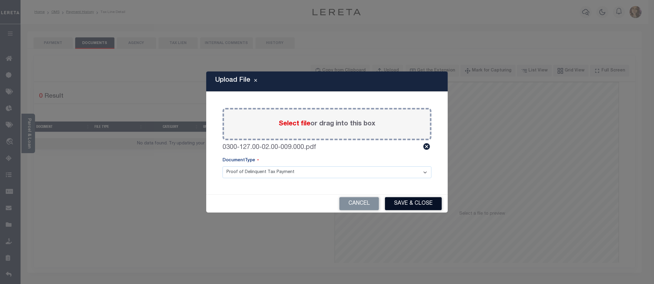
click at [412, 201] on button "Save & Close" at bounding box center [413, 203] width 57 height 13
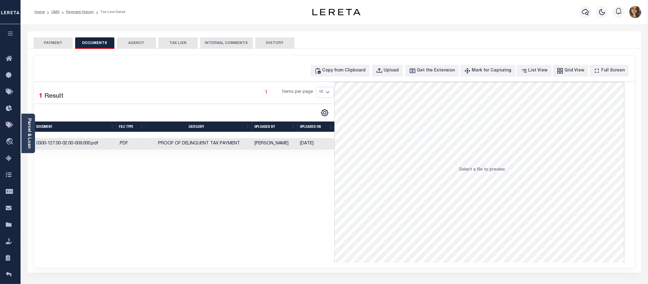
click at [50, 43] on button "PAYMENT" at bounding box center [52, 42] width 39 height 11
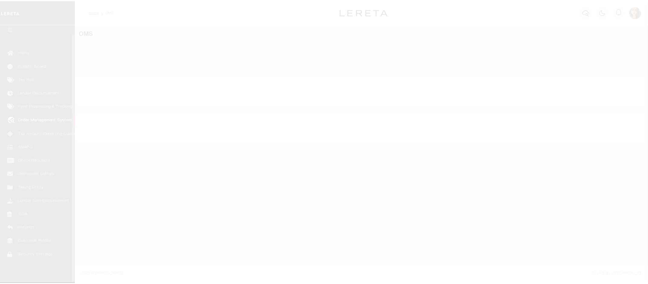
scroll to position [9, 0]
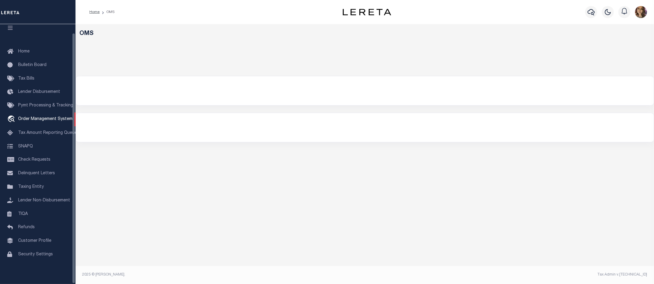
select select "200"
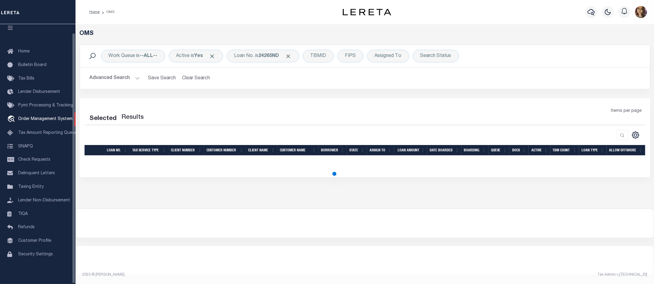
select select "200"
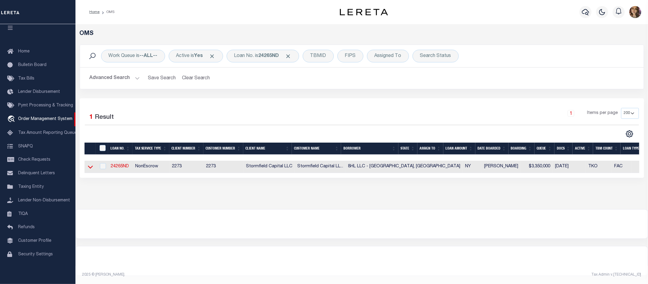
click at [90, 167] on icon at bounding box center [90, 167] width 5 height 6
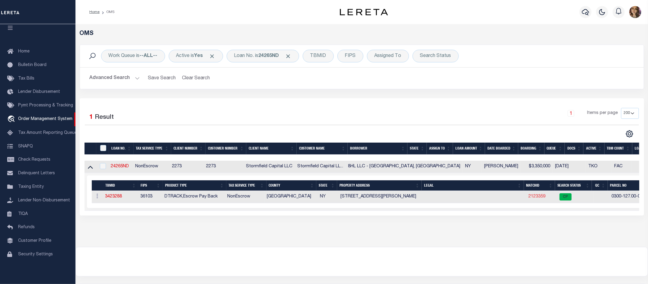
click at [528, 197] on link "2123359" at bounding box center [536, 197] width 17 height 4
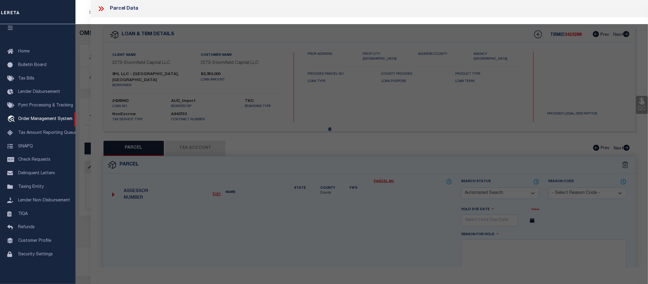
checkbox input "false"
select select "CP"
type input "8HL LLC"
select select
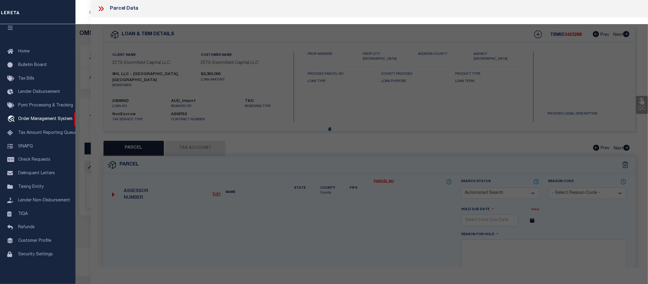
type input "8 Heatherwood Lane"
checkbox input "false"
type input "Amagansett NY 11930"
type textarea "Information Only - Installment Tax Years Based on Agency Review"
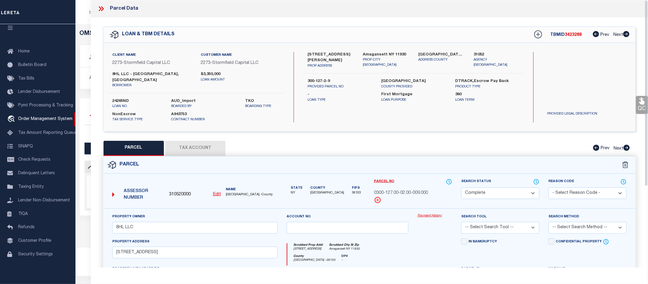
click at [432, 214] on link "Payment History" at bounding box center [434, 216] width 35 height 5
